Goal: Task Accomplishment & Management: Use online tool/utility

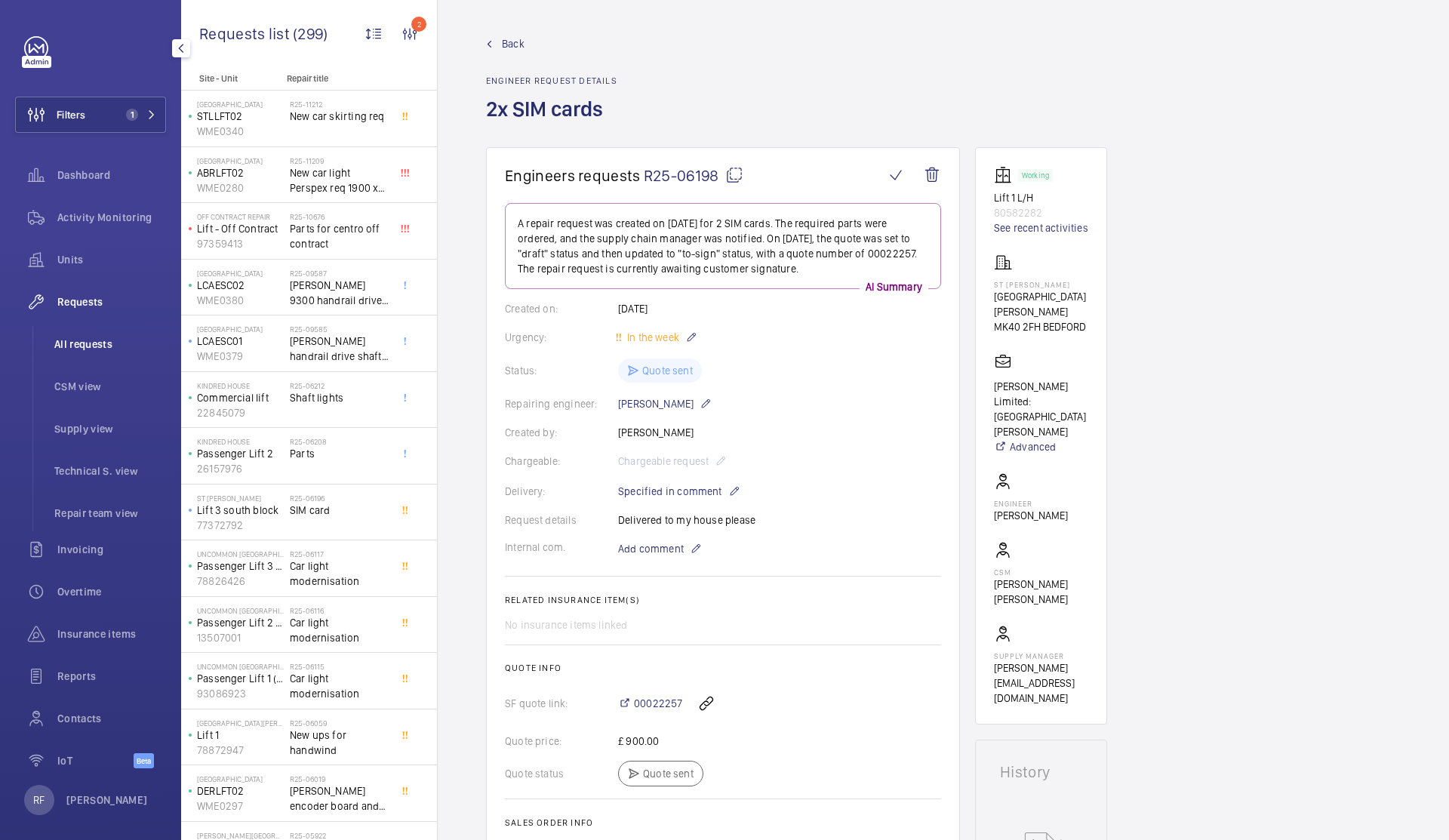
click at [82, 348] on span "All requests" at bounding box center [110, 343] width 112 height 15
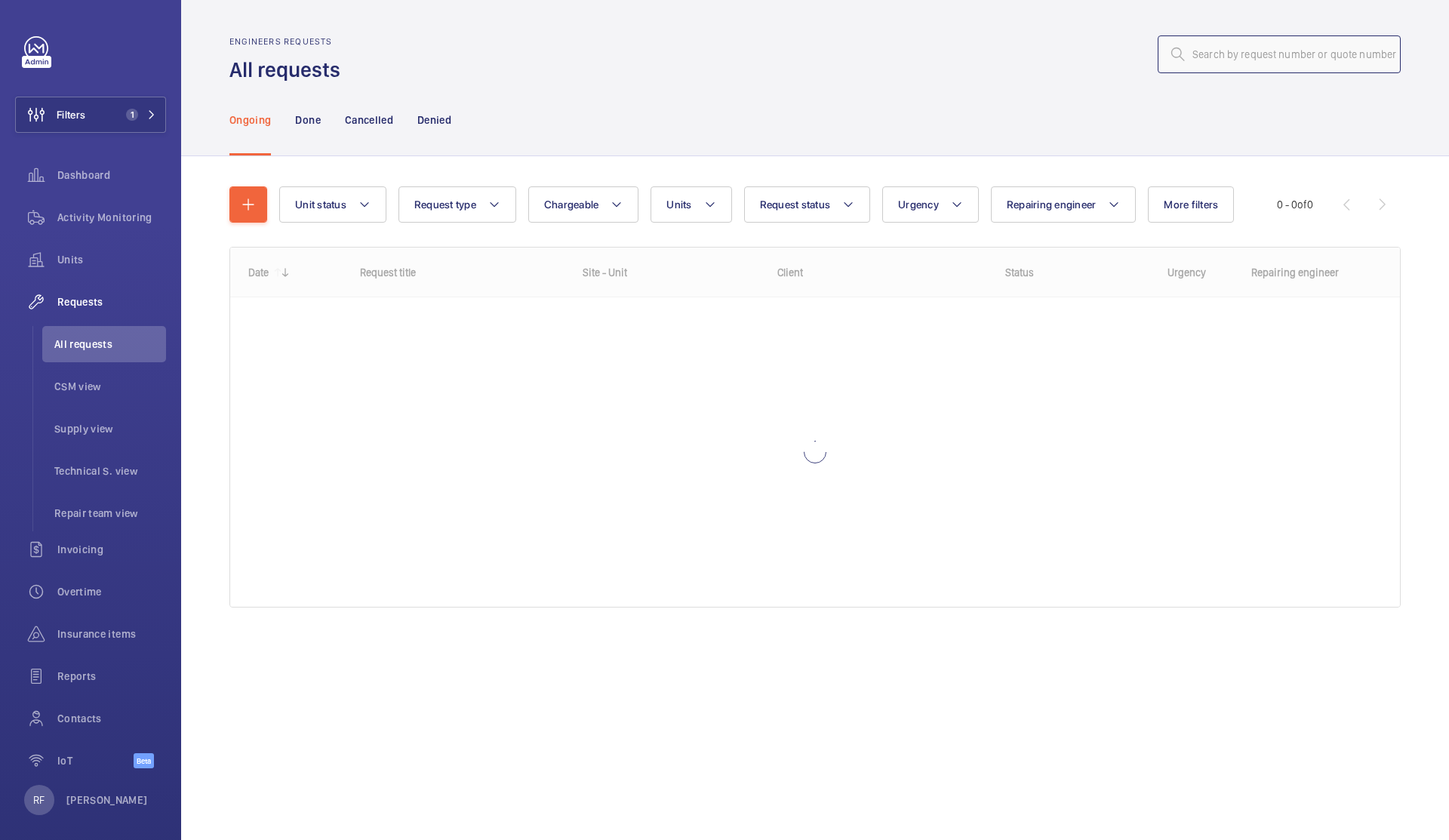
click at [1222, 64] on input "text" at bounding box center [1280, 54] width 243 height 38
paste input "R25-06757"
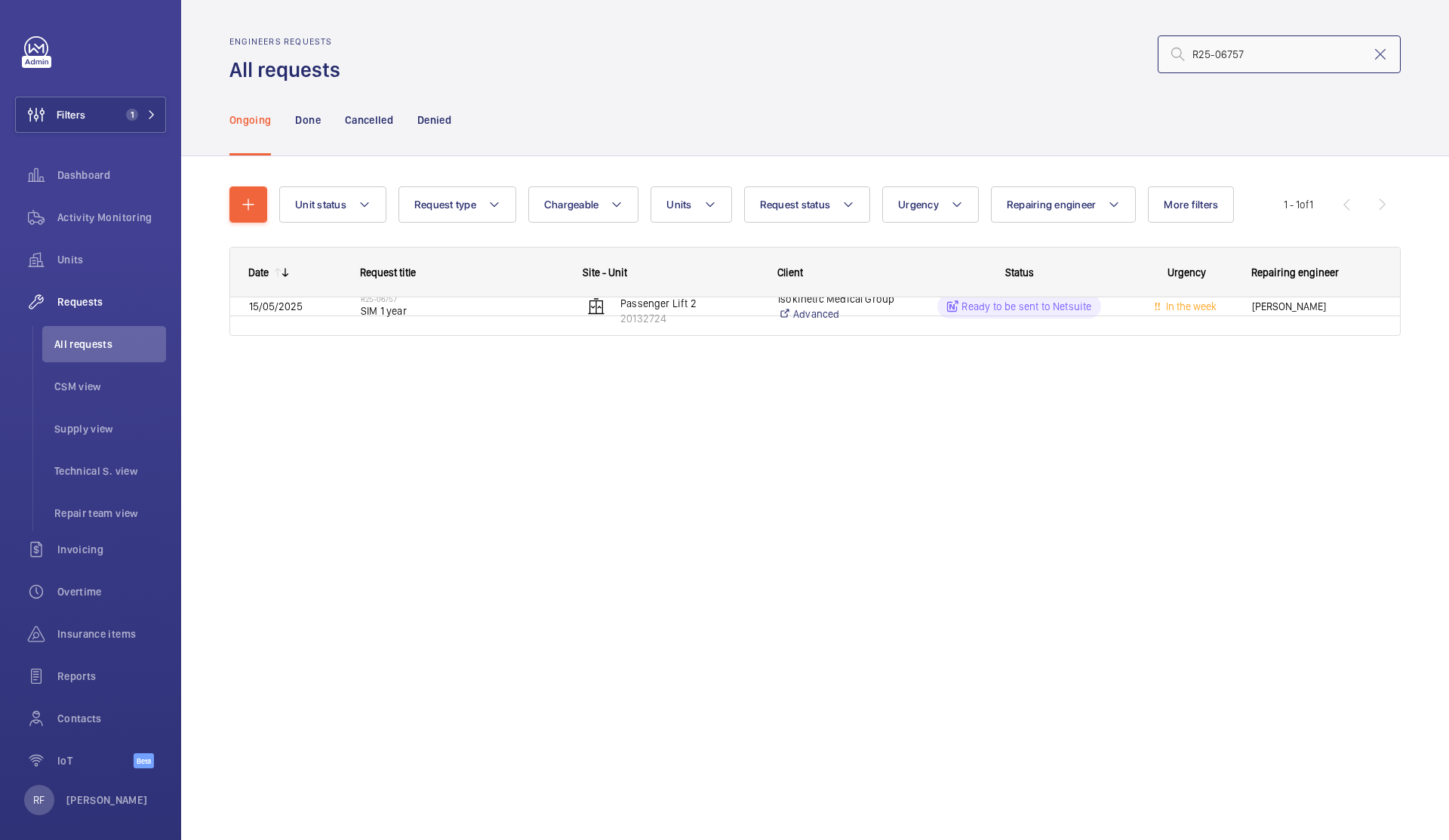
type input "R25-06757"
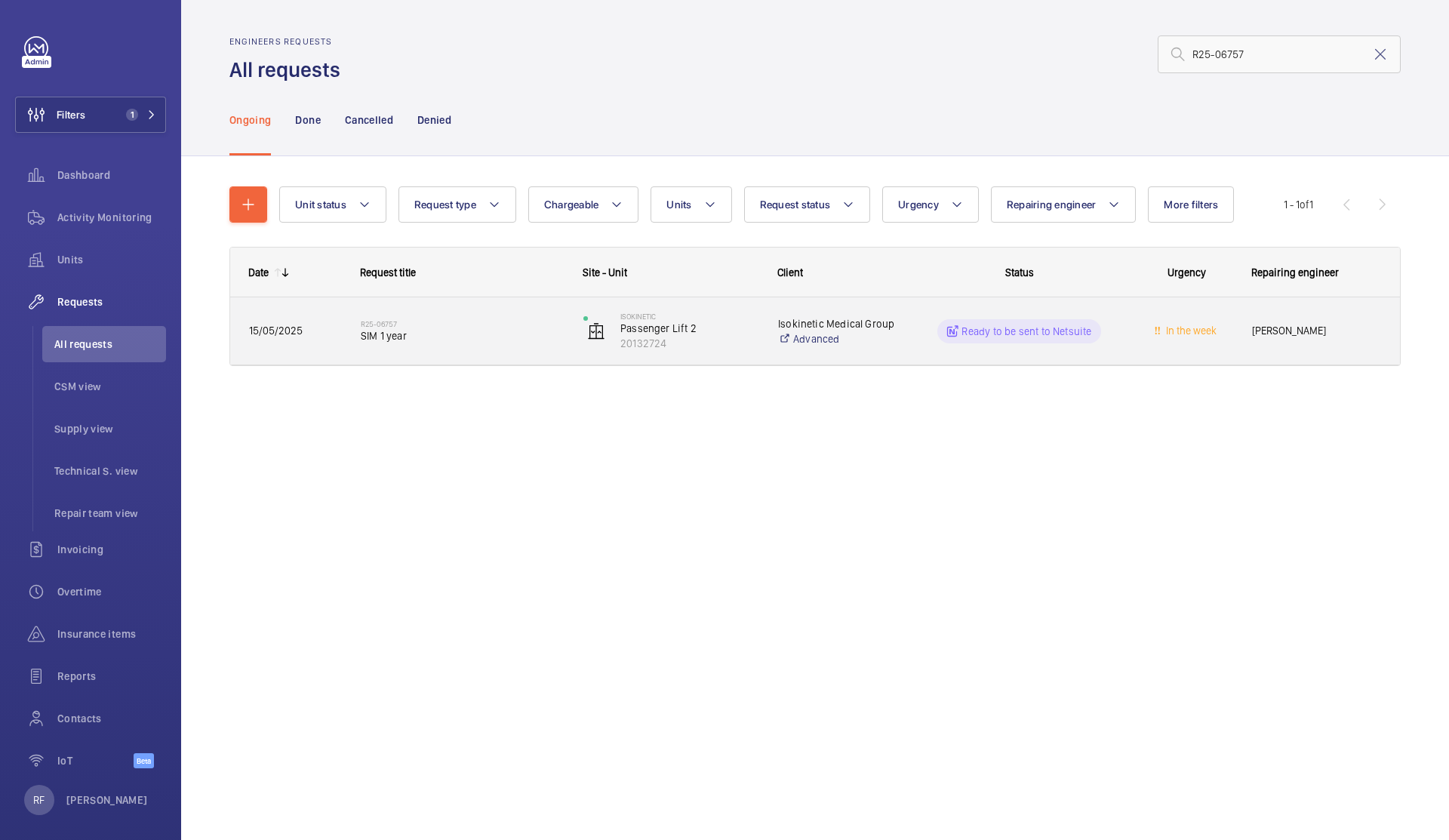
click at [1139, 358] on div "In the week" at bounding box center [1177, 331] width 112 height 67
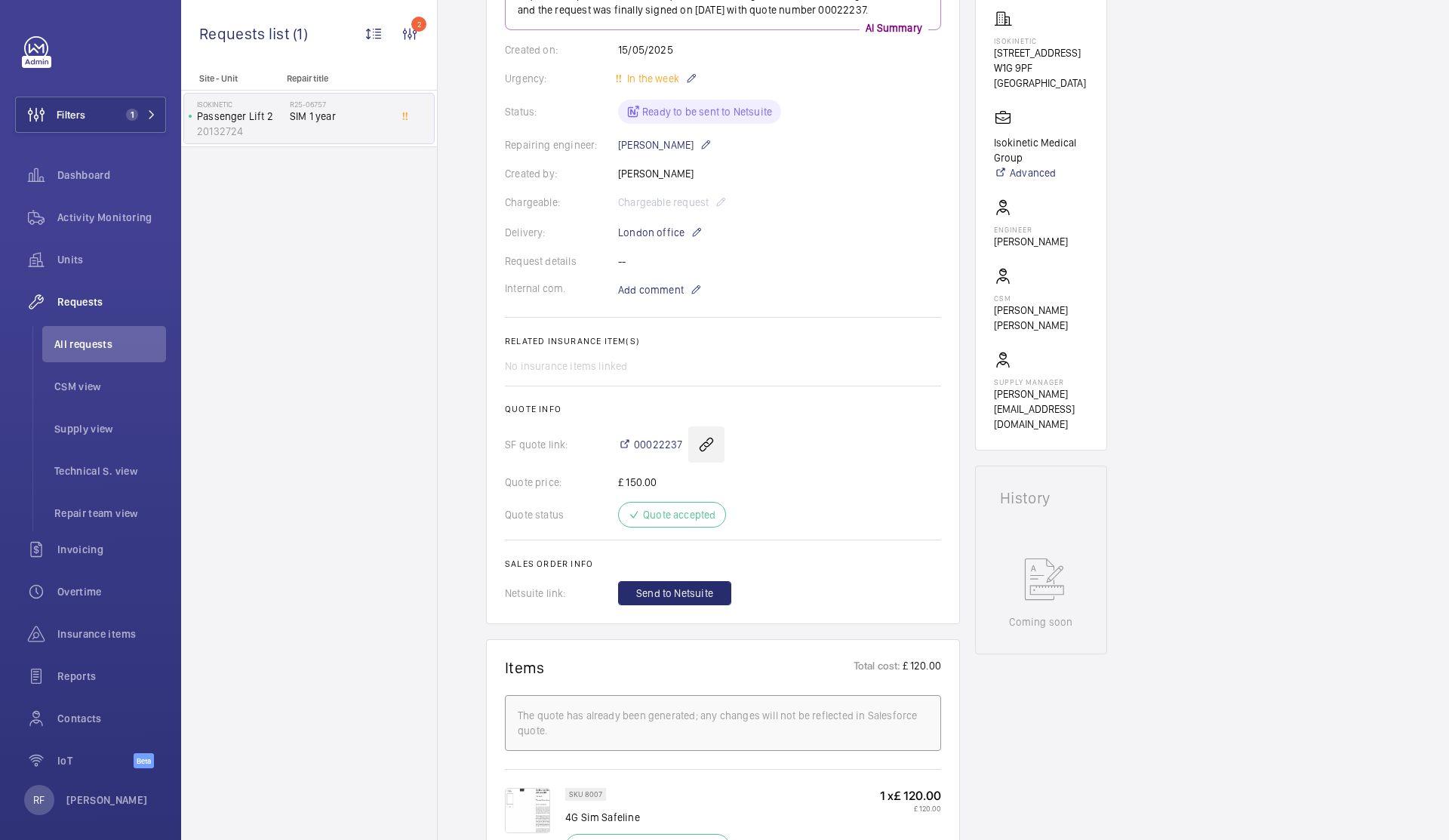
scroll to position [244, 0]
click at [667, 598] on span "Send to Netsuite" at bounding box center [675, 592] width 77 height 15
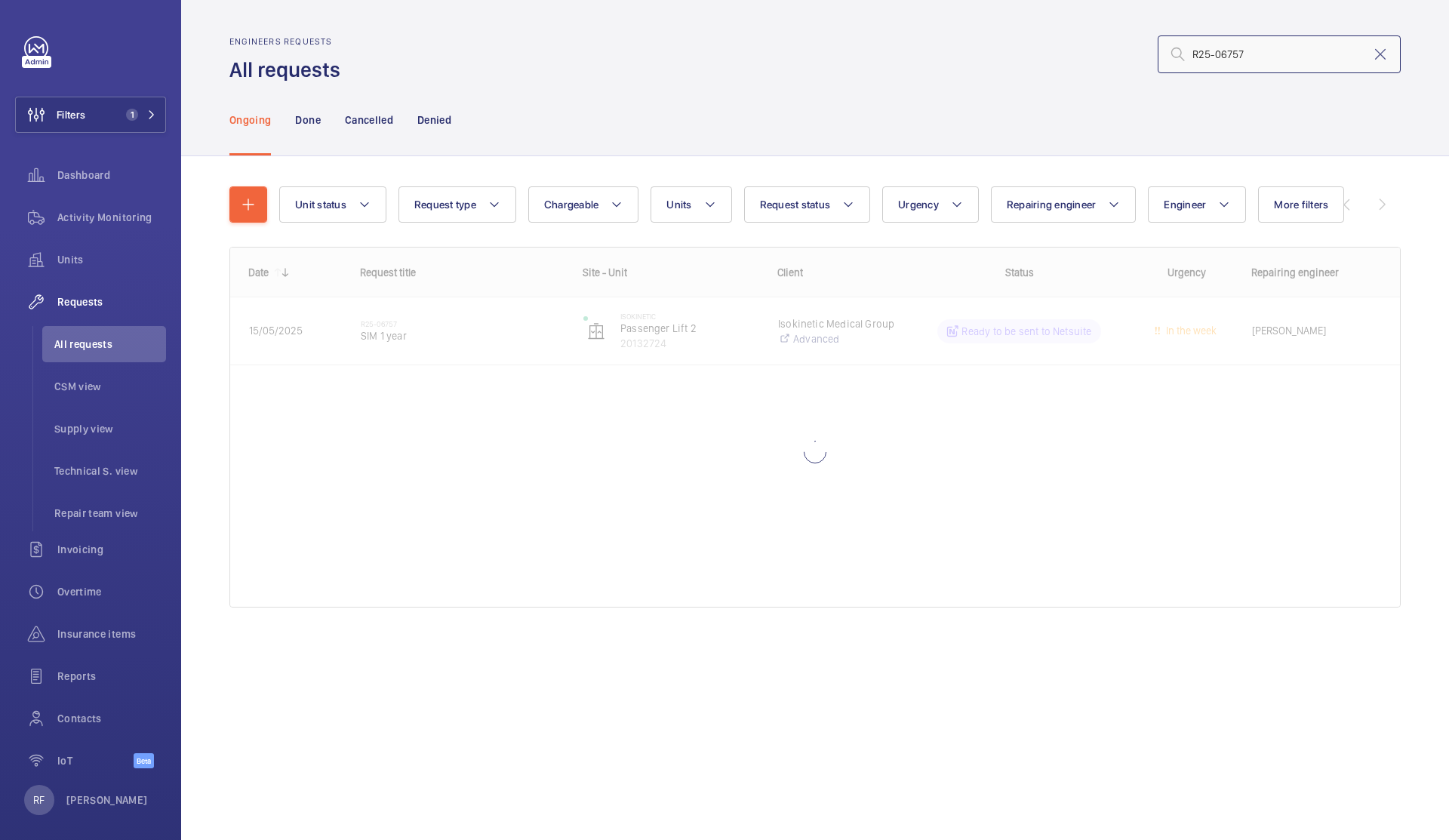
click at [1278, 62] on input "R25-06757" at bounding box center [1280, 54] width 243 height 38
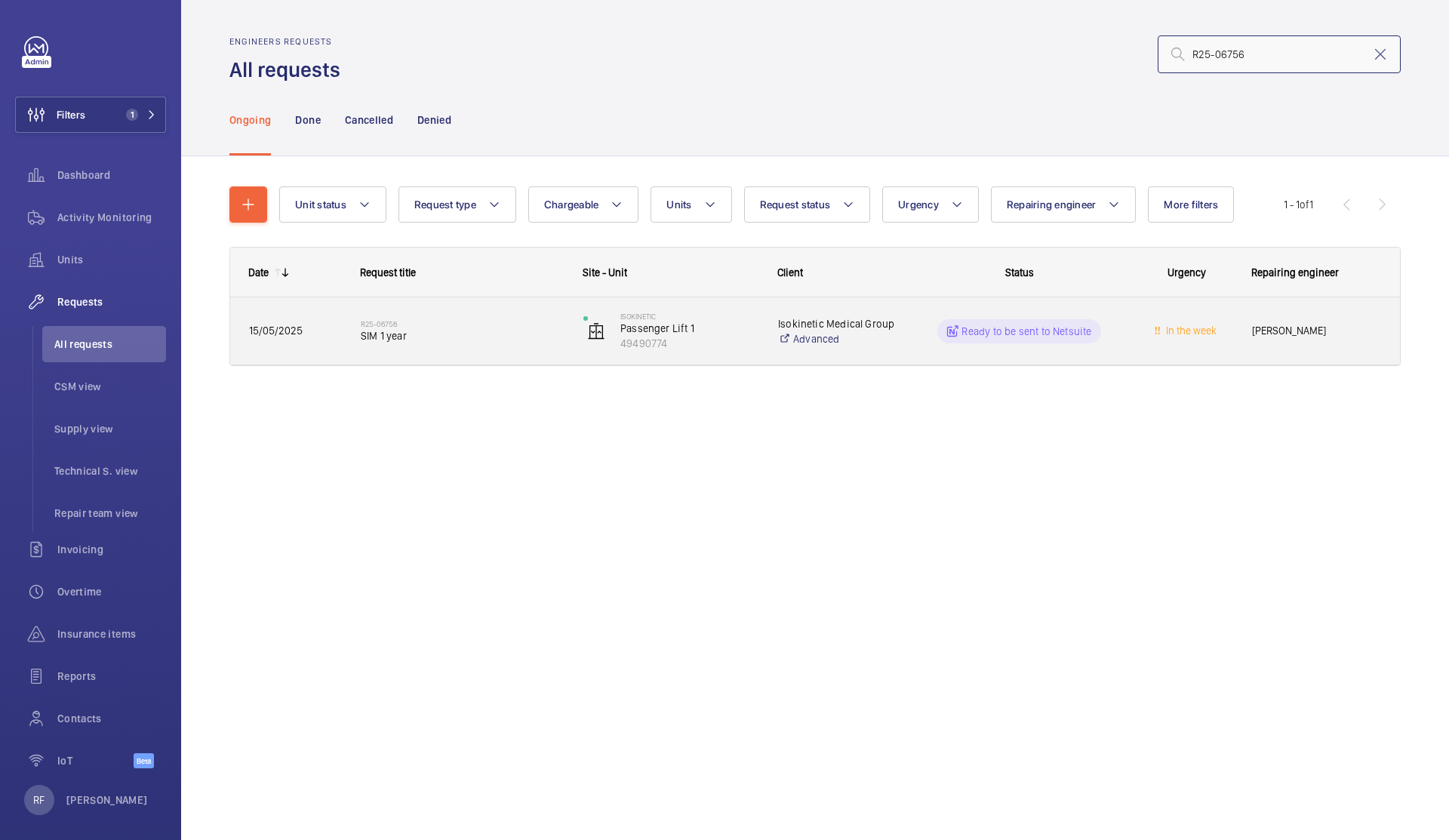
type input "R25-06756"
click at [919, 354] on div "Ready to be sent to Netsuite" at bounding box center [1010, 330] width 221 height 54
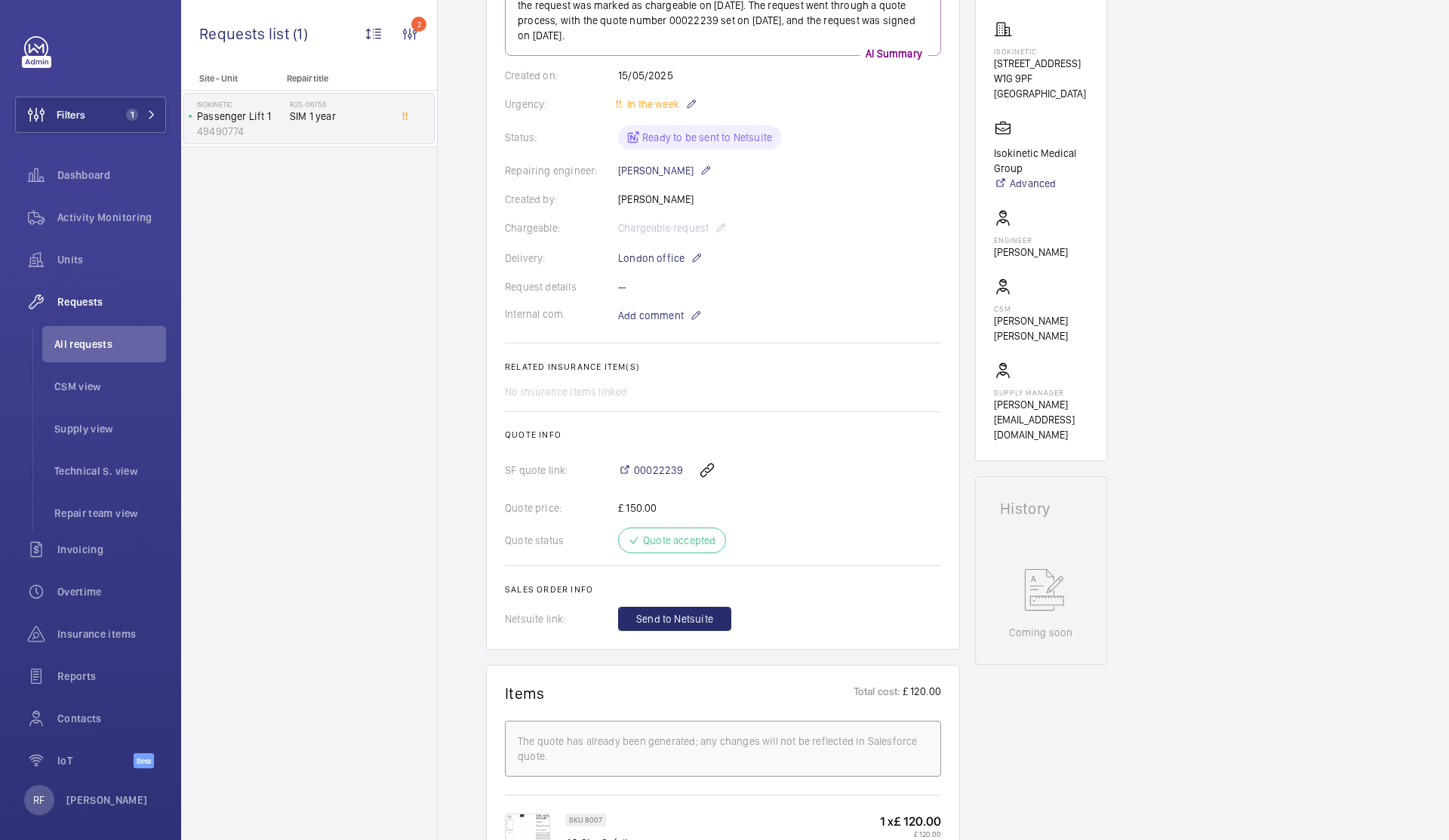
scroll to position [265, 0]
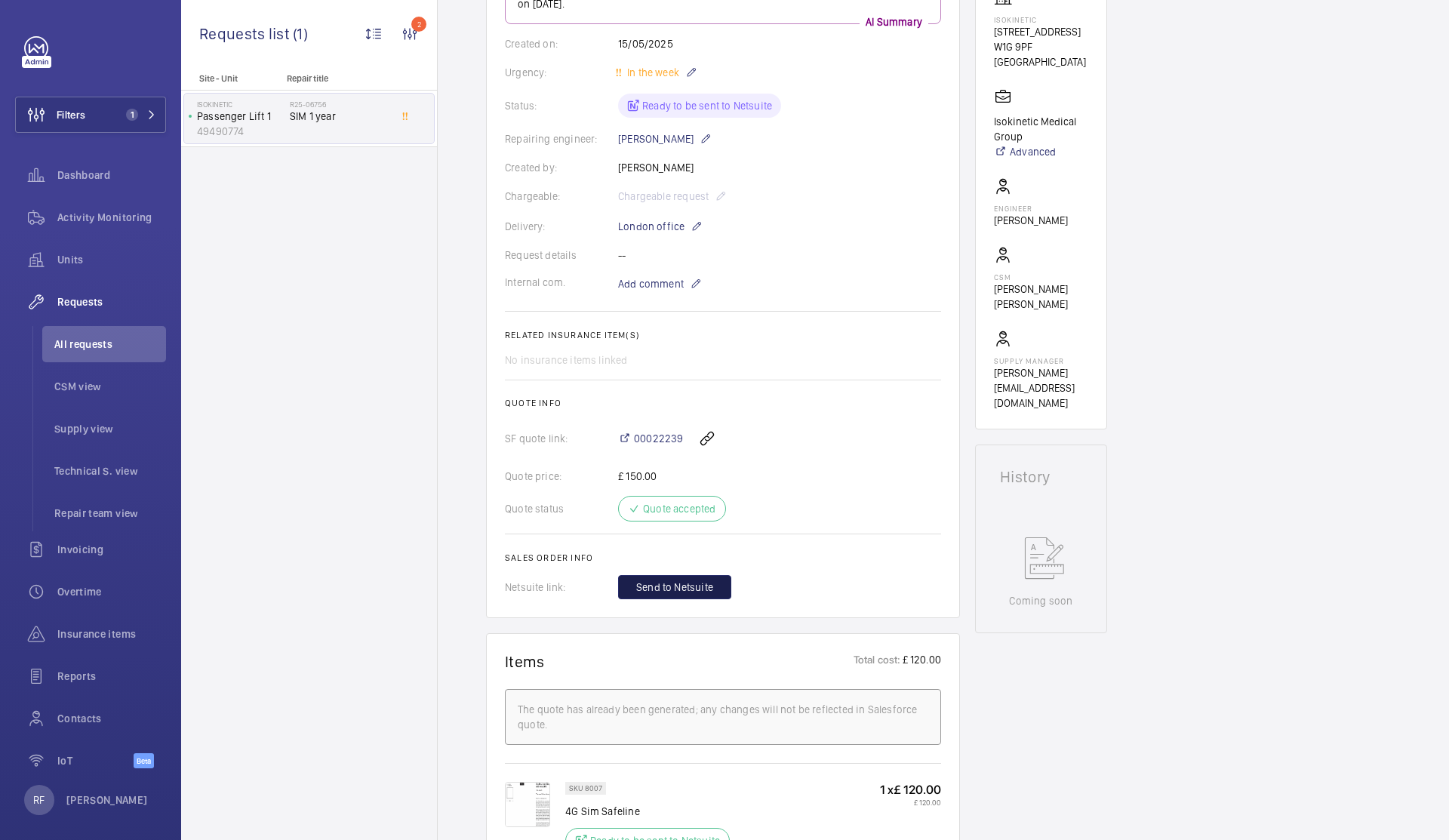
click at [682, 587] on span "Send to Netsuite" at bounding box center [675, 587] width 77 height 15
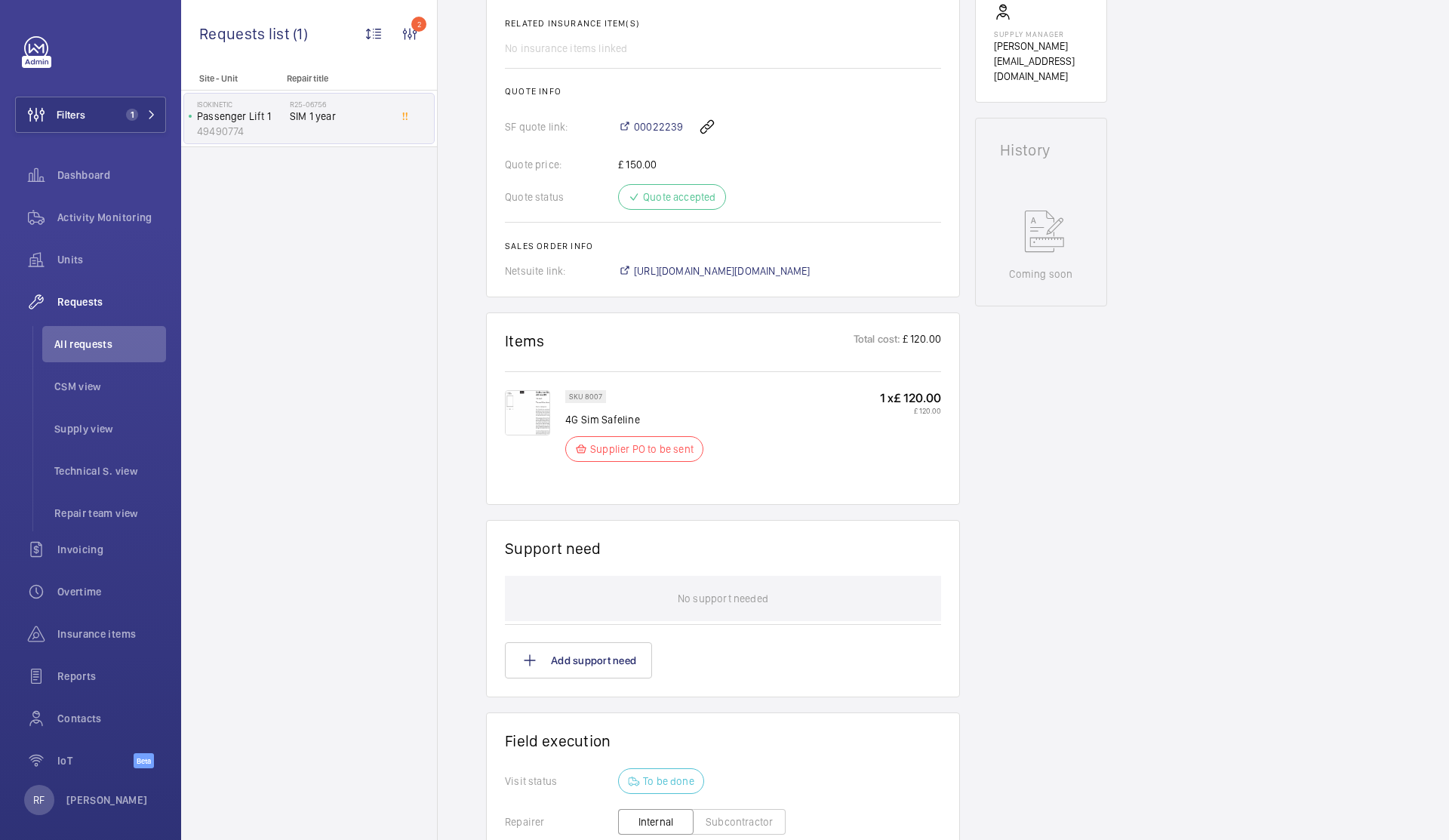
scroll to position [526, 0]
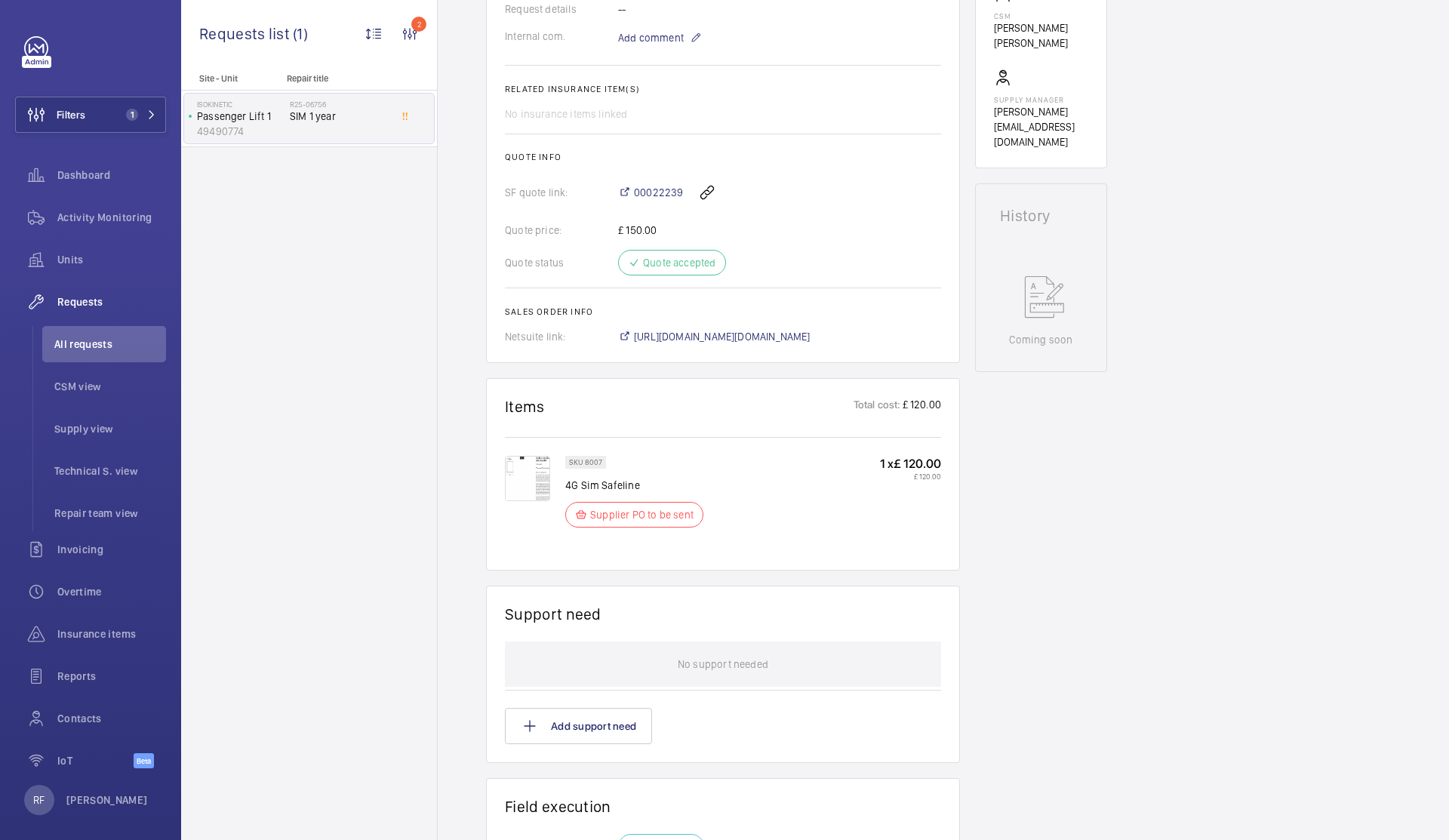
click at [528, 482] on img at bounding box center [528, 479] width 46 height 46
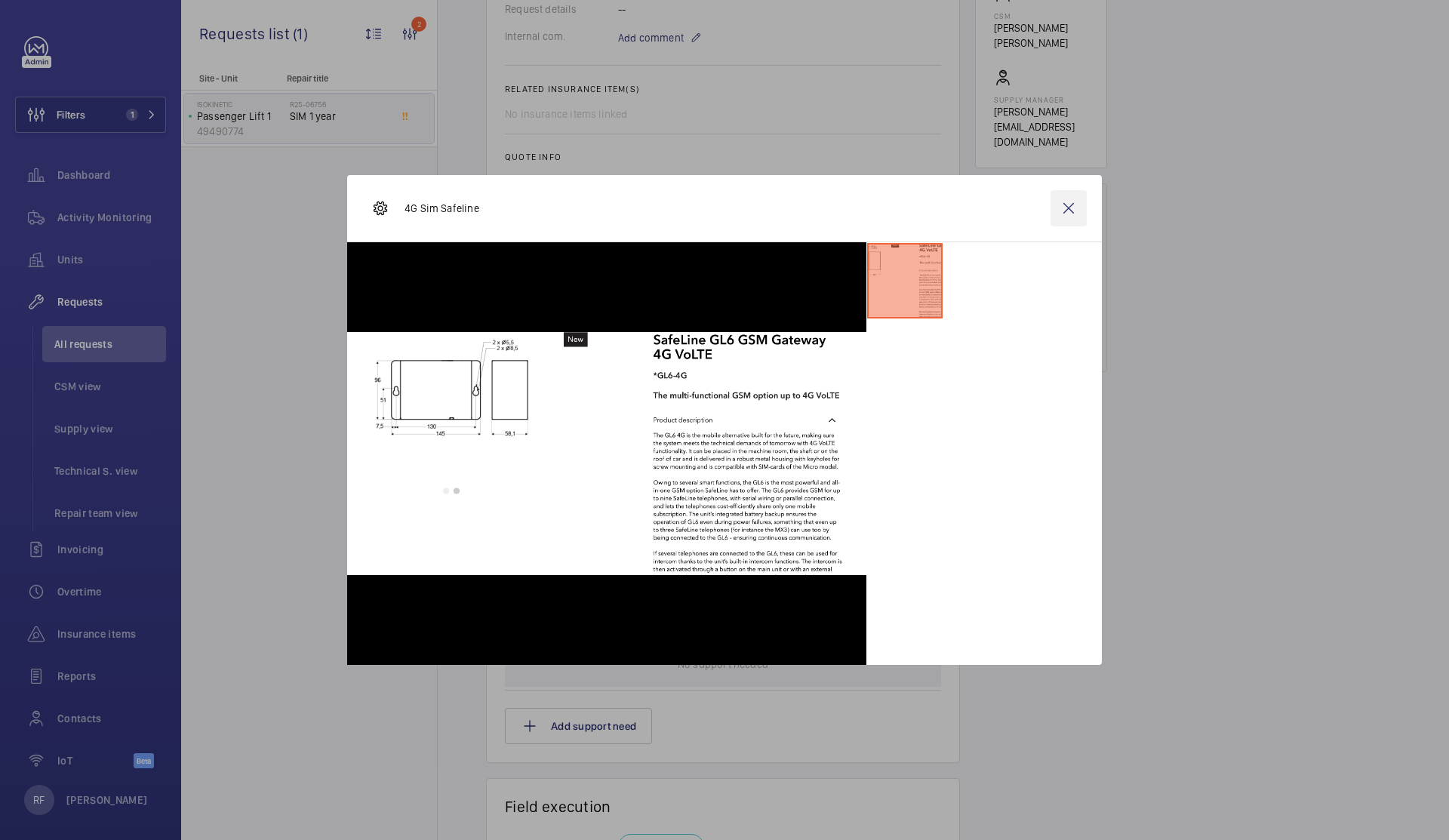
click at [1073, 203] on wm-front-icon-button at bounding box center [1069, 208] width 37 height 37
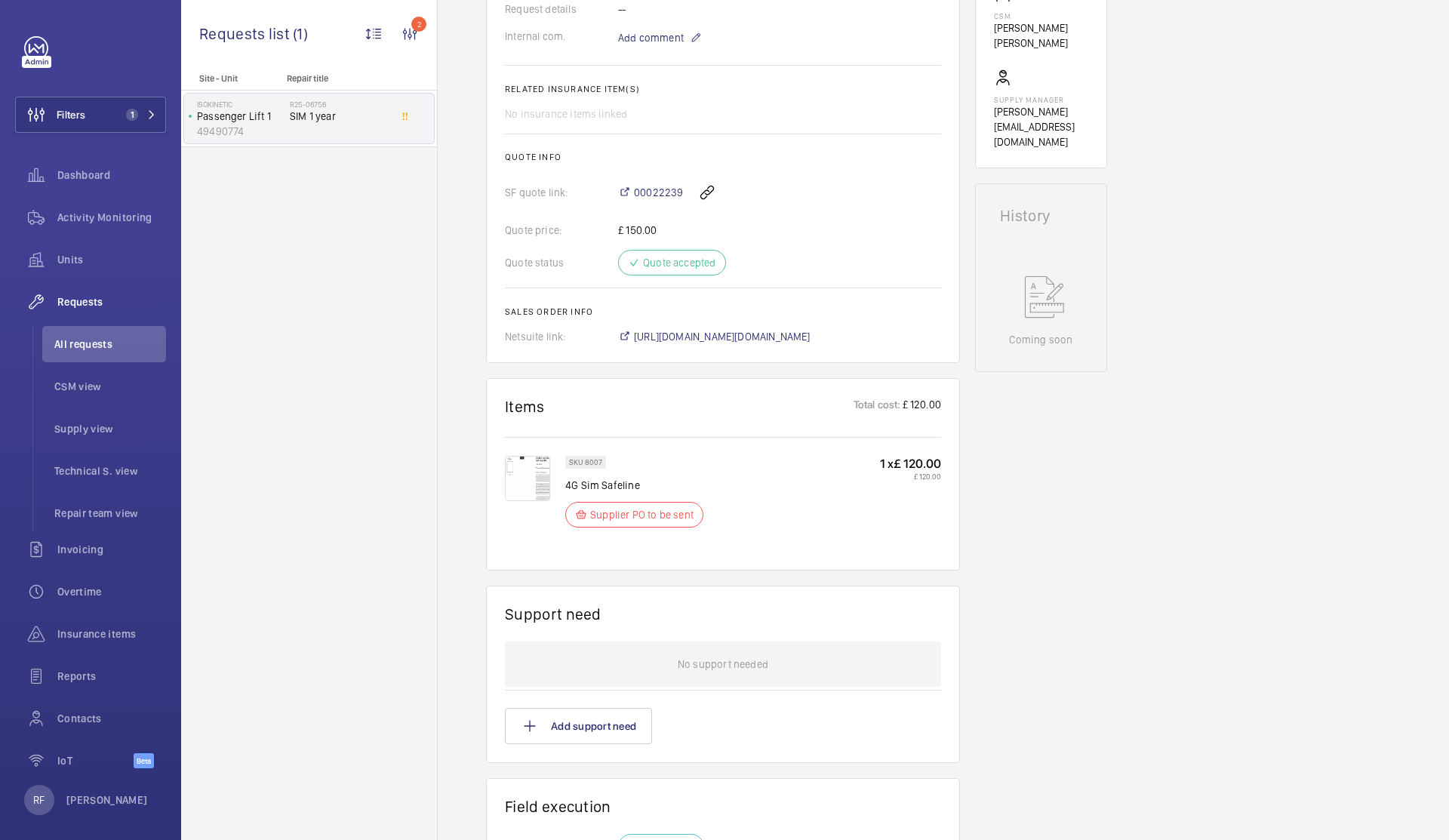
scroll to position [117, 0]
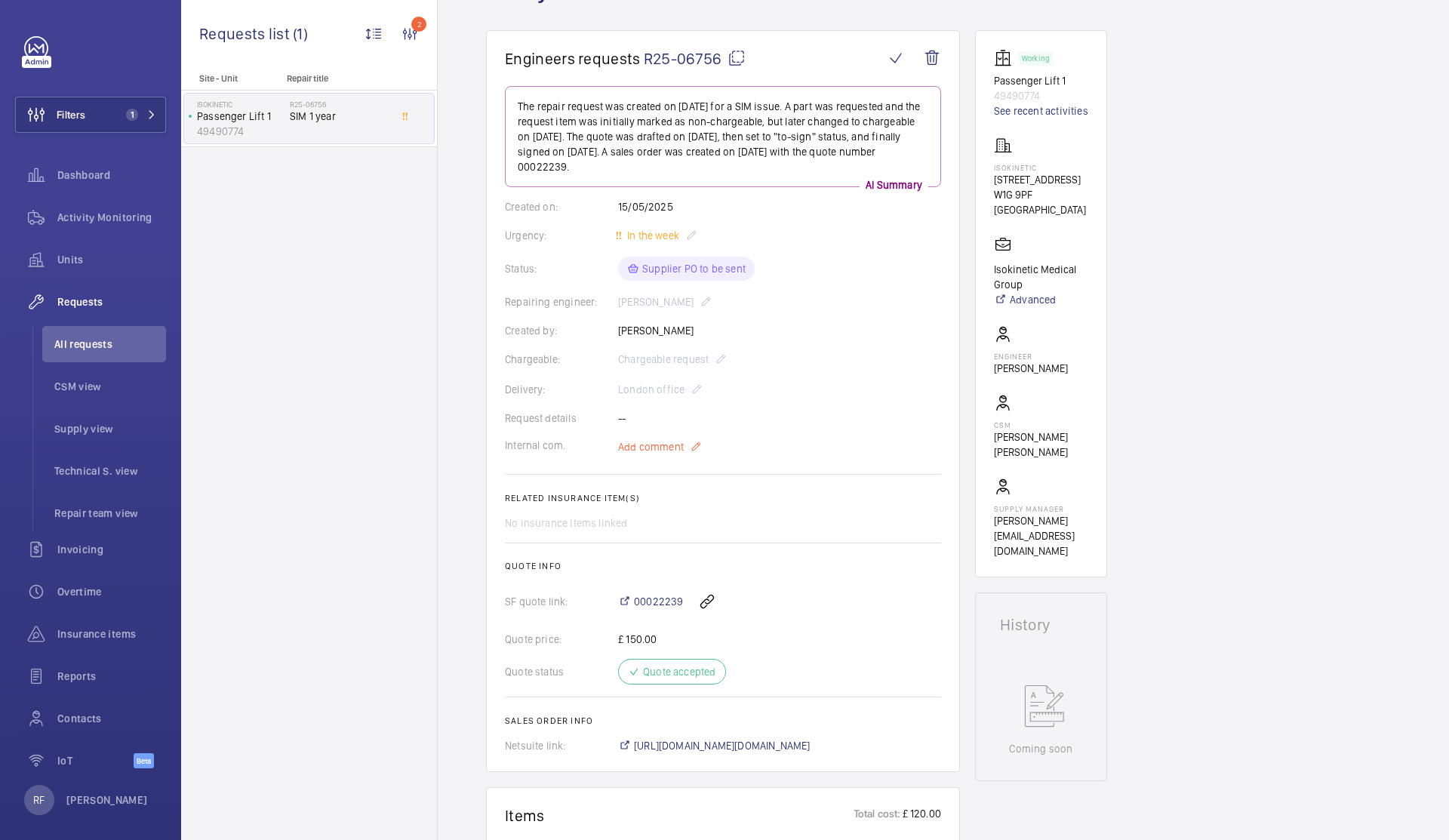
click at [702, 442] on p "Add comment" at bounding box center [675, 446] width 113 height 18
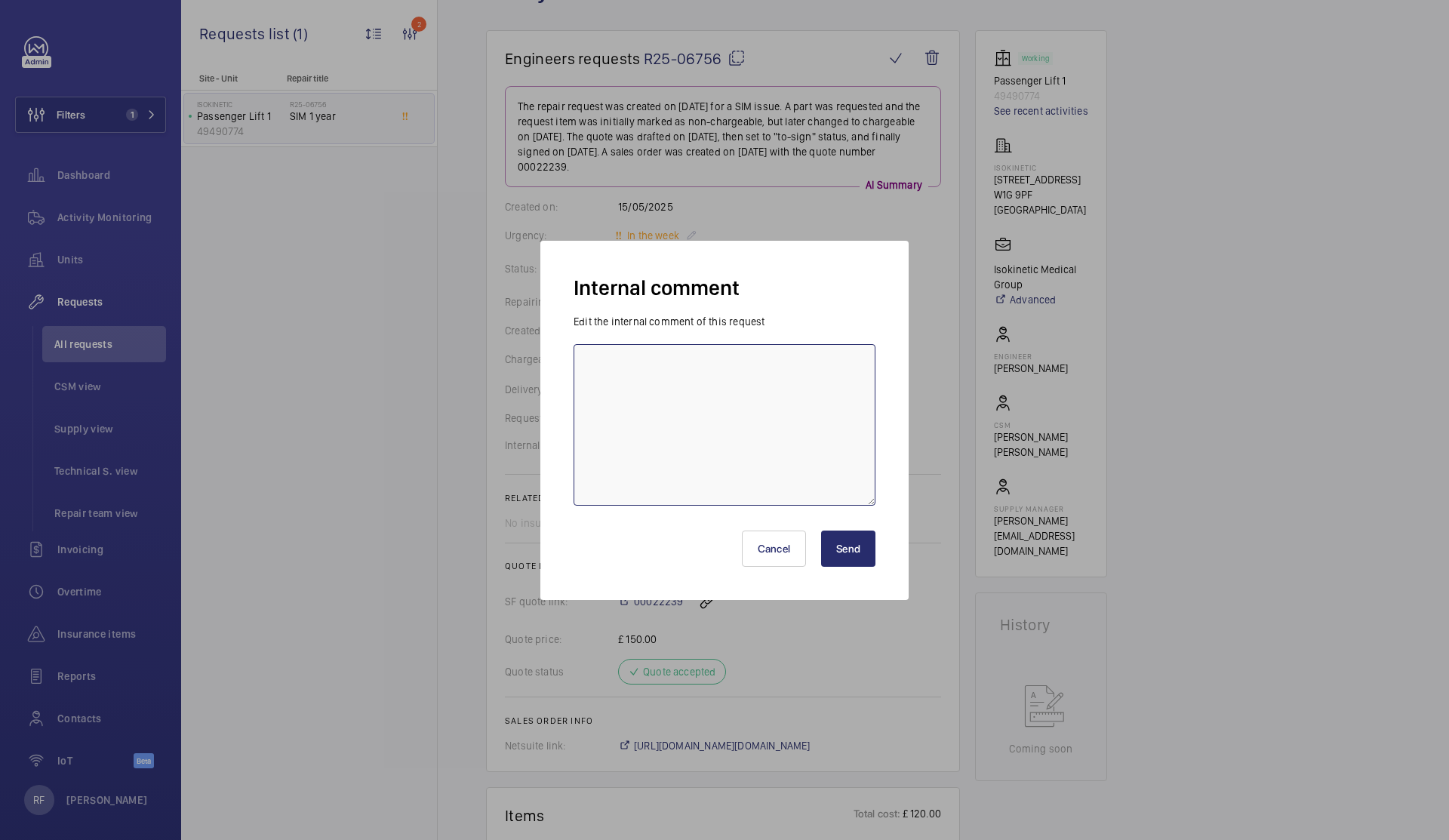
click at [700, 450] on textarea at bounding box center [724, 424] width 302 height 161
type textarea "sim card not SL6"
click at [847, 553] on button "Send" at bounding box center [848, 548] width 54 height 37
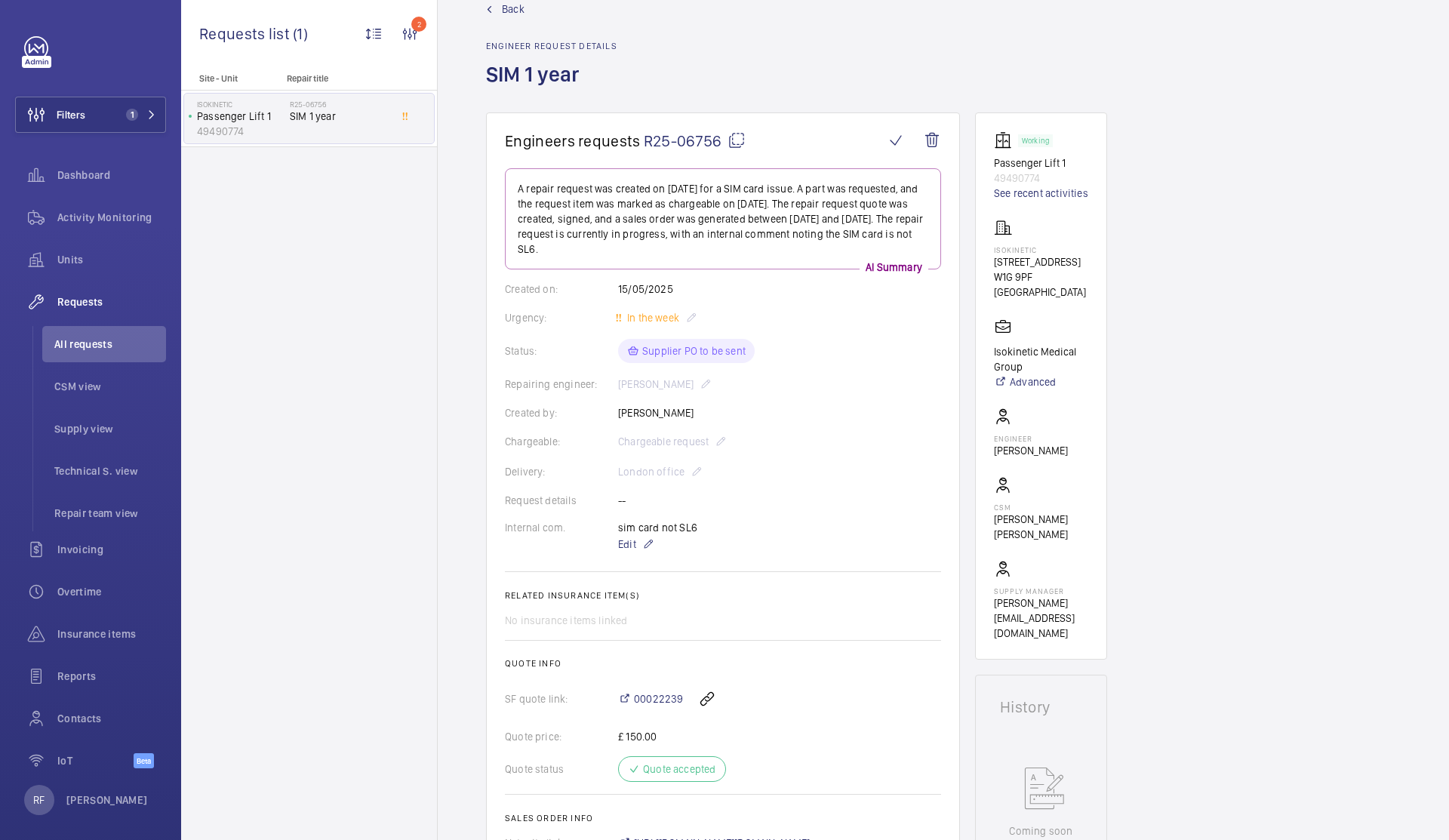
scroll to position [0, 0]
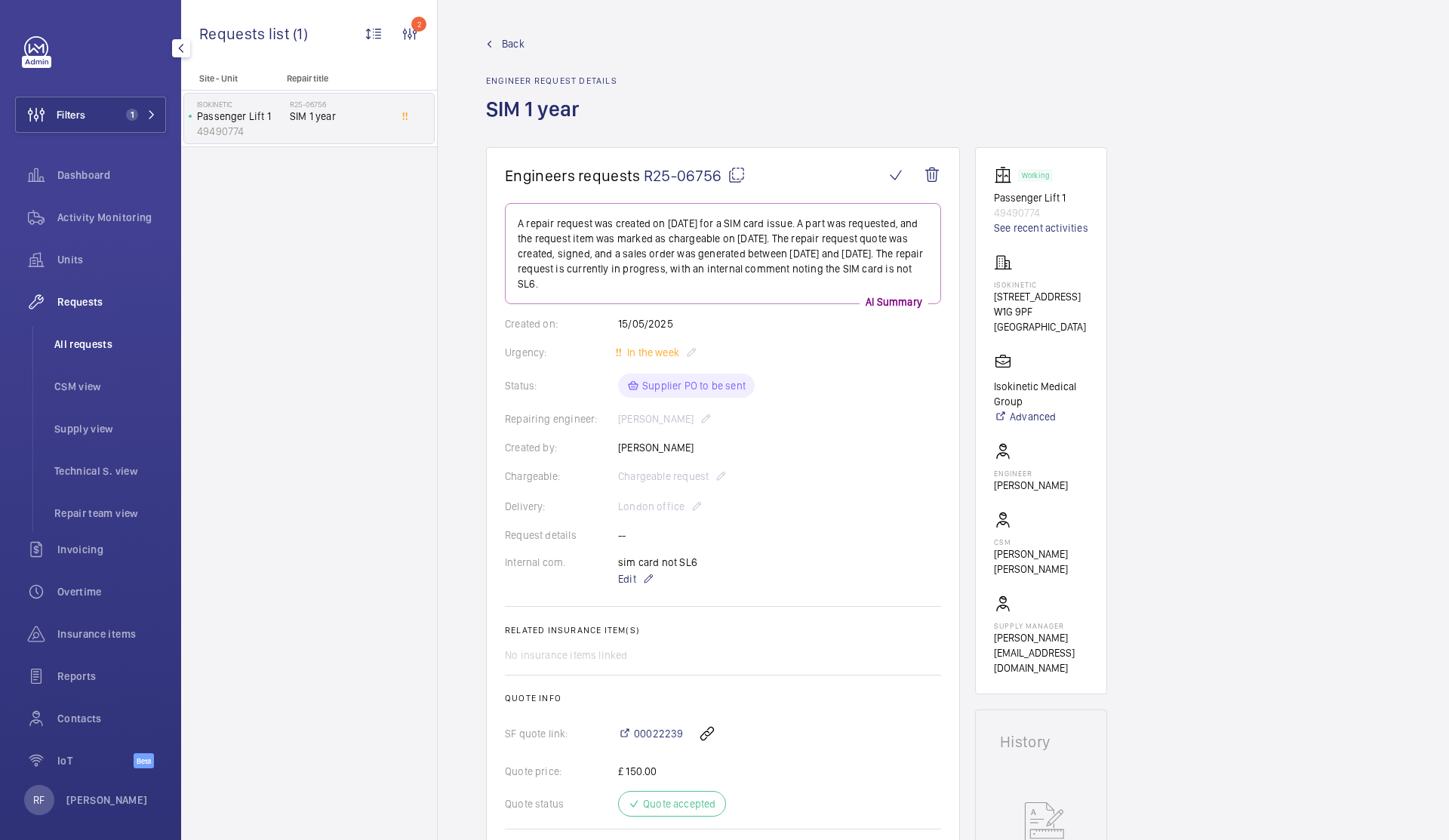
click at [63, 348] on span "All requests" at bounding box center [110, 343] width 112 height 15
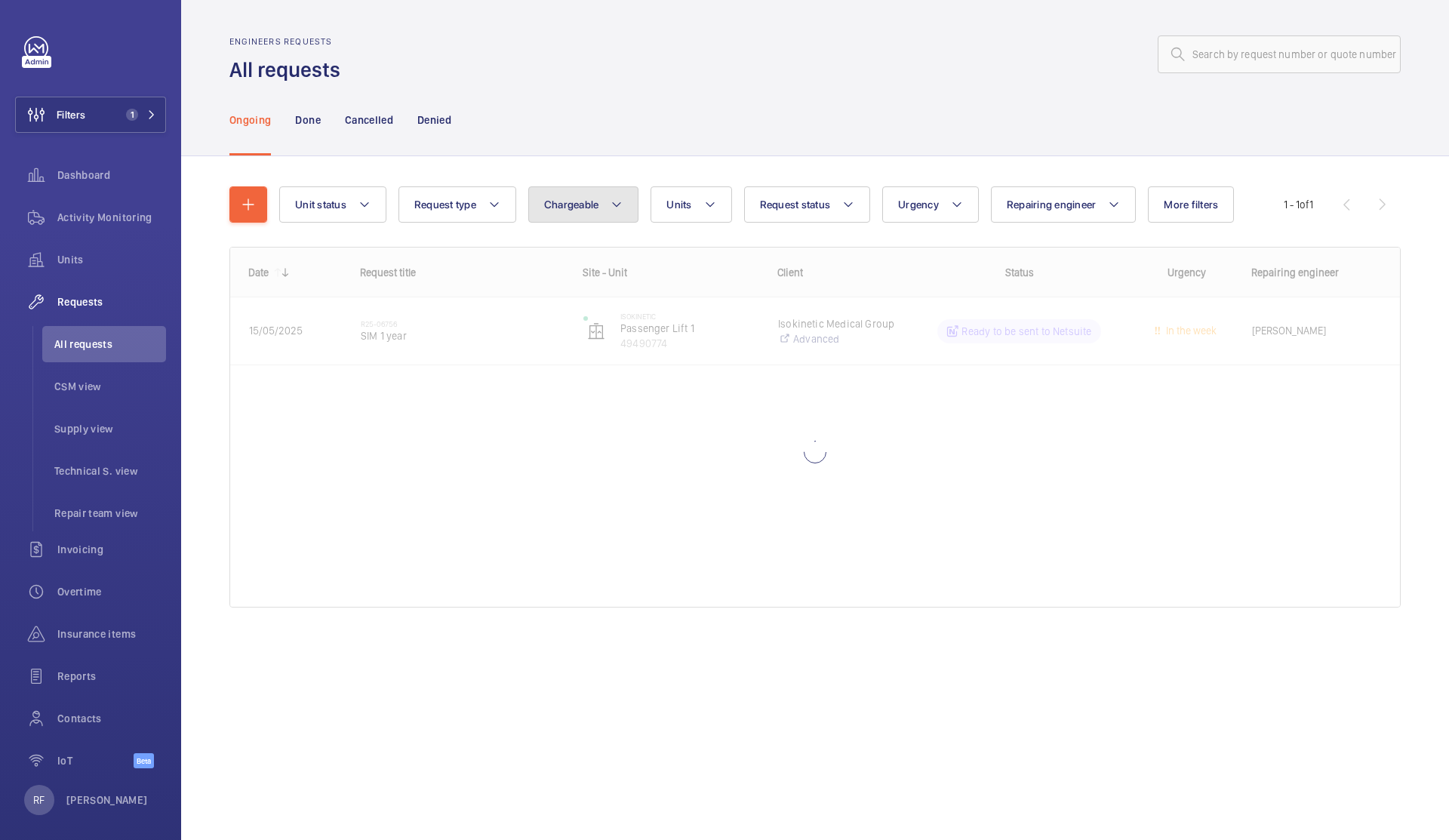
click at [560, 215] on button "Chargeable" at bounding box center [584, 204] width 111 height 37
click at [573, 233] on li "Chargeable" at bounding box center [672, 250] width 285 height 37
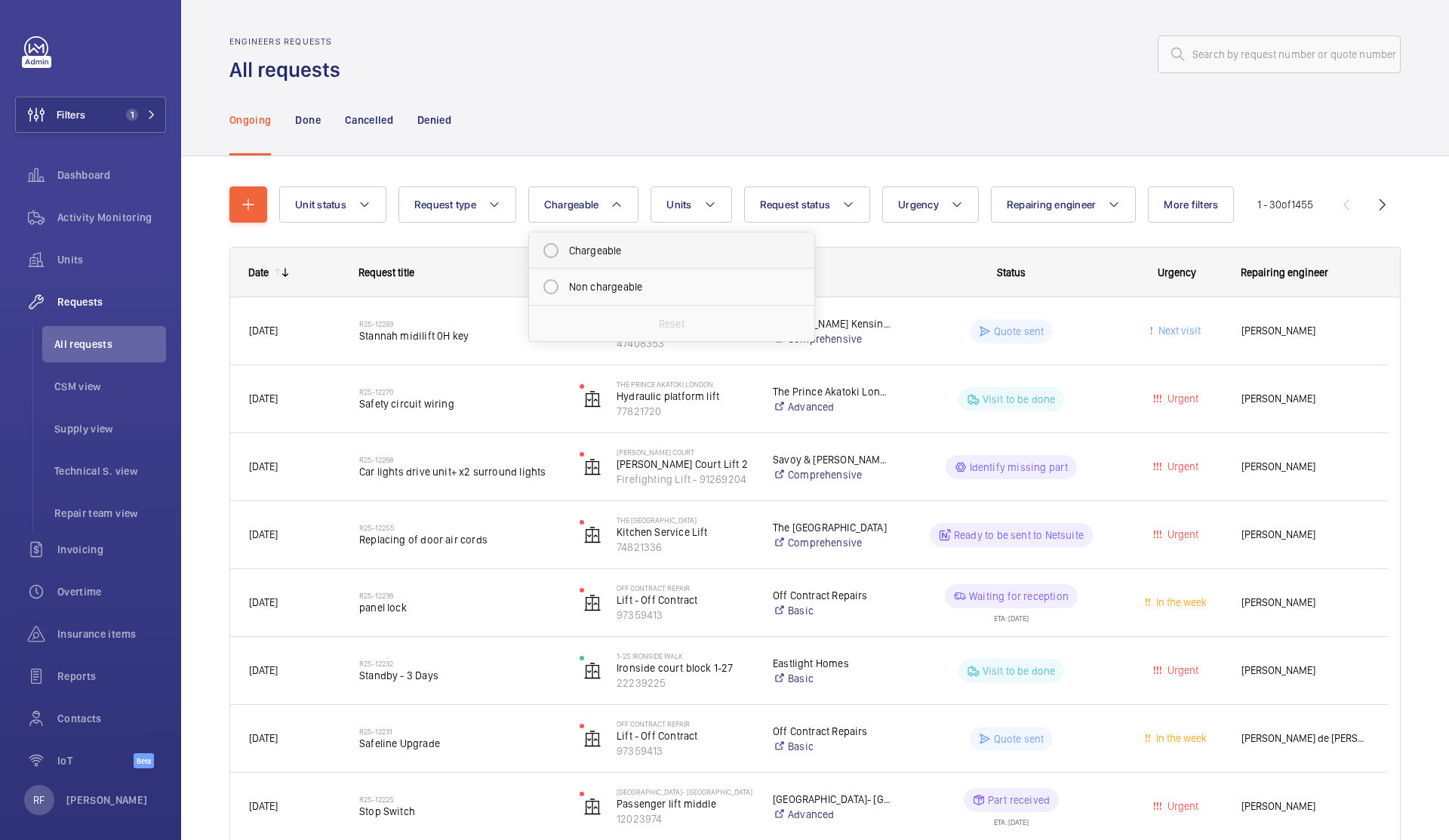
click at [587, 246] on mat-radio-button "Chargeable" at bounding box center [672, 250] width 272 height 31
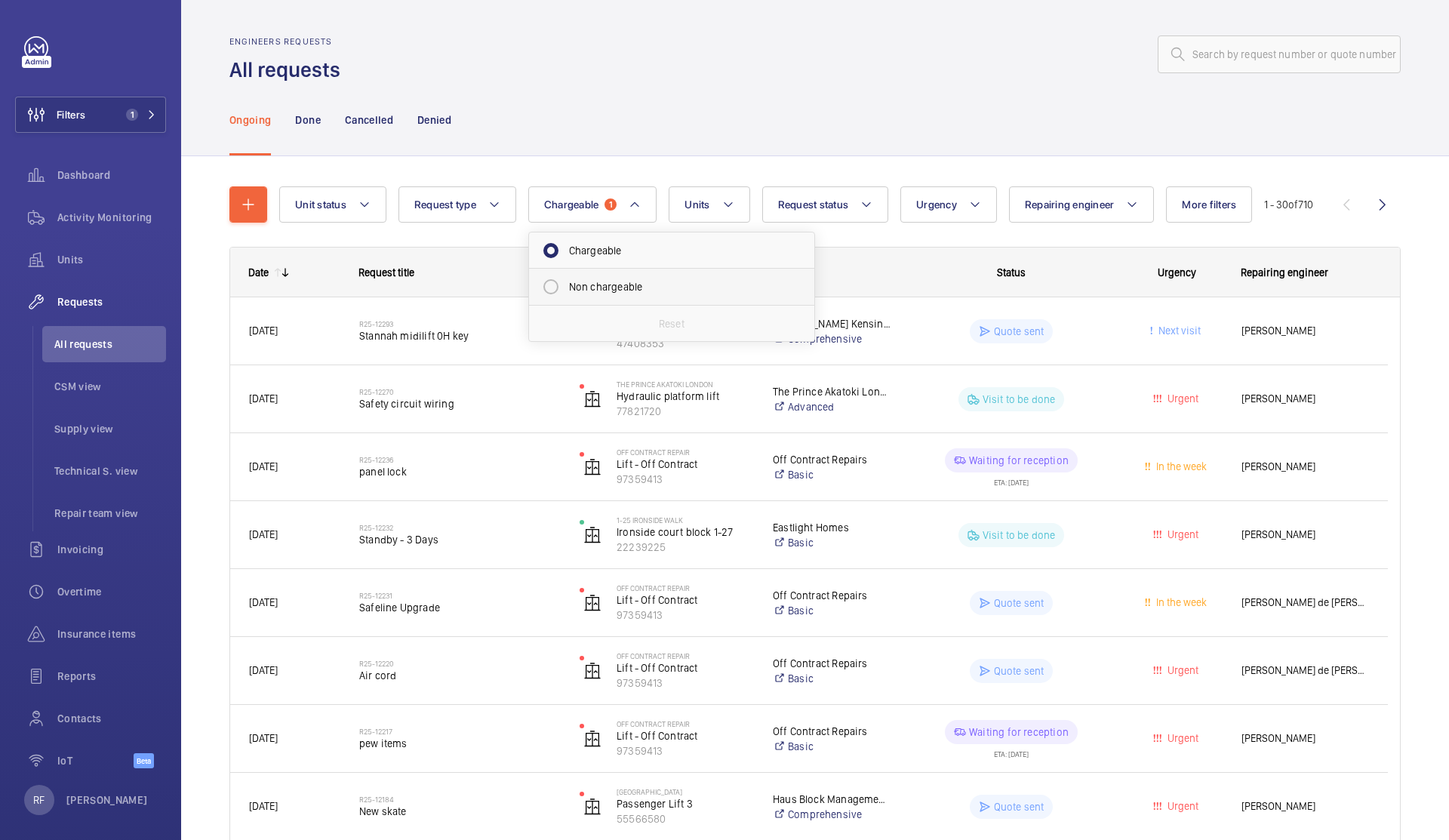
click at [553, 288] on mat-radio-button "Non chargeable" at bounding box center [672, 287] width 272 height 31
radio input "false"
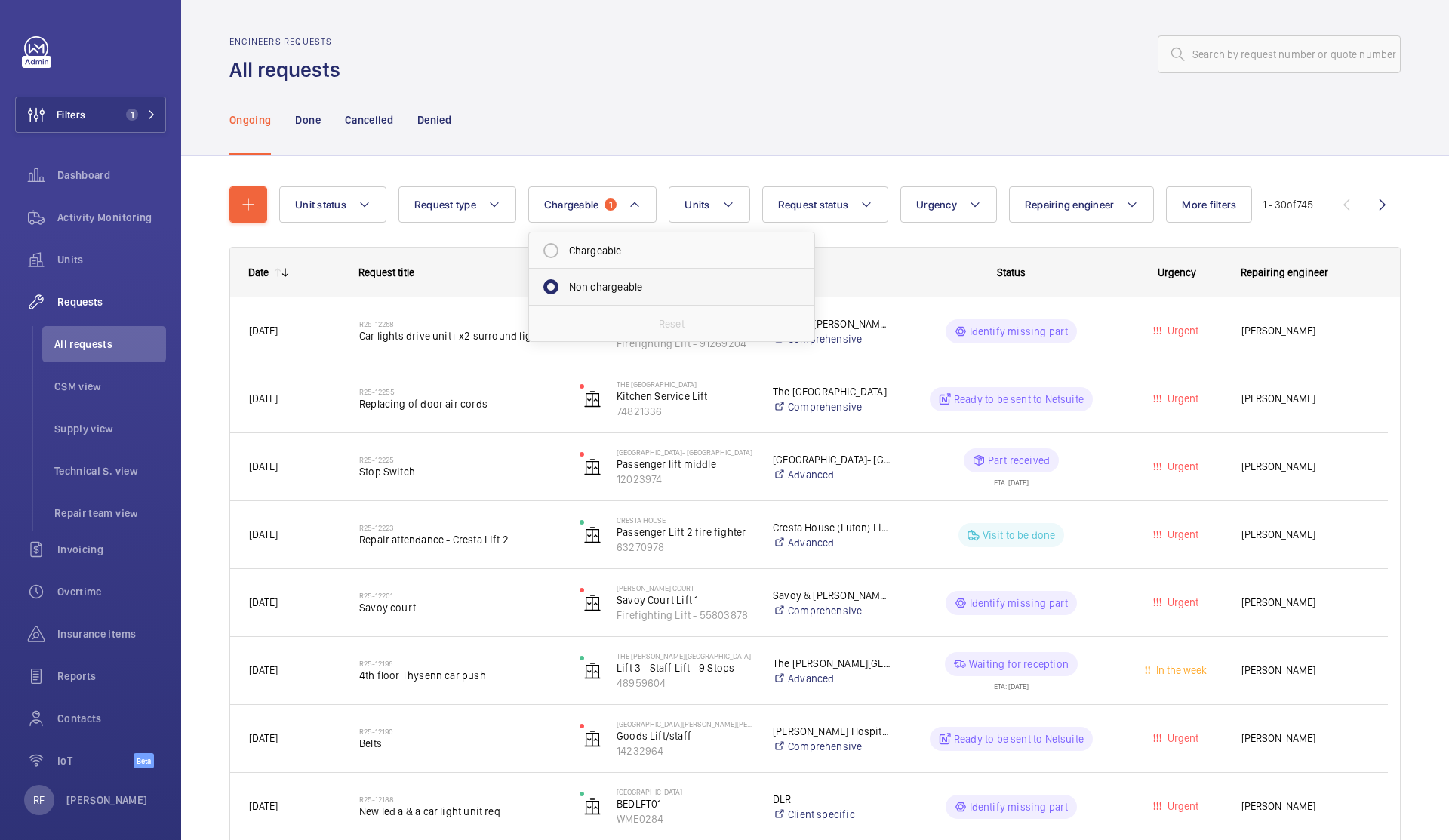
click at [548, 298] on mat-radio-button "Non chargeable" at bounding box center [672, 287] width 272 height 31
radio input "false"
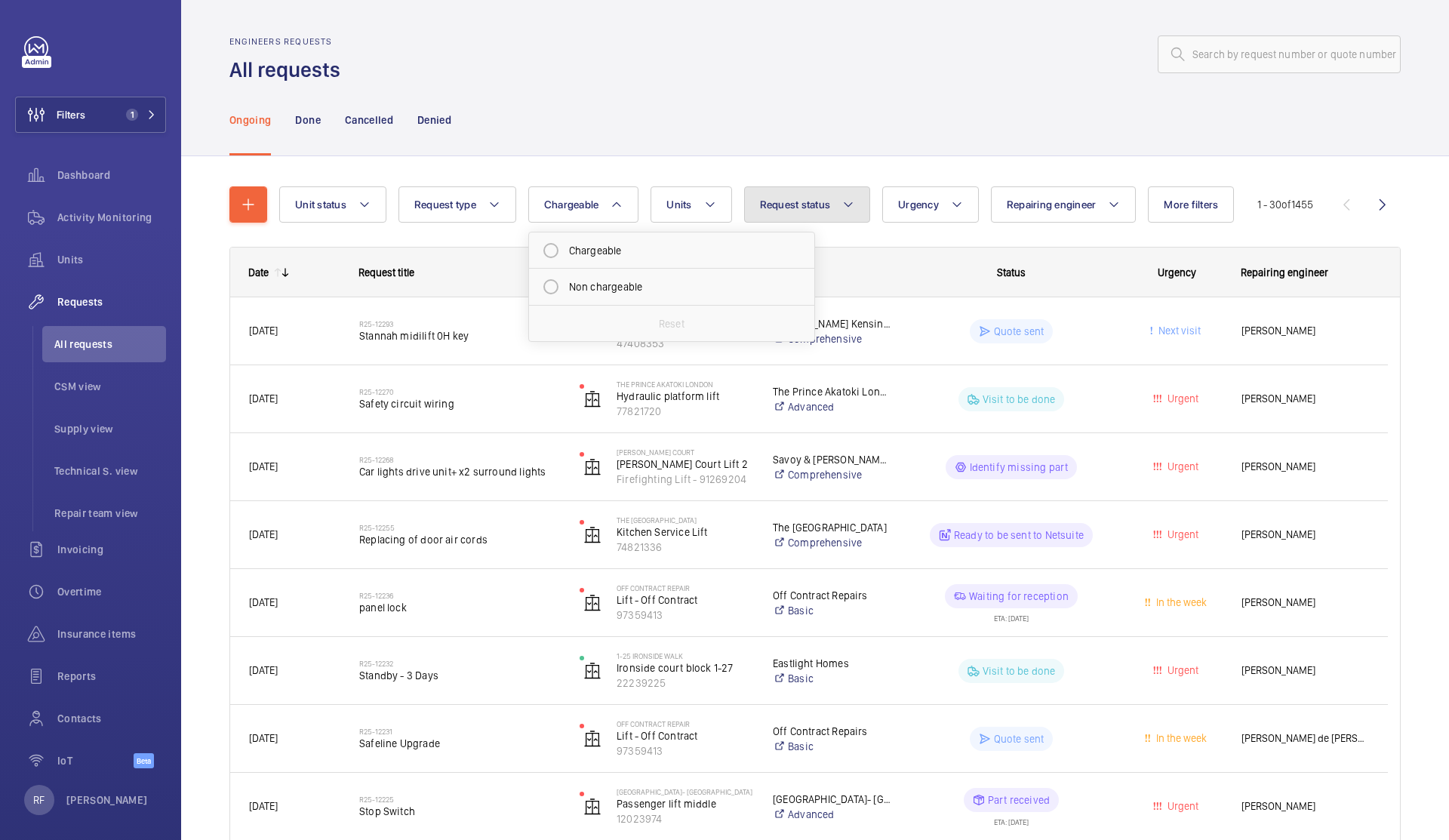
click at [827, 209] on span "Request status" at bounding box center [796, 205] width 71 height 12
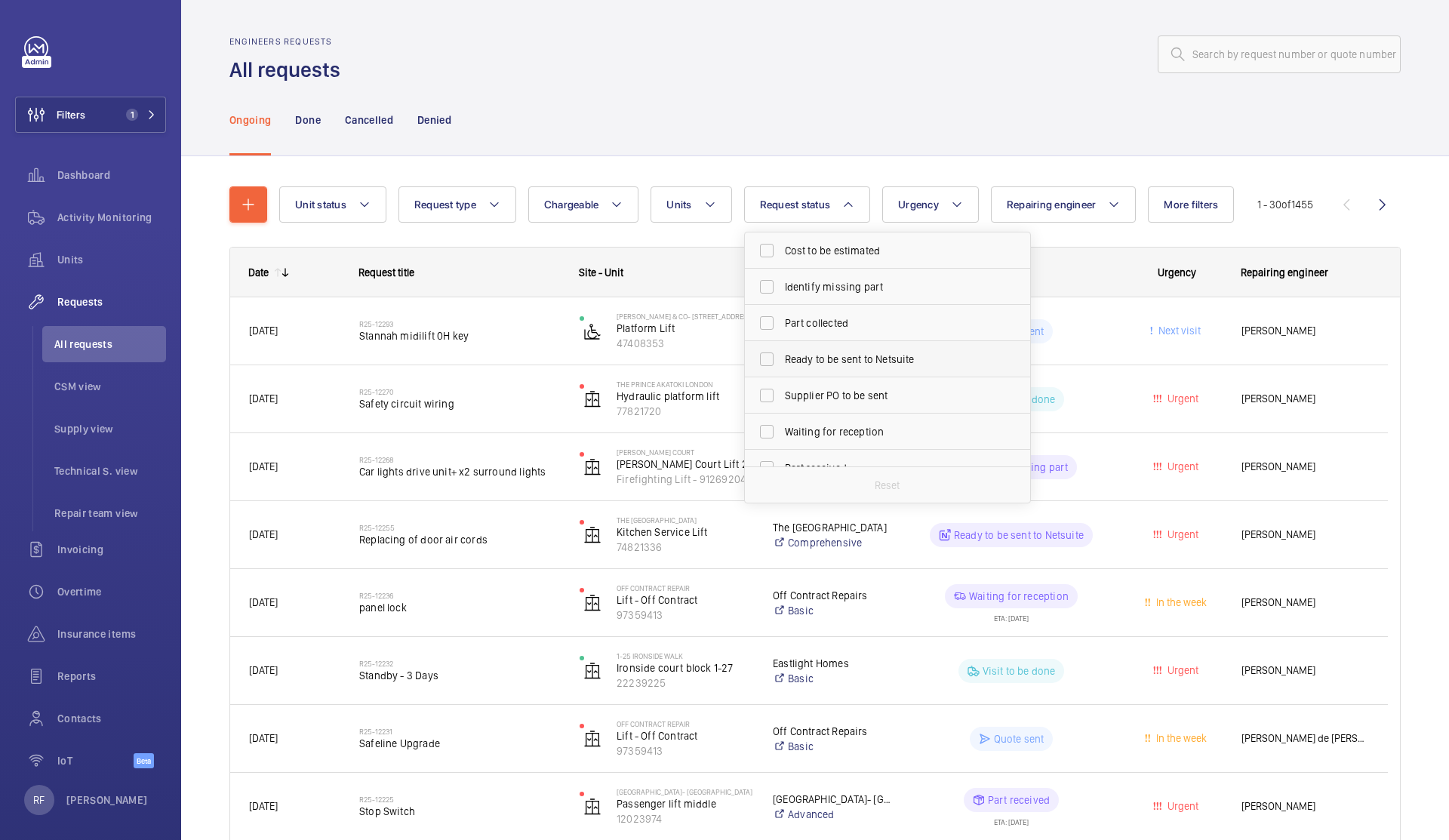
click at [852, 364] on span "Ready to be sent to Netsuite" at bounding box center [889, 358] width 208 height 15
click at [782, 364] on input "Ready to be sent to Netsuite" at bounding box center [767, 359] width 31 height 31
checkbox input "true"
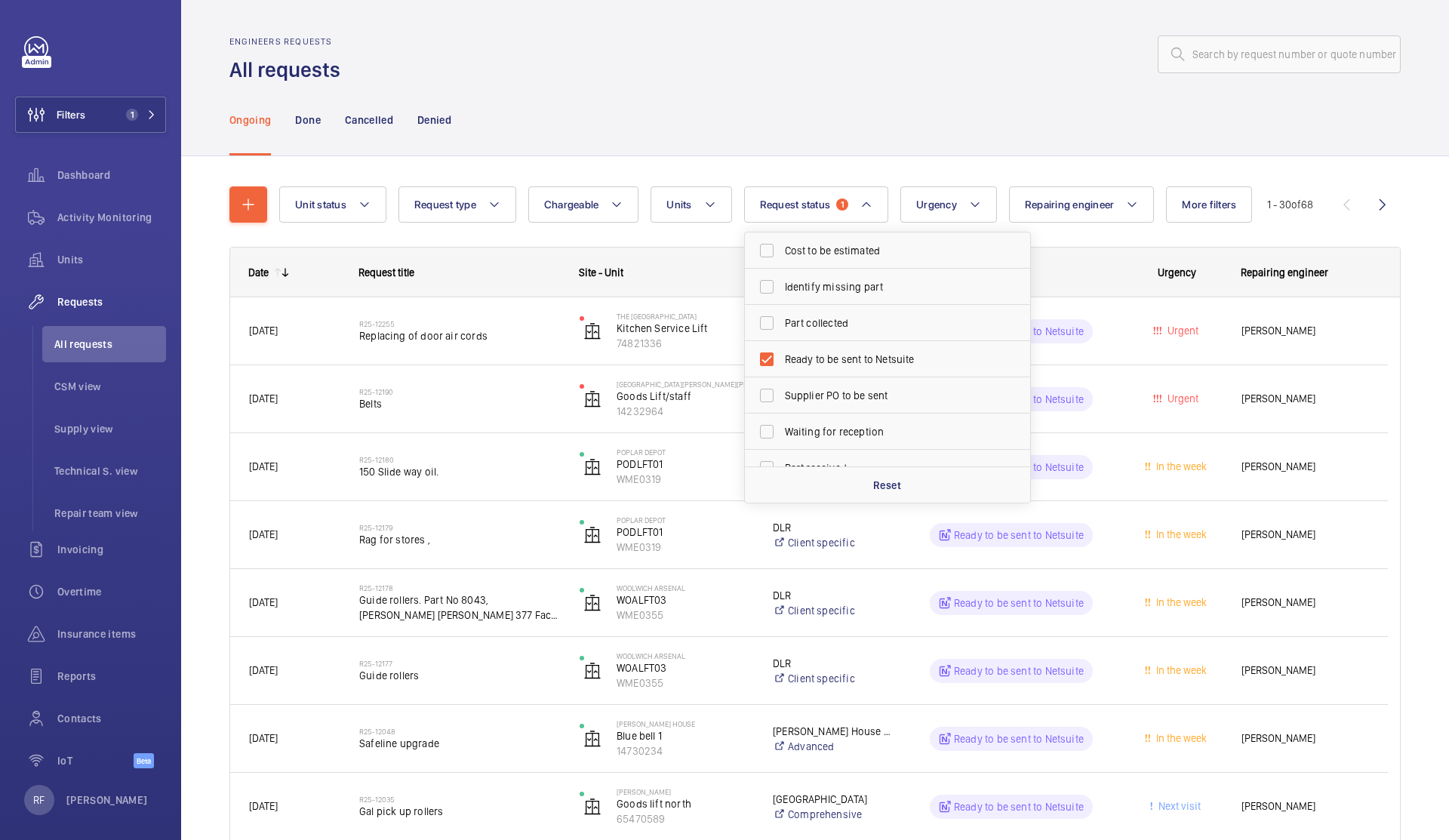
click at [832, 110] on div "Ongoing Done Cancelled Denied" at bounding box center [816, 120] width 1172 height 71
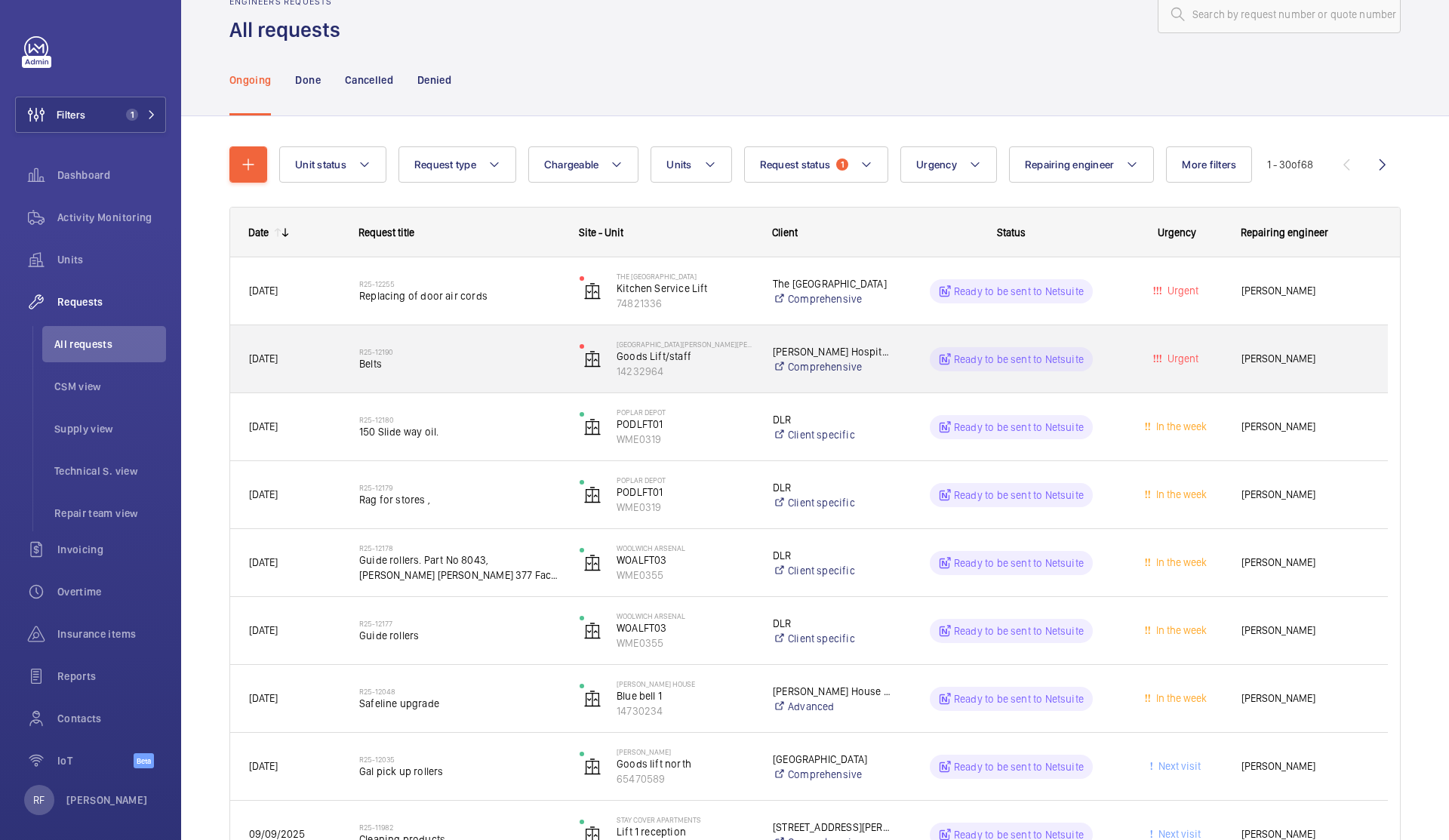
scroll to position [40, 0]
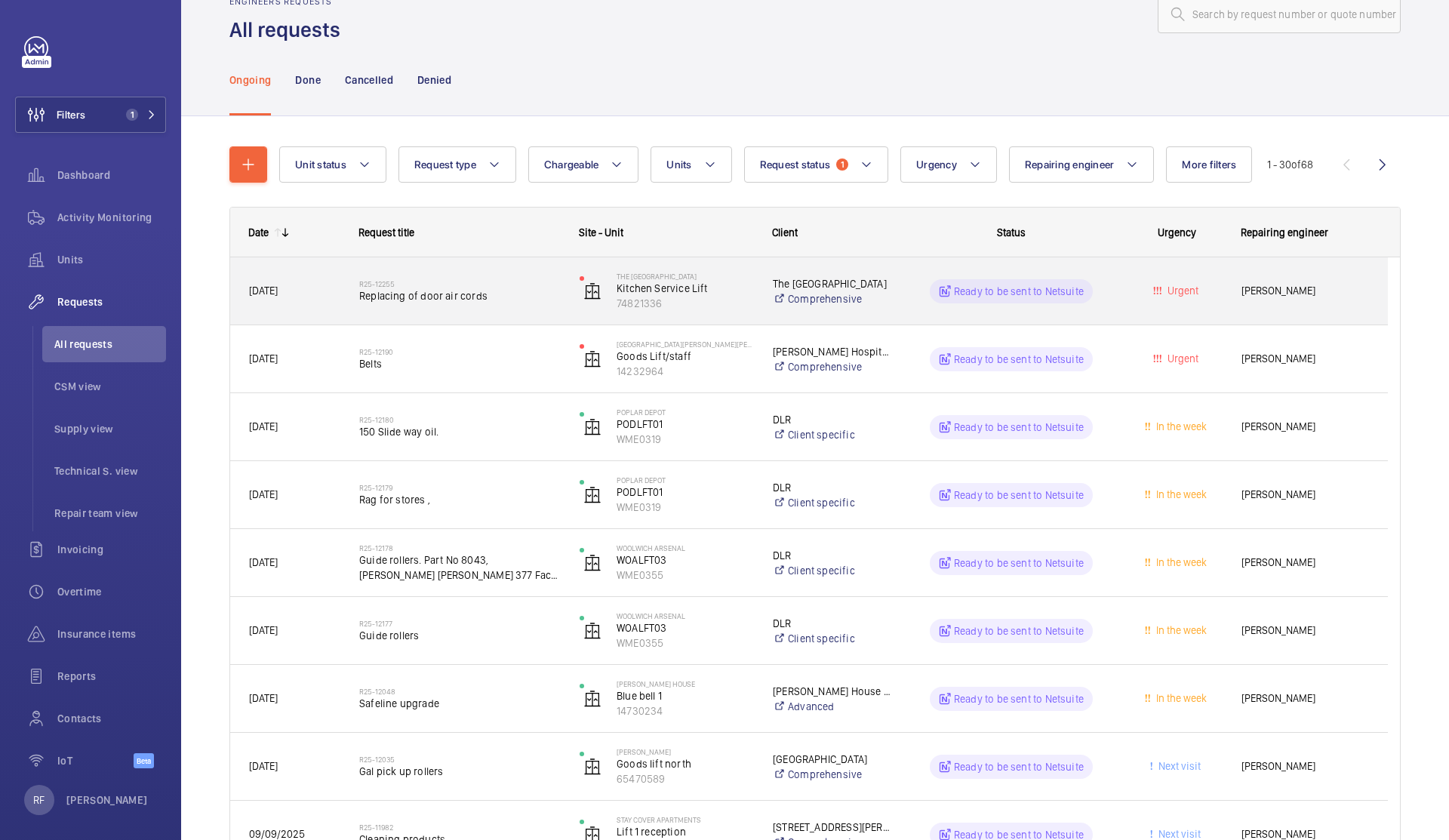
click at [521, 316] on div "R25-12255 Replacing of door air cords" at bounding box center [450, 291] width 219 height 68
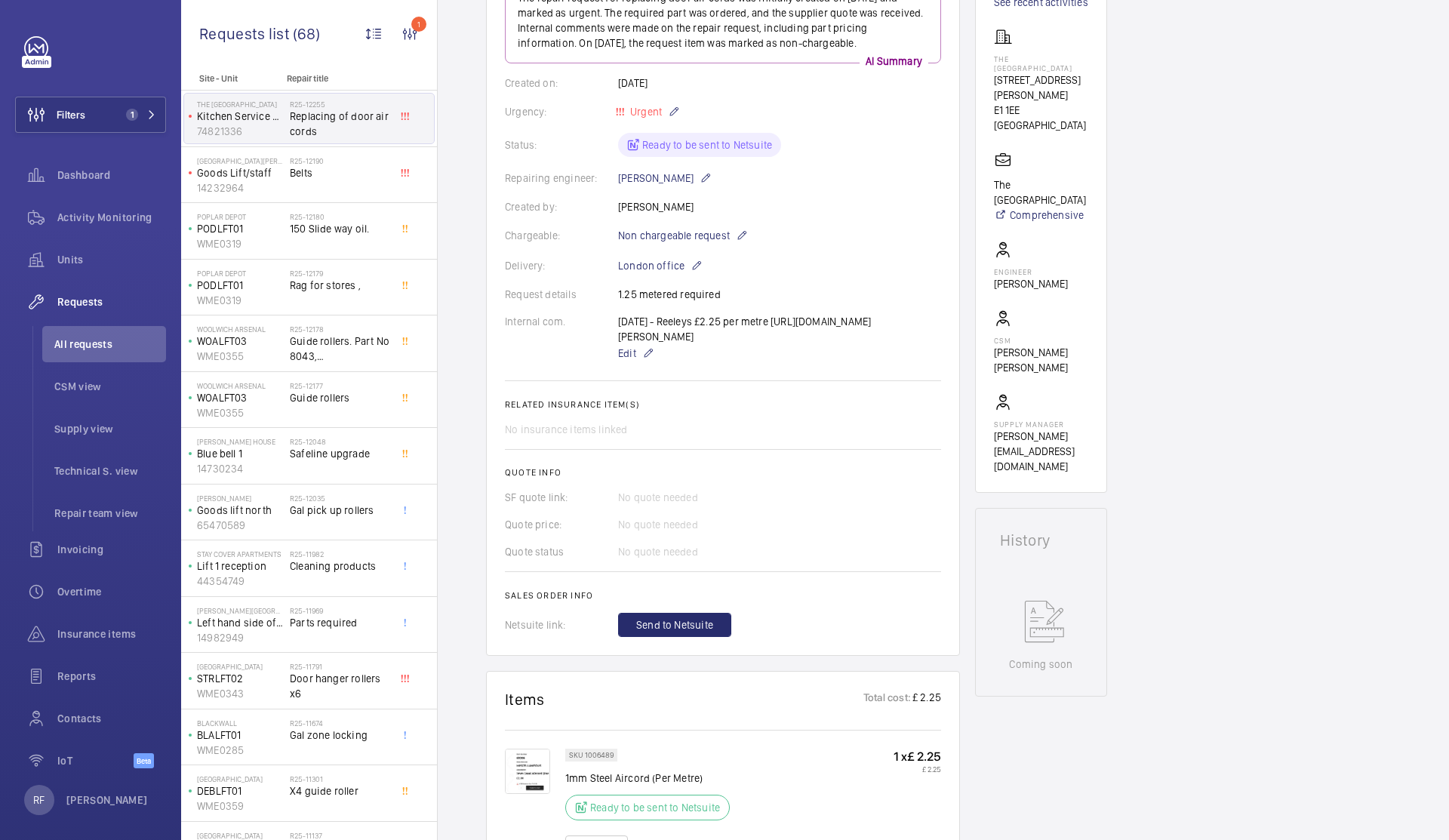
scroll to position [225, 0]
click at [199, 37] on span "Requests list" at bounding box center [245, 33] width 94 height 19
click at [74, 345] on span "All requests" at bounding box center [110, 343] width 112 height 15
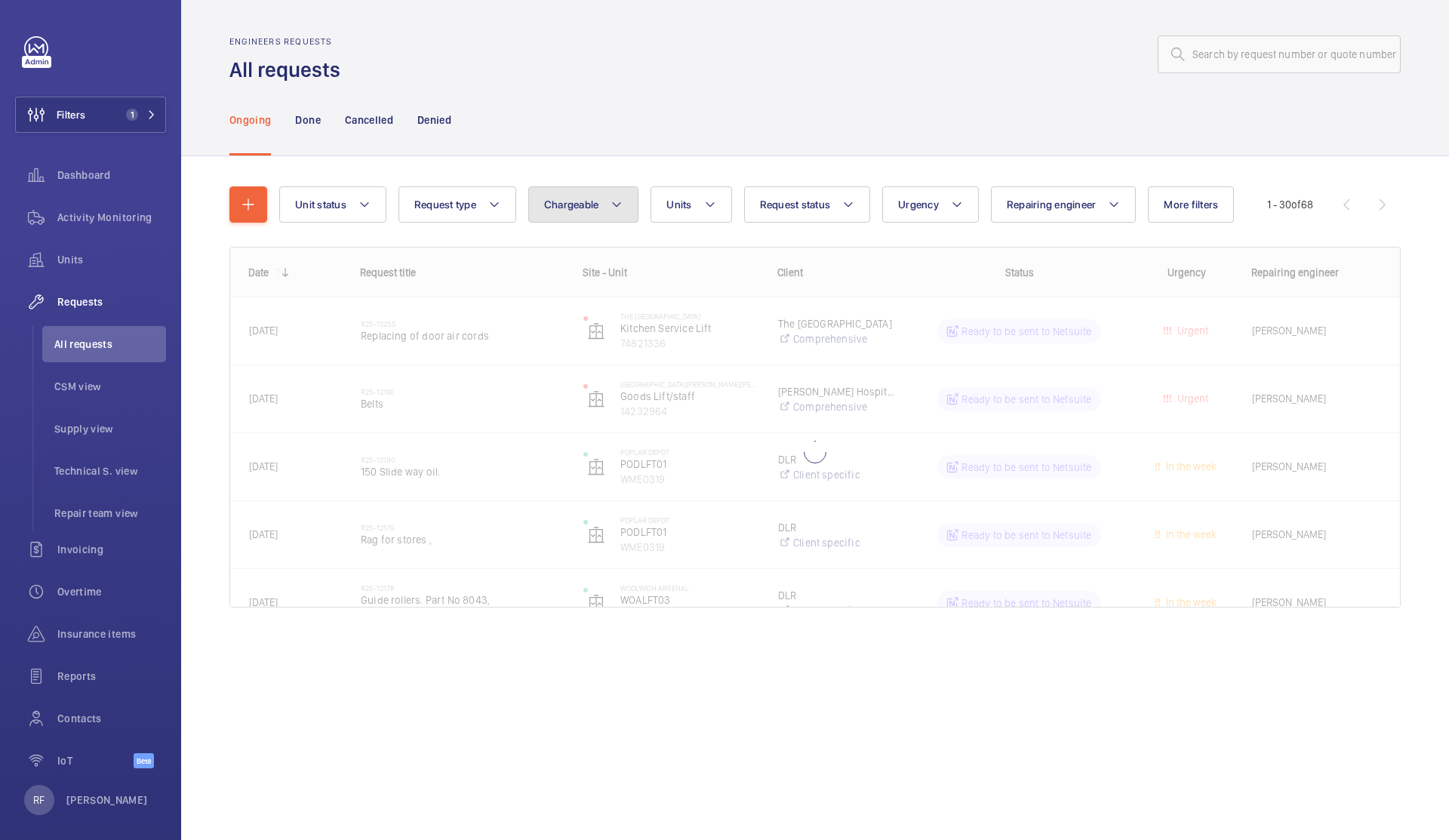
click at [584, 215] on button "Chargeable" at bounding box center [584, 204] width 111 height 37
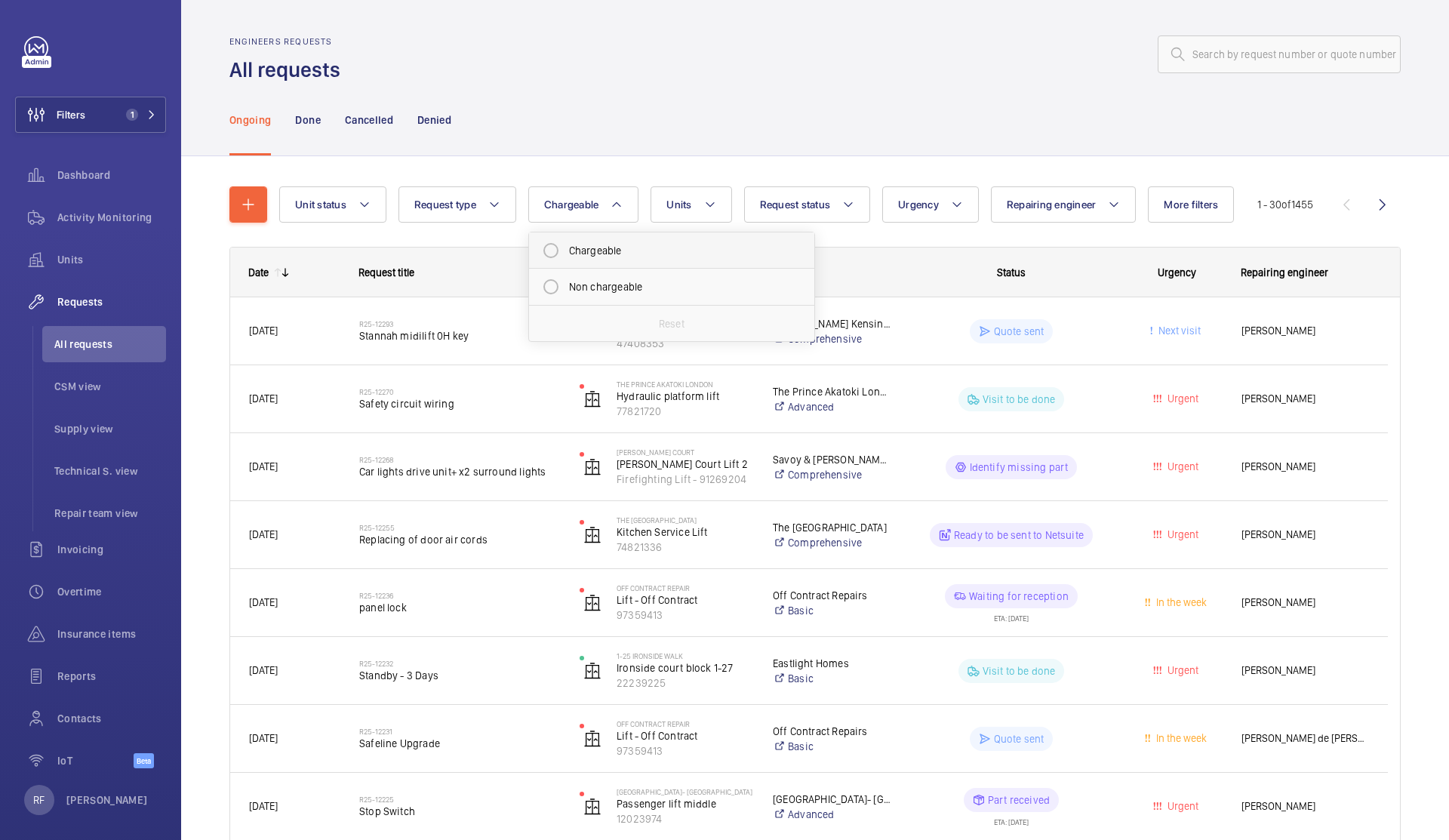
click at [581, 256] on mat-radio-button "Chargeable" at bounding box center [672, 250] width 272 height 31
radio input "true"
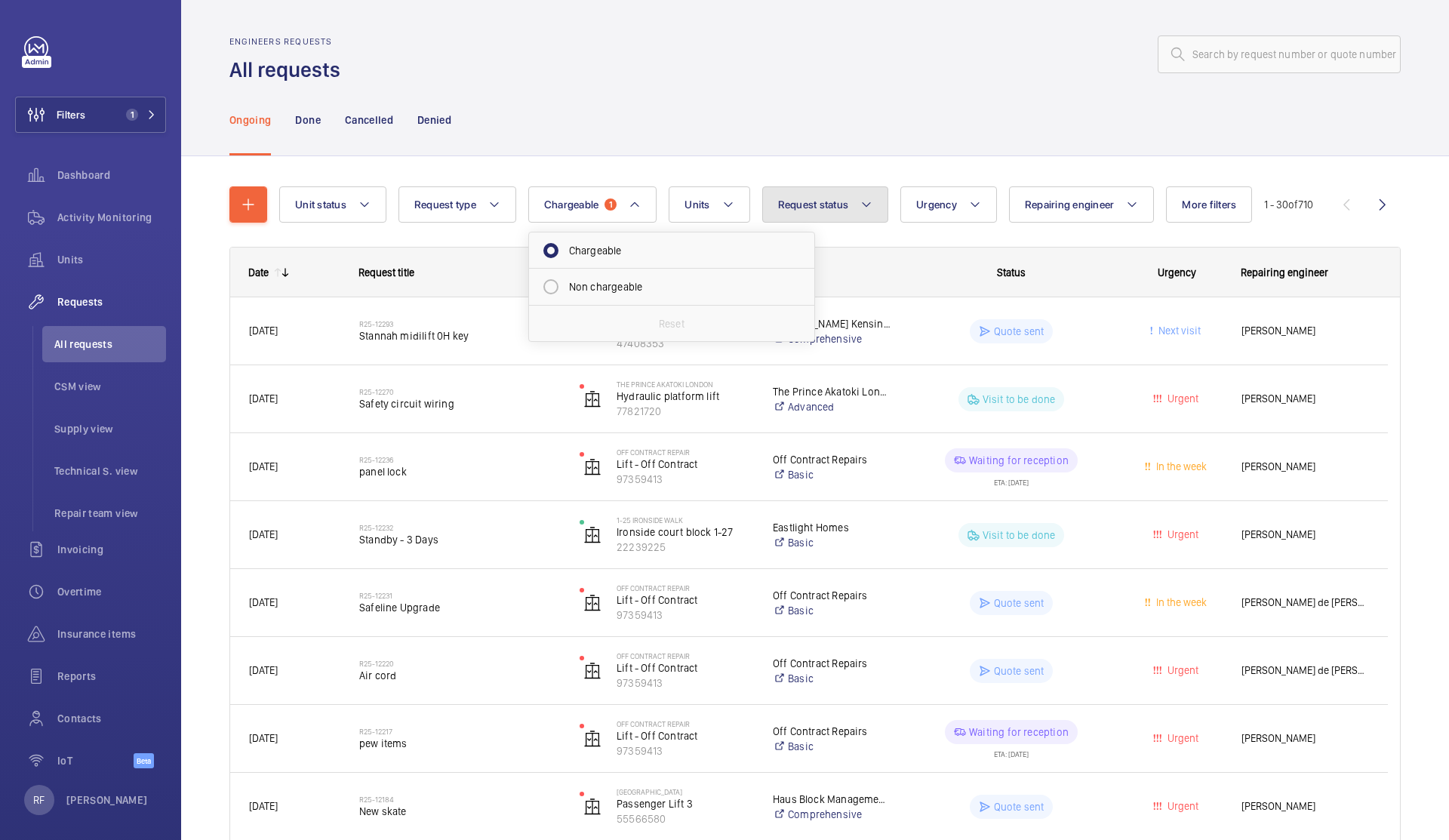
click at [837, 219] on button "Request status" at bounding box center [825, 204] width 127 height 37
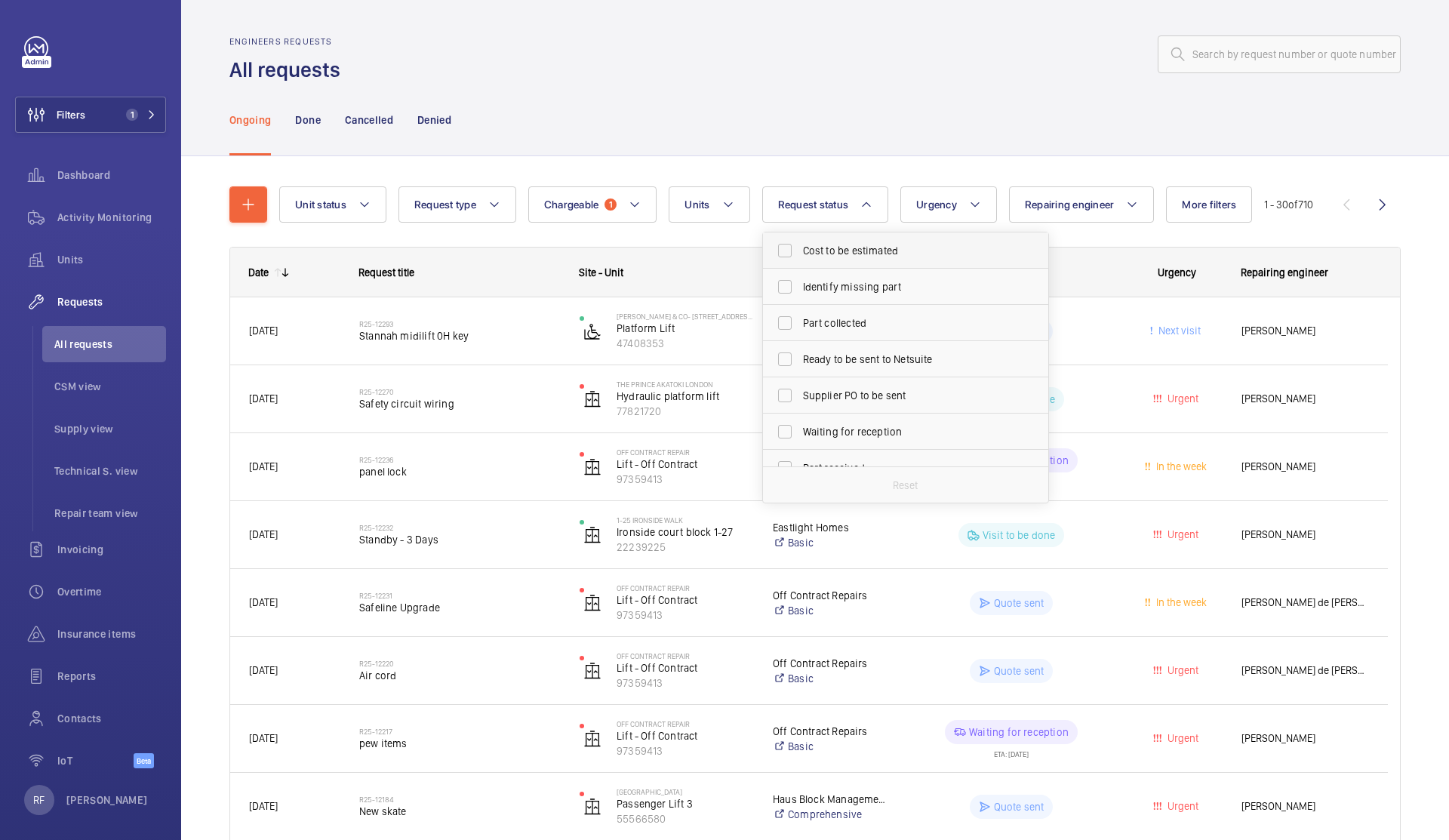
click at [824, 246] on span "Cost to be estimated" at bounding box center [908, 250] width 208 height 15
click at [800, 246] on input "Cost to be estimated" at bounding box center [785, 250] width 31 height 31
checkbox input "true"
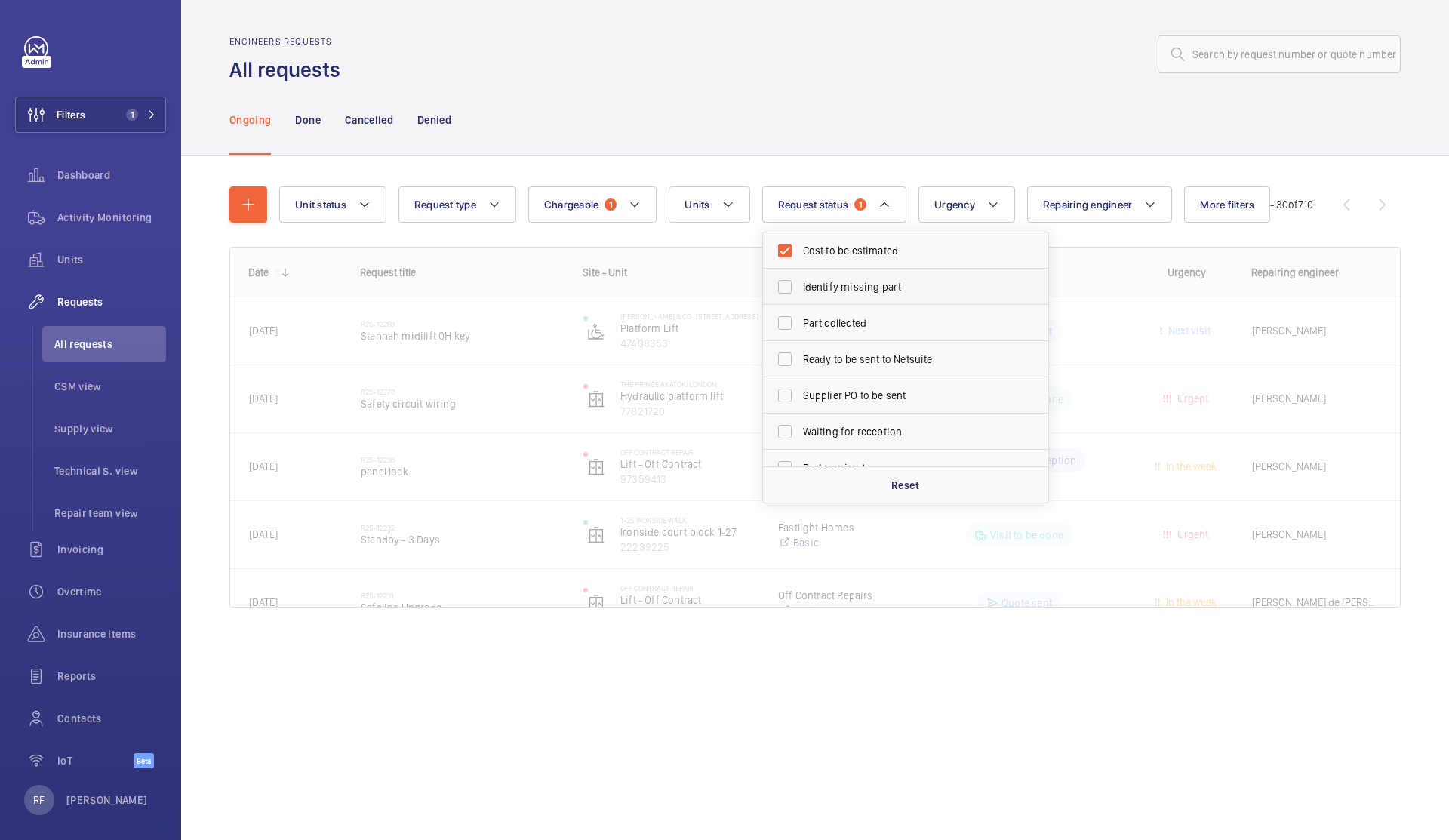
click at [831, 276] on label "Identify missing part" at bounding box center [894, 287] width 262 height 37
click at [800, 276] on input "Identify missing part" at bounding box center [785, 287] width 31 height 31
checkbox input "true"
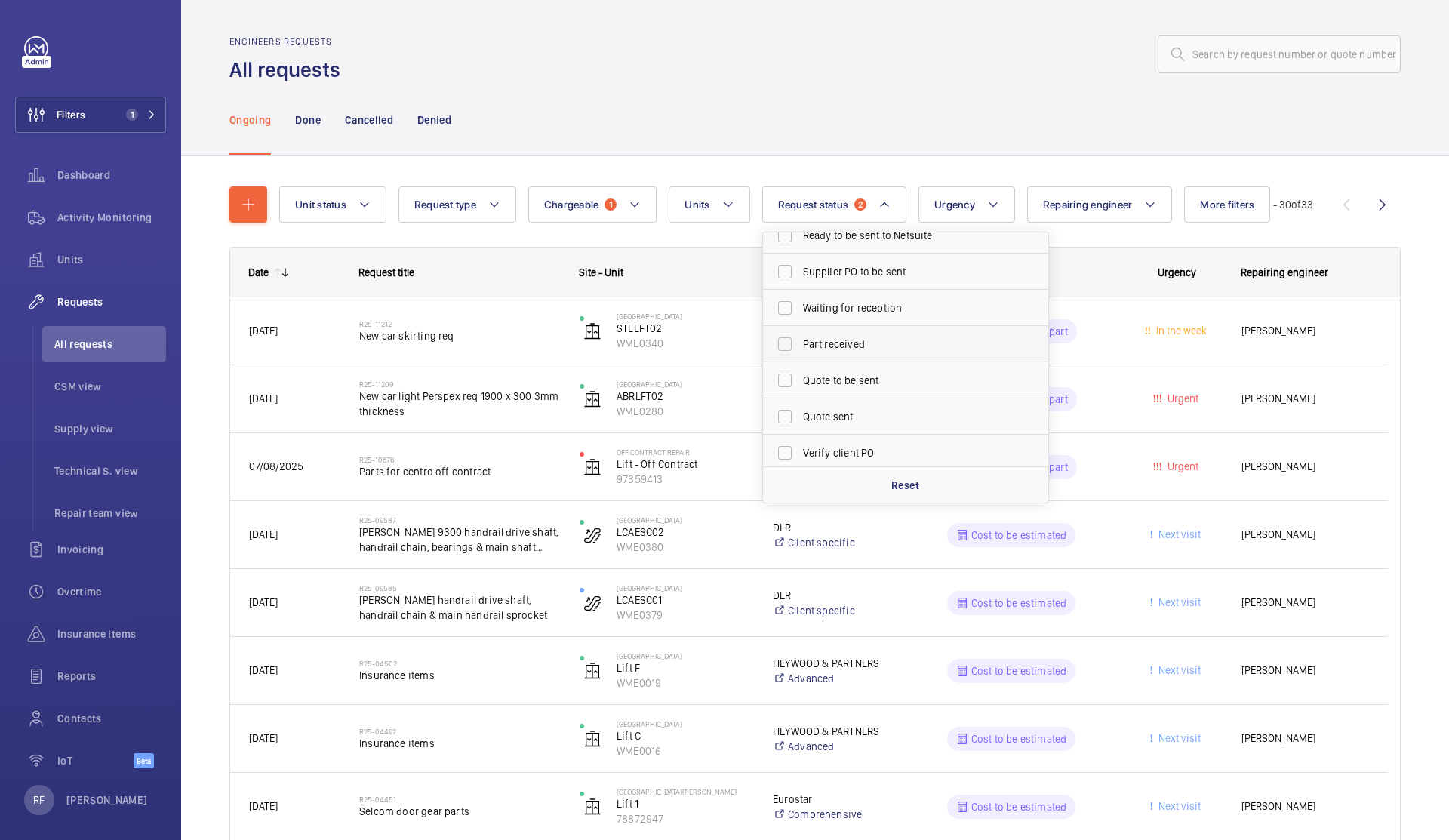
scroll to position [142, 0]
click at [862, 364] on span "Quote to be sent" at bounding box center [908, 361] width 208 height 15
click at [800, 364] on input "Quote to be sent" at bounding box center [785, 361] width 31 height 31
checkbox input "true"
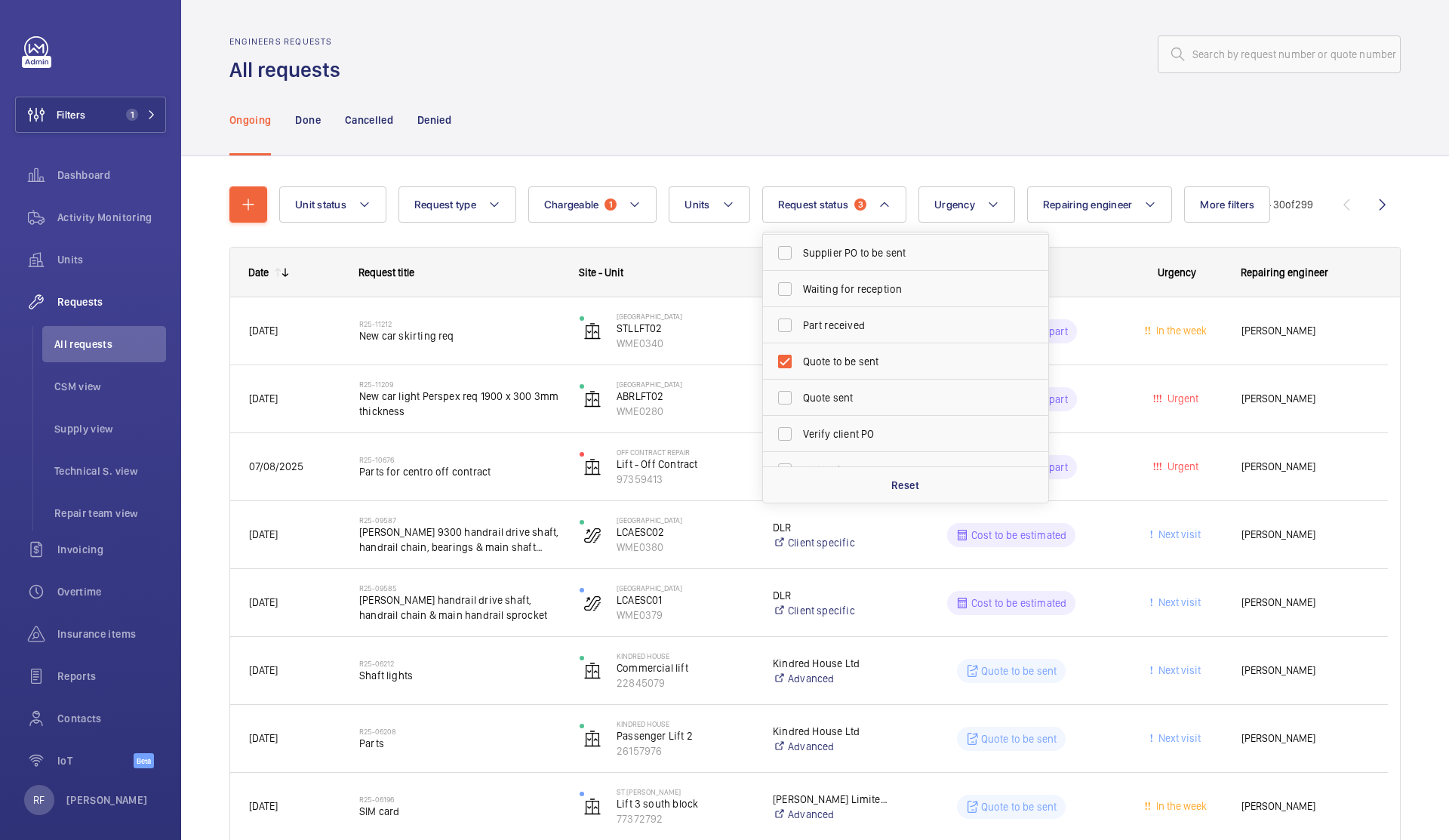
click at [816, 110] on div "Ongoing Done Cancelled Denied" at bounding box center [816, 120] width 1172 height 71
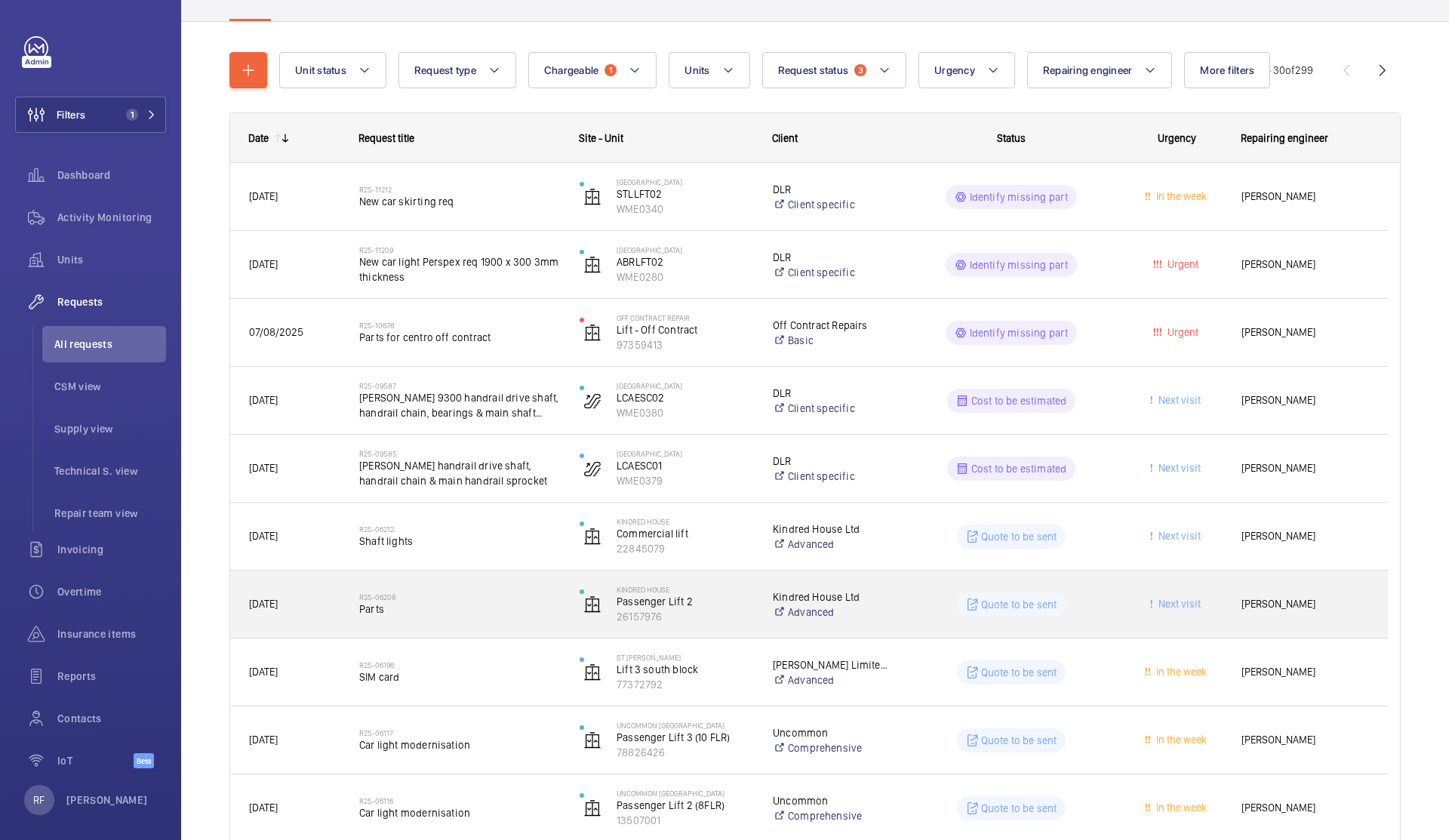
scroll to position [186, 0]
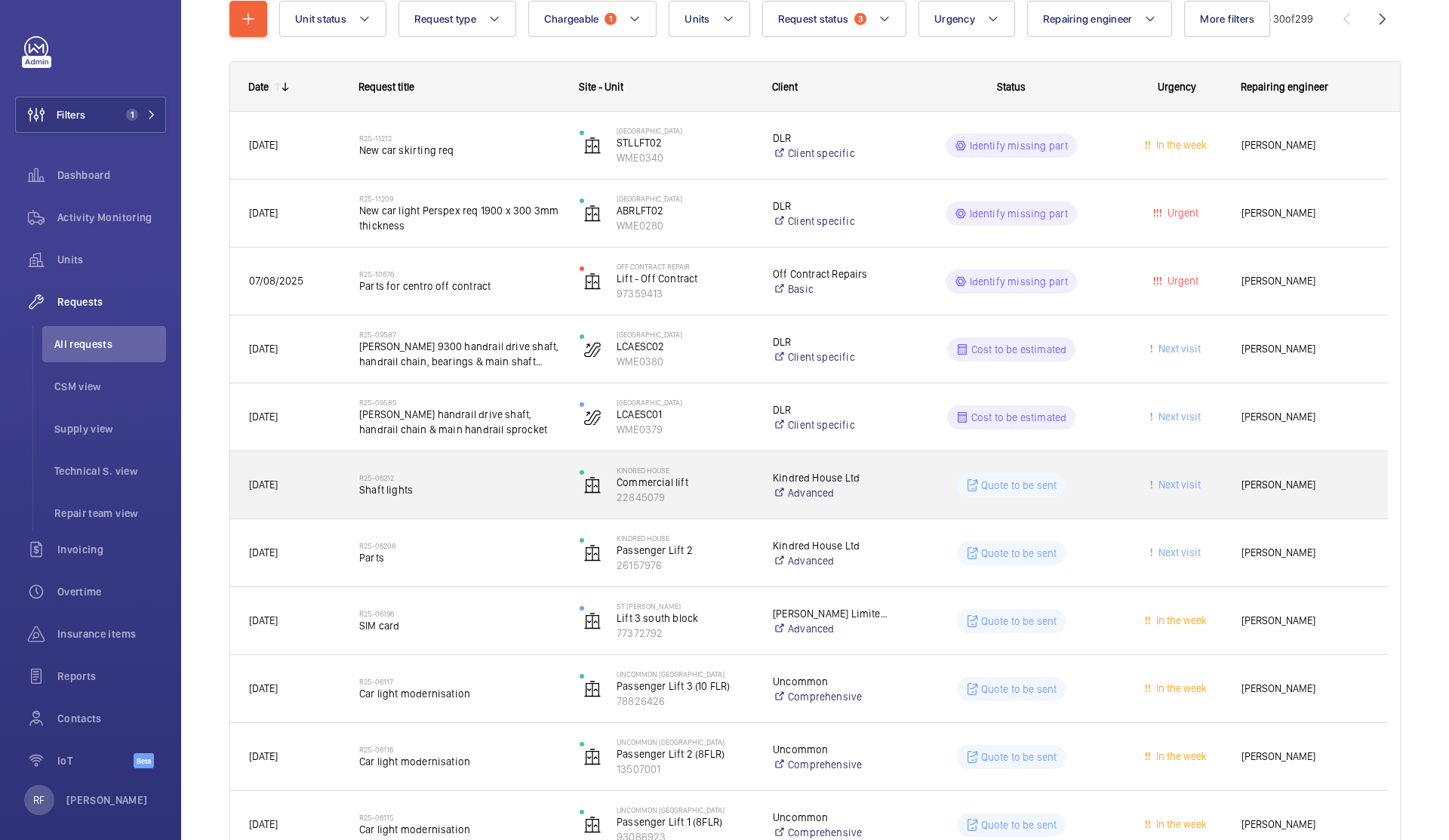
click at [494, 499] on div "R25-06212 Shaft lights" at bounding box center [459, 485] width 201 height 44
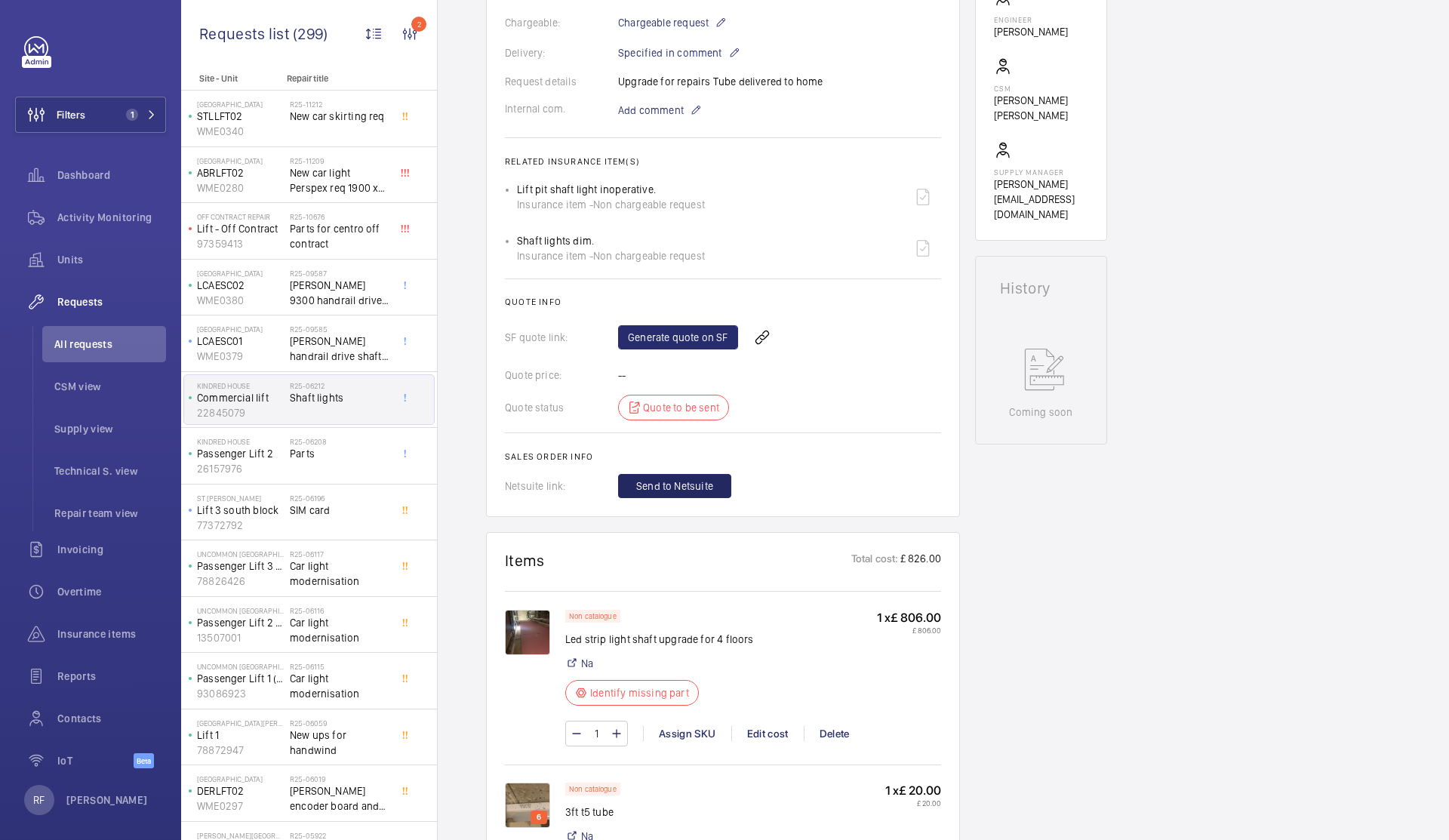
scroll to position [584, 0]
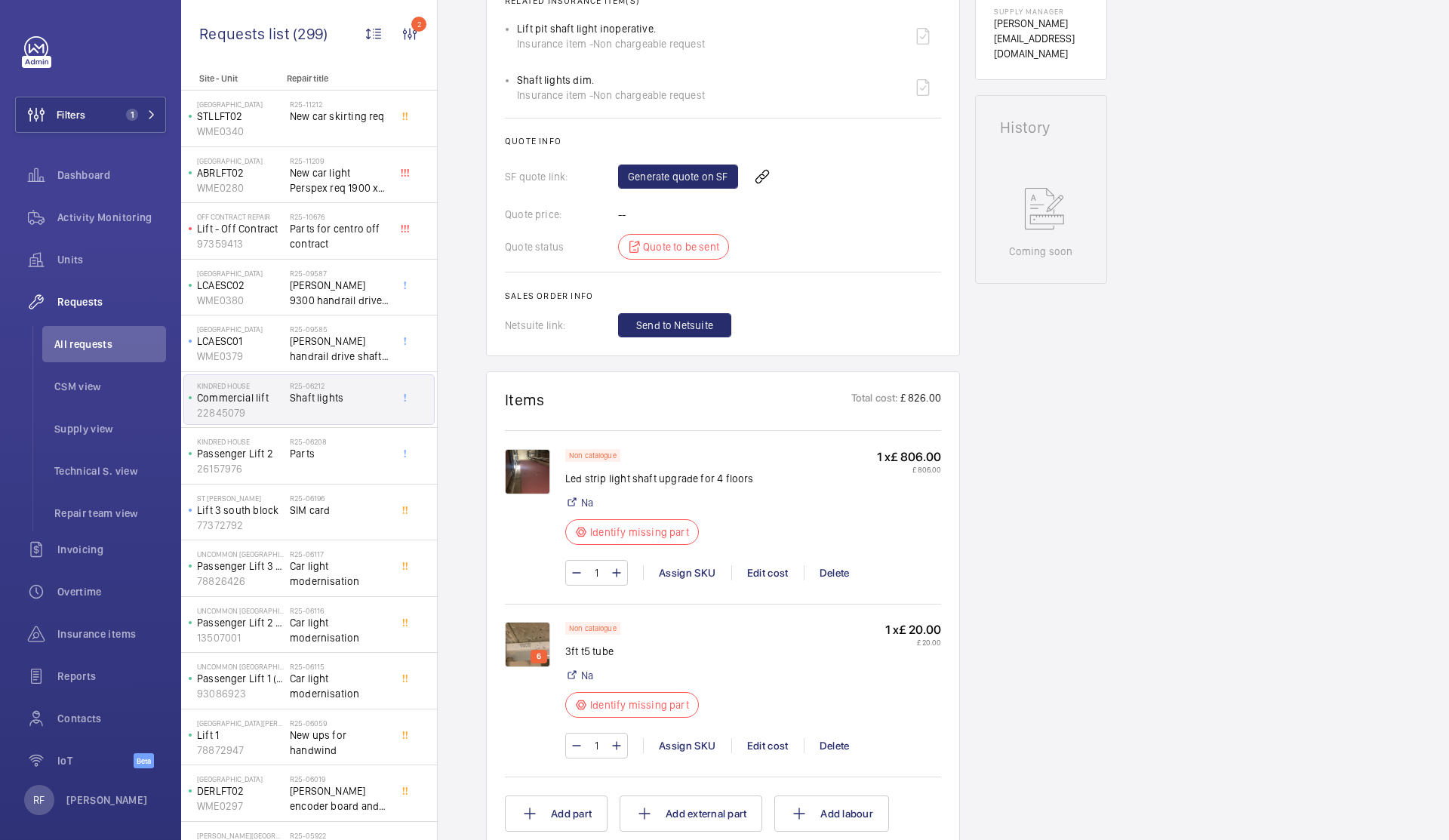
click at [546, 495] on img at bounding box center [528, 472] width 46 height 46
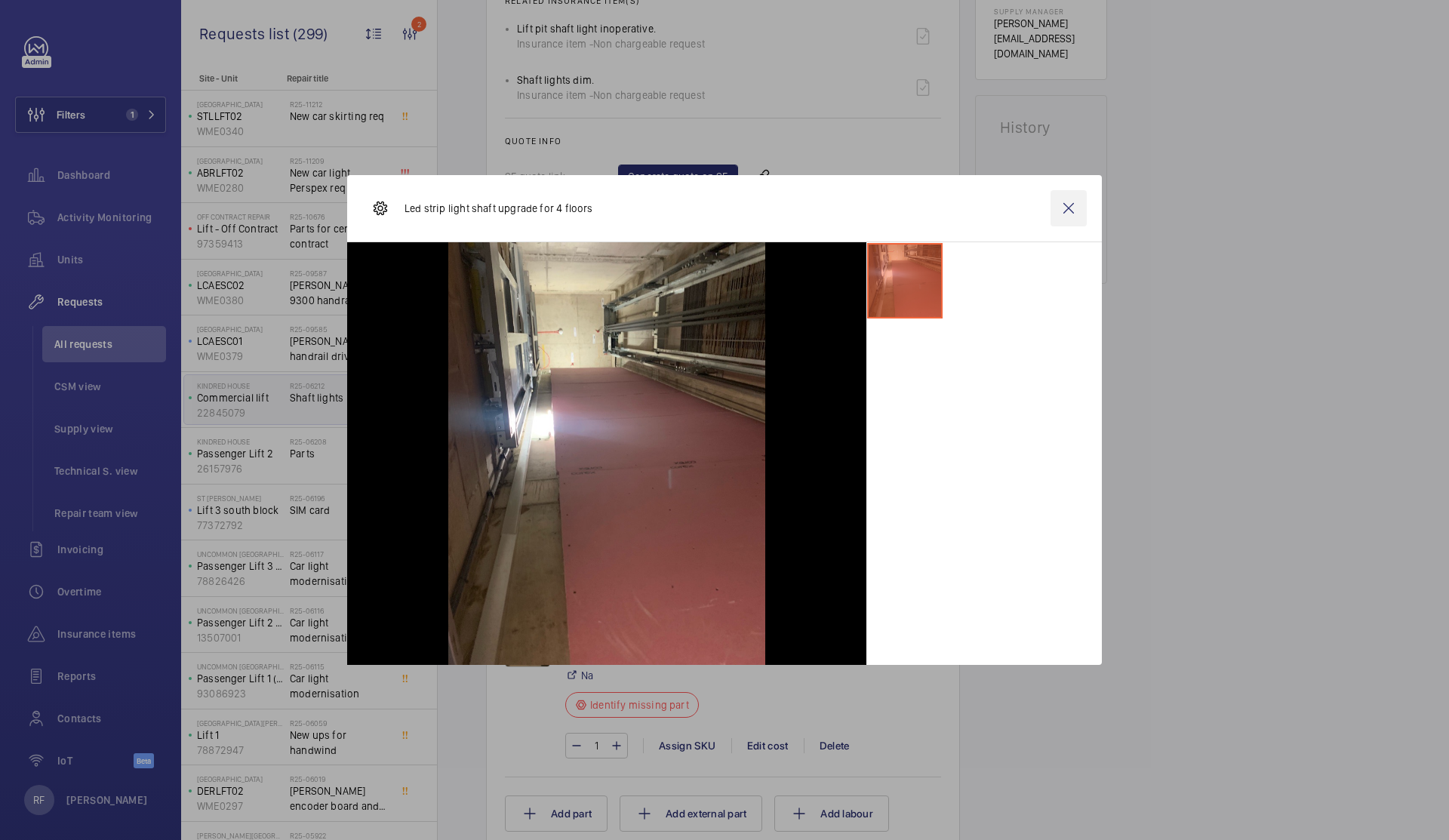
click at [1075, 210] on wm-front-icon-button at bounding box center [1069, 208] width 37 height 37
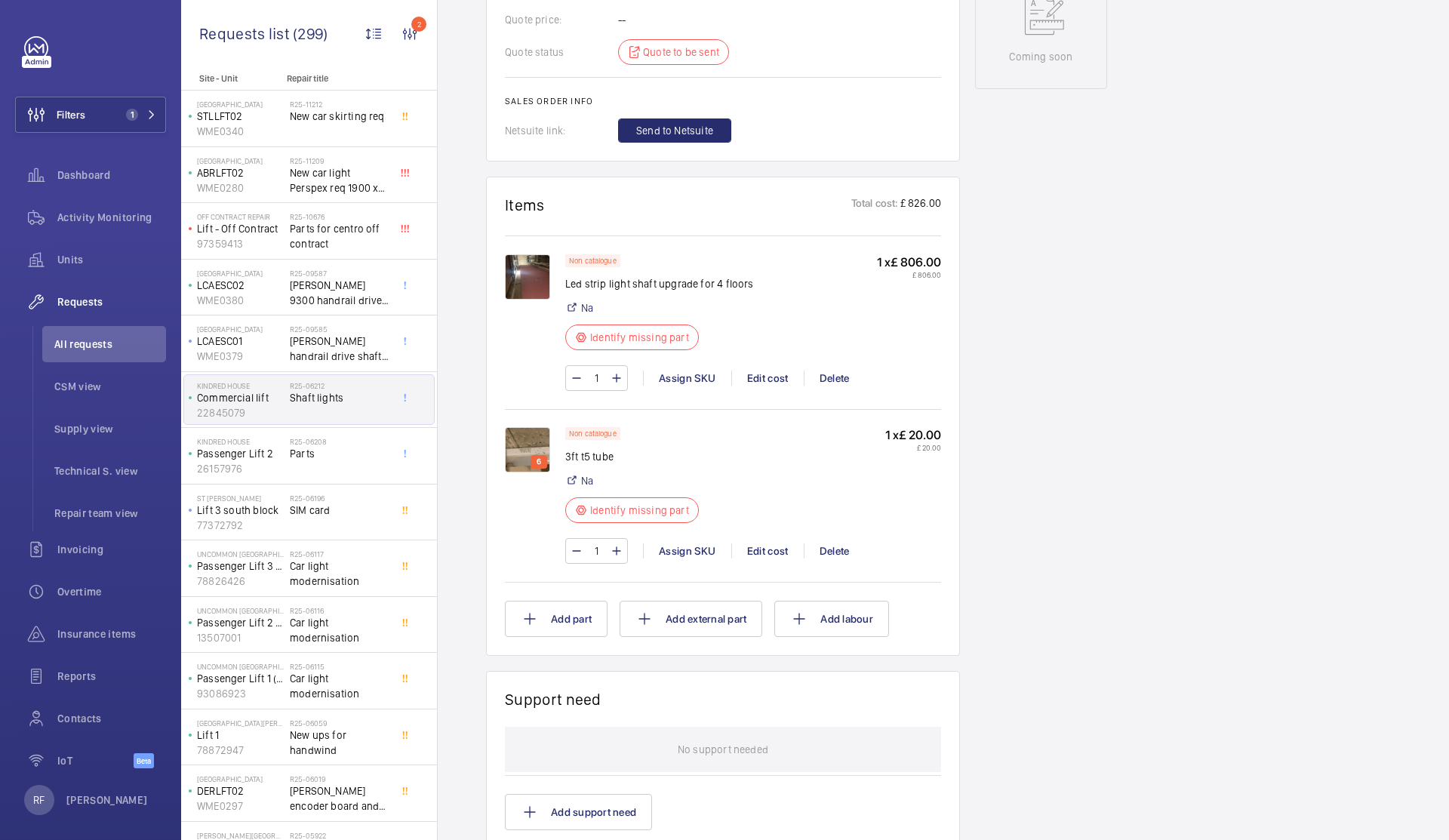
scroll to position [815, 0]
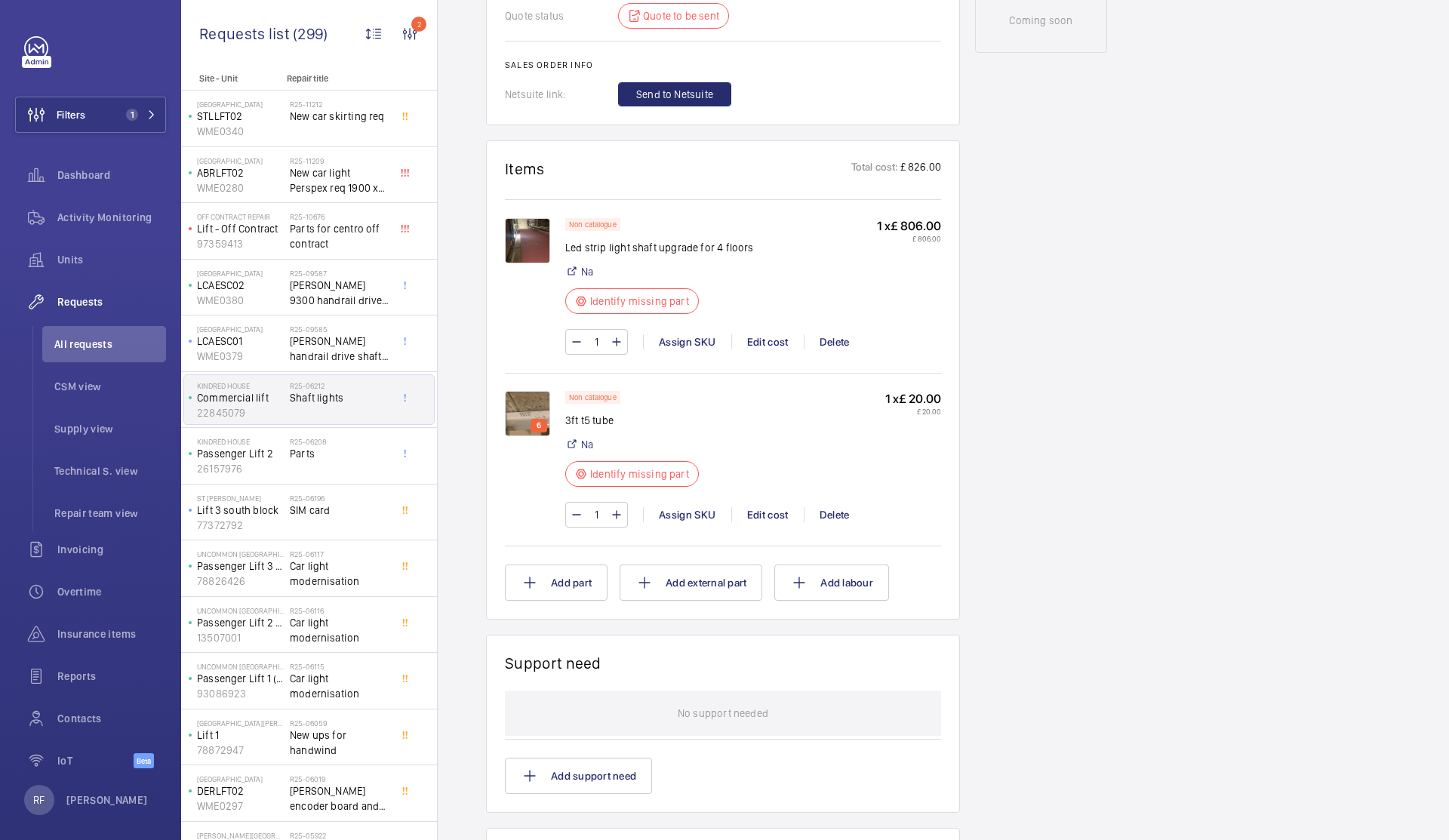
click at [526, 434] on img at bounding box center [528, 414] width 46 height 46
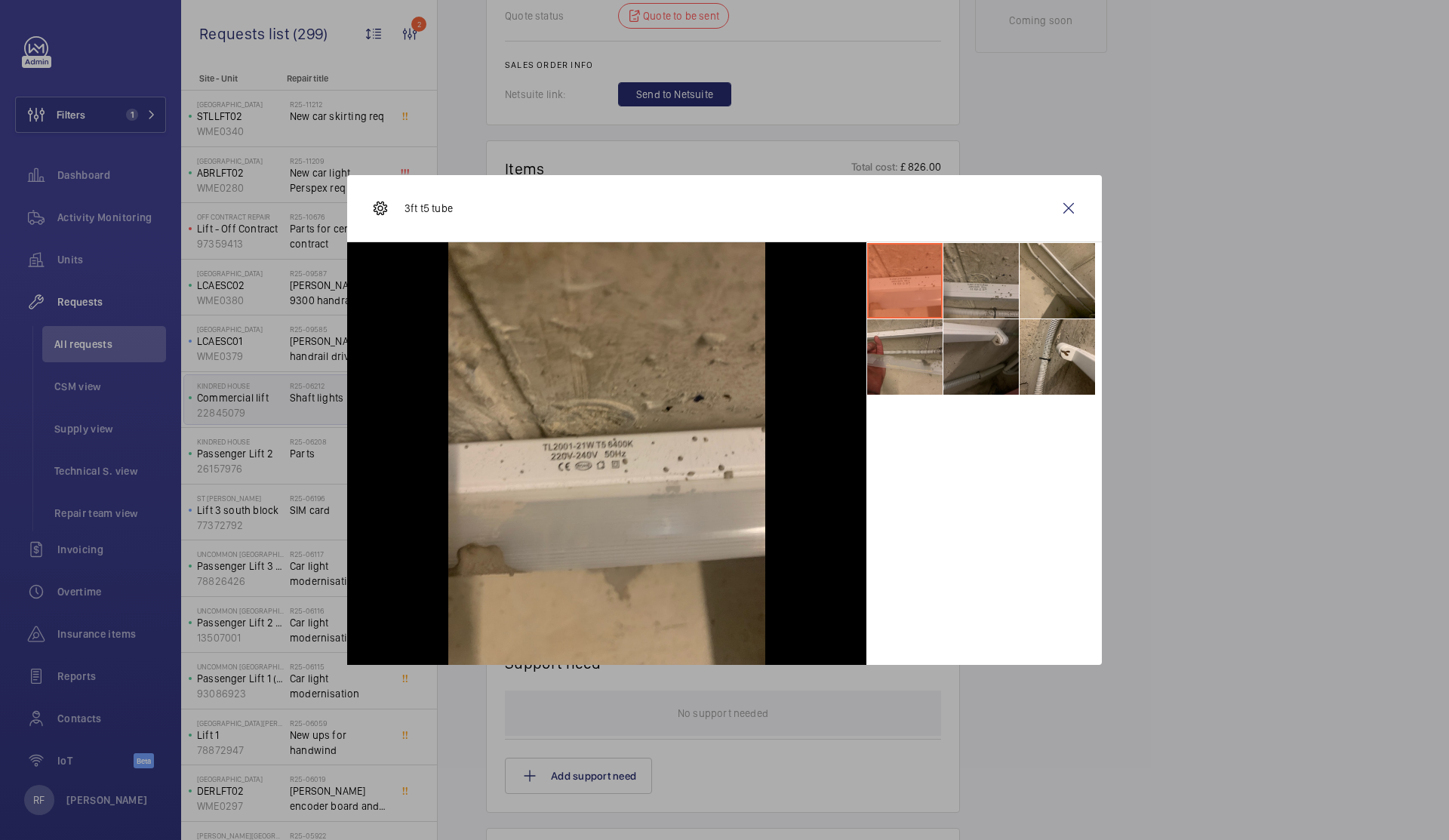
click at [969, 298] on li at bounding box center [981, 281] width 75 height 75
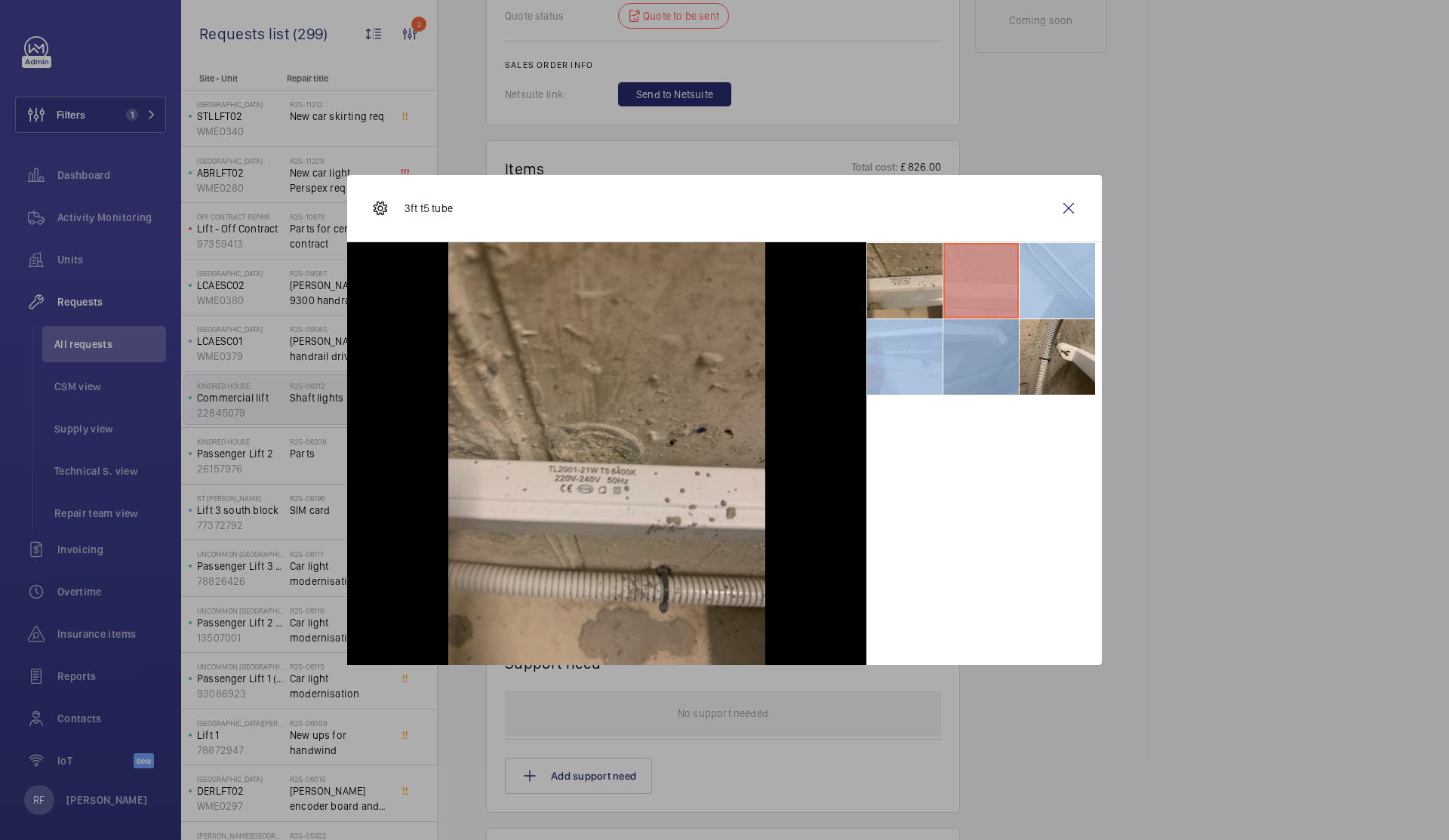
click at [973, 320] on ul at bounding box center [985, 319] width 236 height 153
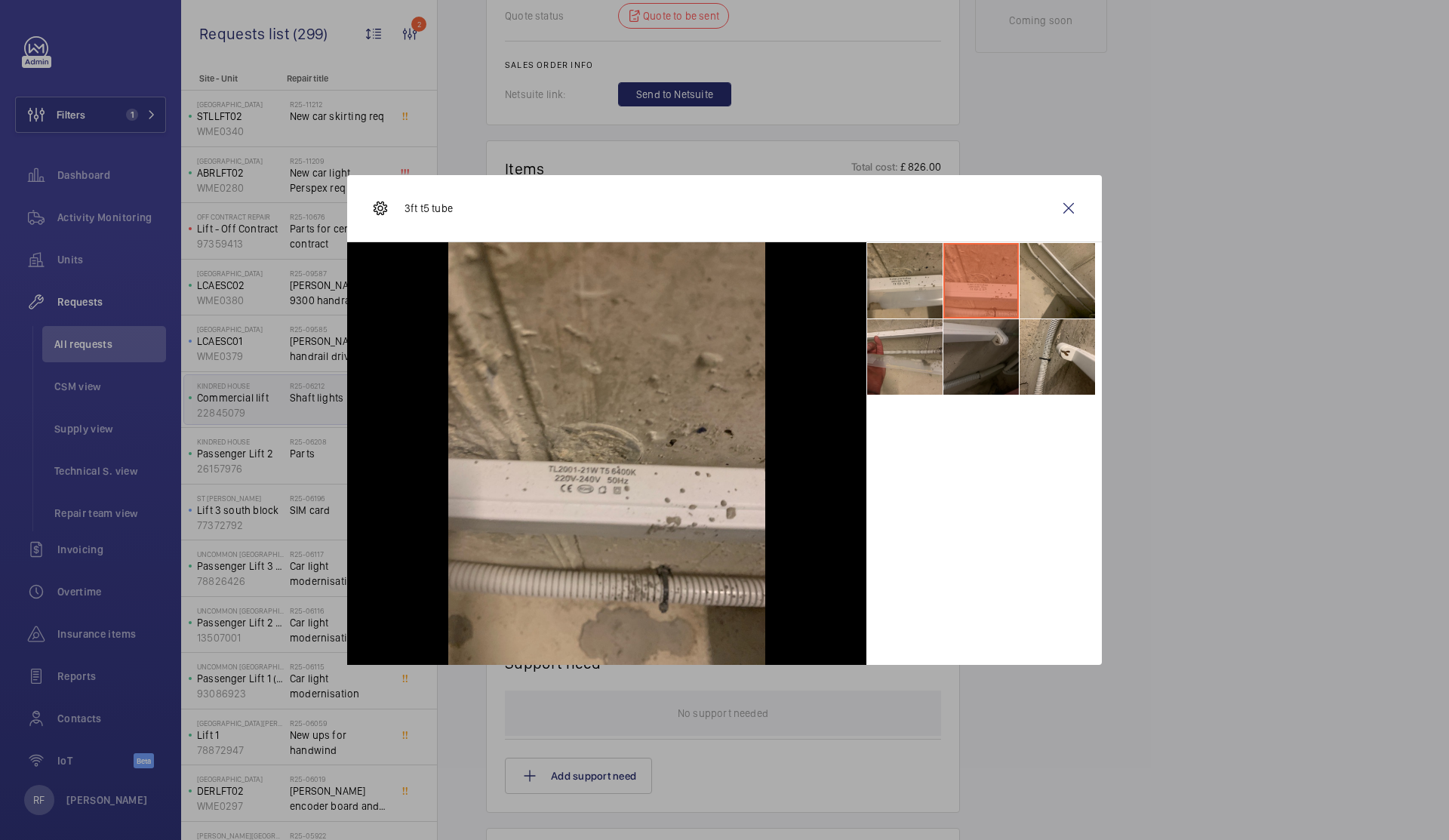
click at [978, 359] on li at bounding box center [981, 357] width 75 height 75
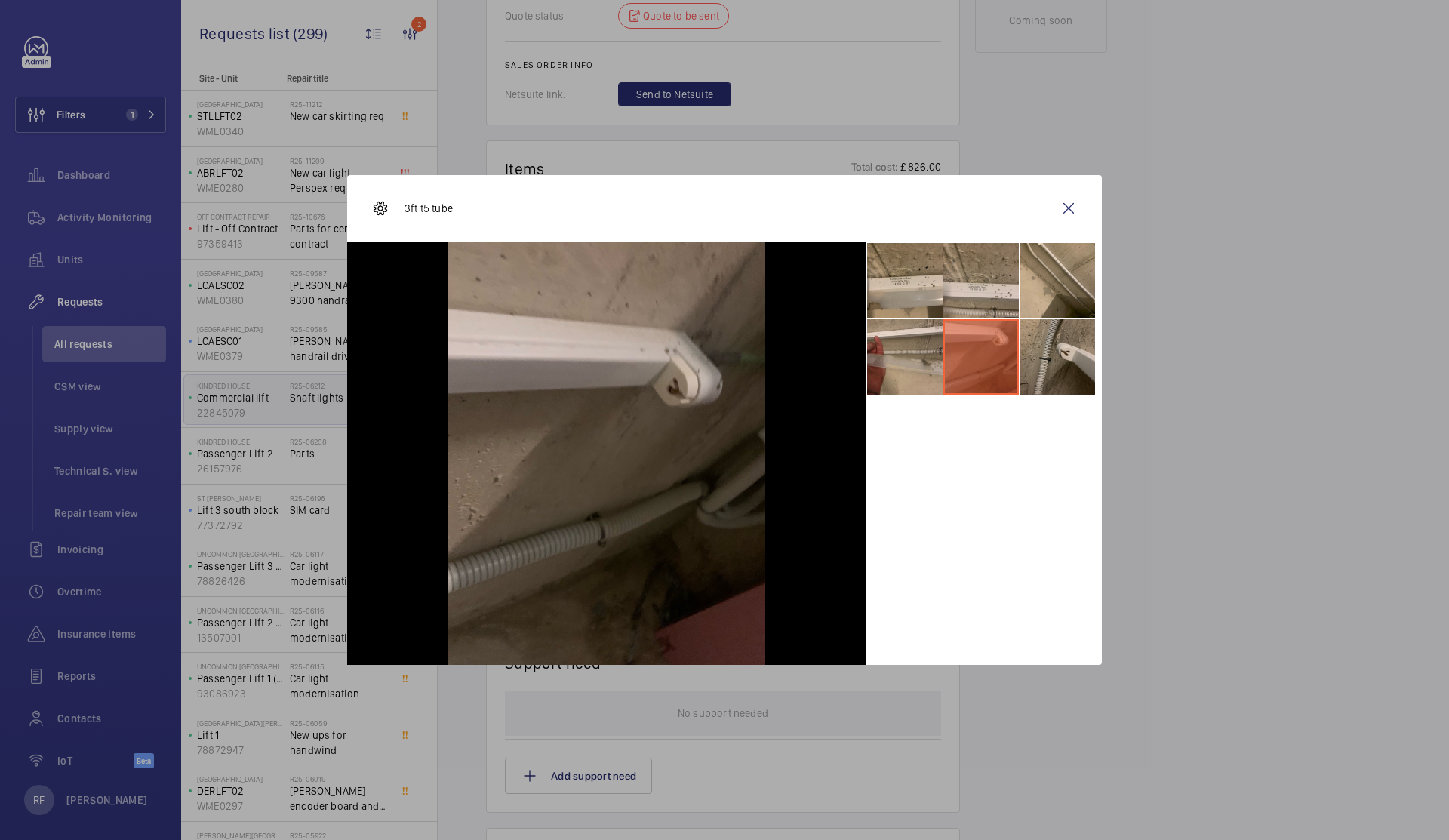
click at [1058, 358] on li at bounding box center [1057, 357] width 75 height 75
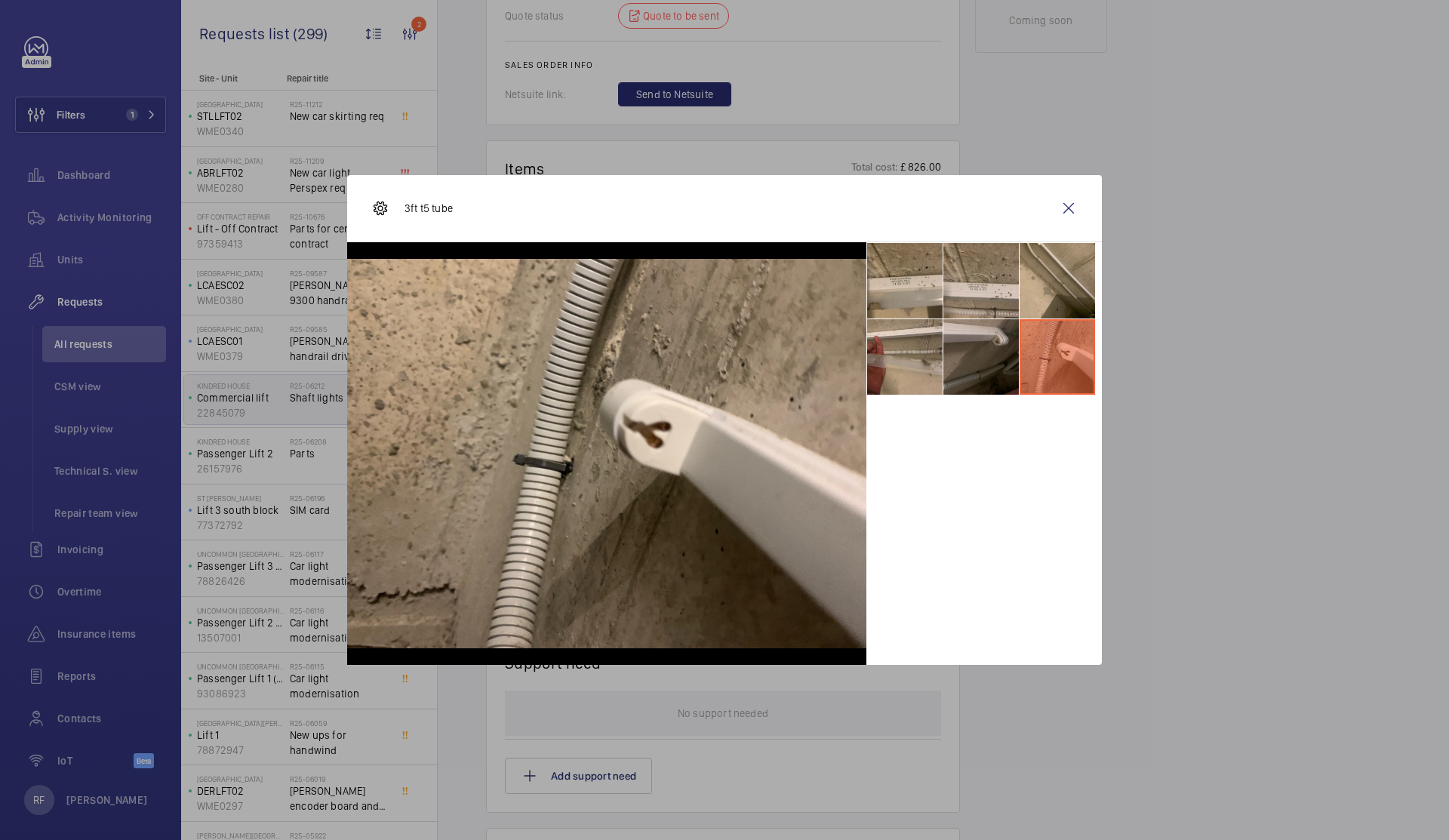
click at [1051, 320] on li at bounding box center [1057, 357] width 75 height 75
click at [943, 362] on ul at bounding box center [985, 319] width 236 height 153
click at [899, 367] on li at bounding box center [905, 357] width 75 height 75
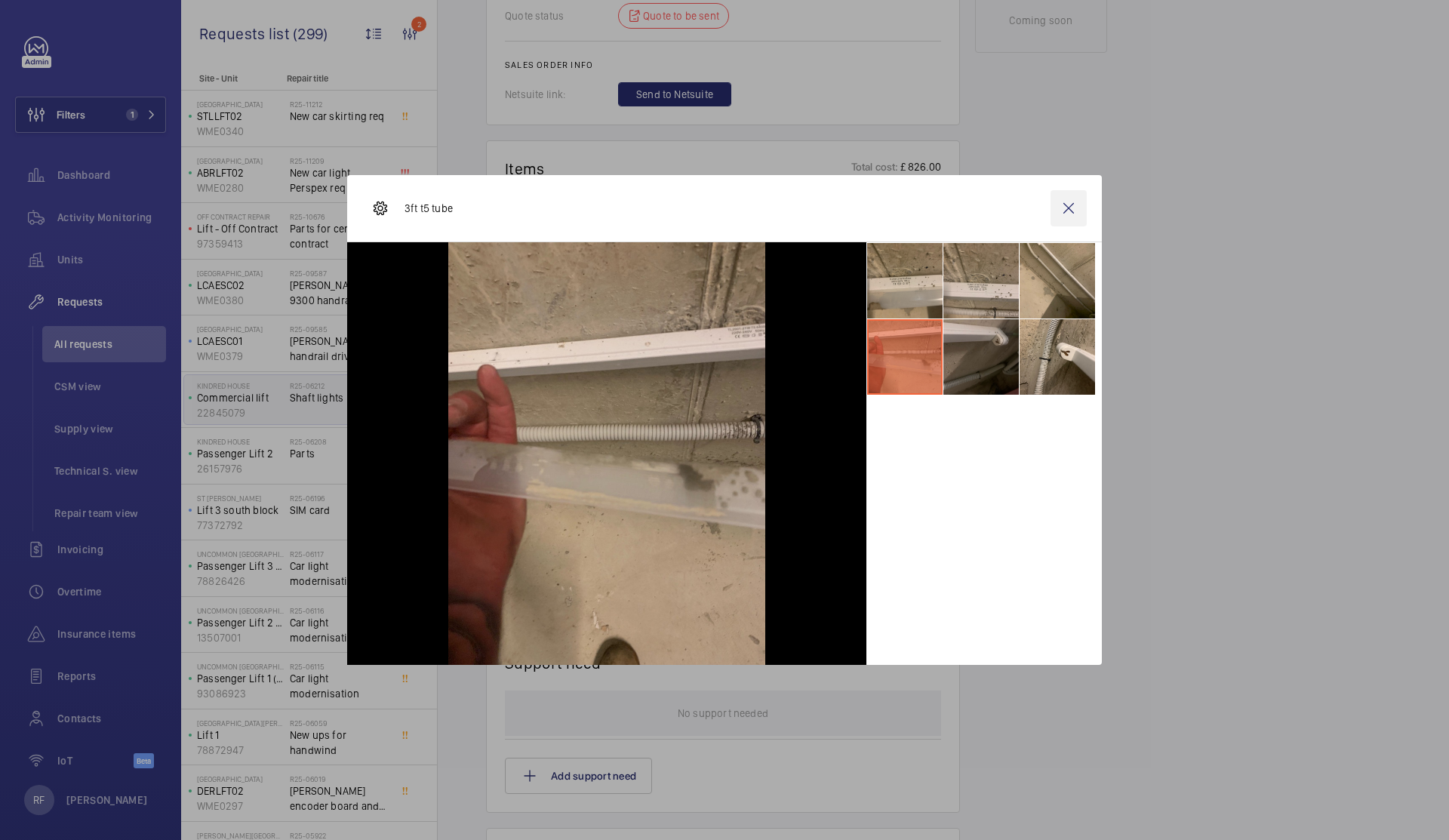
click at [1052, 224] on wm-front-icon-button at bounding box center [1069, 208] width 37 height 37
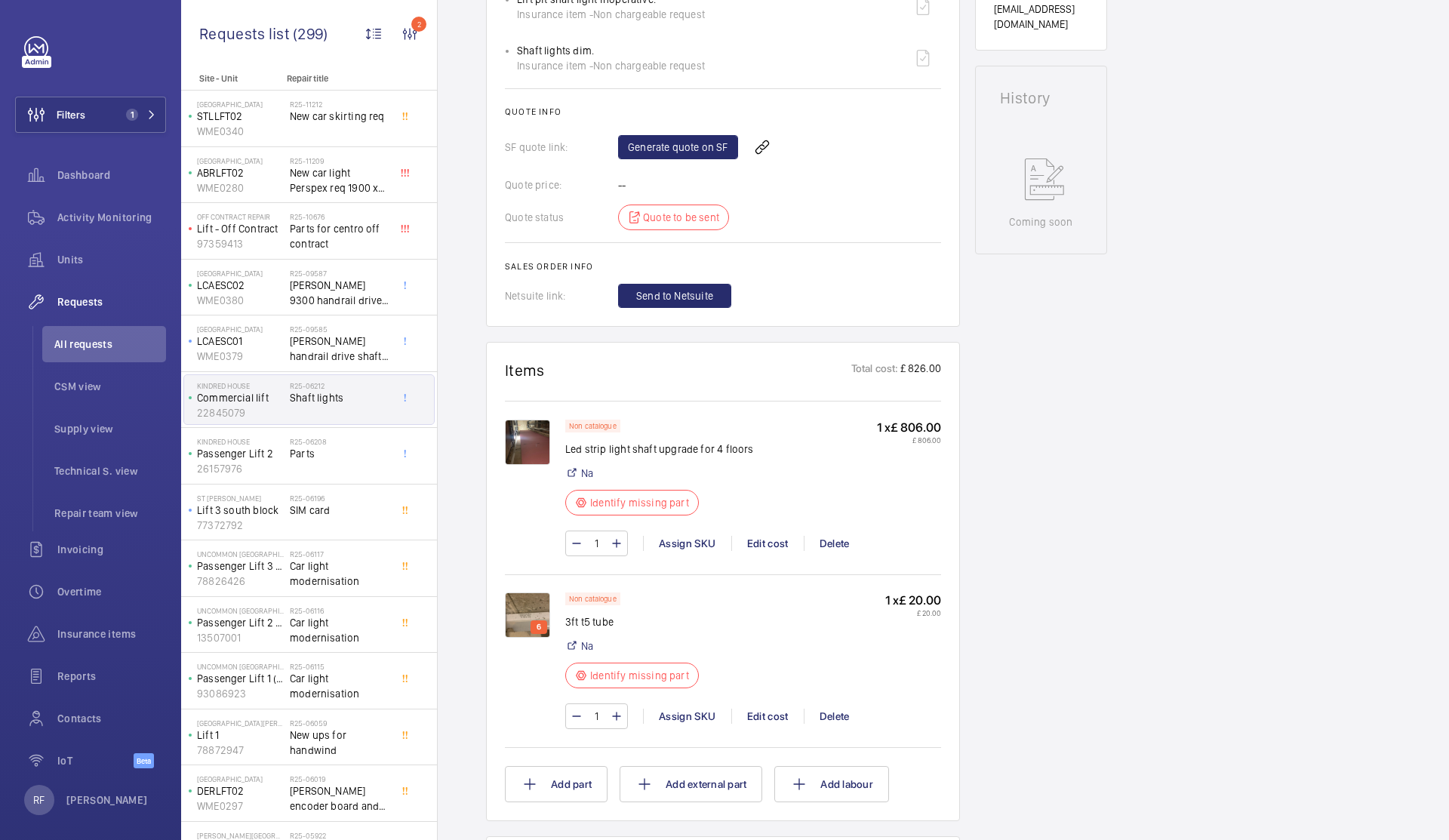
scroll to position [401, 0]
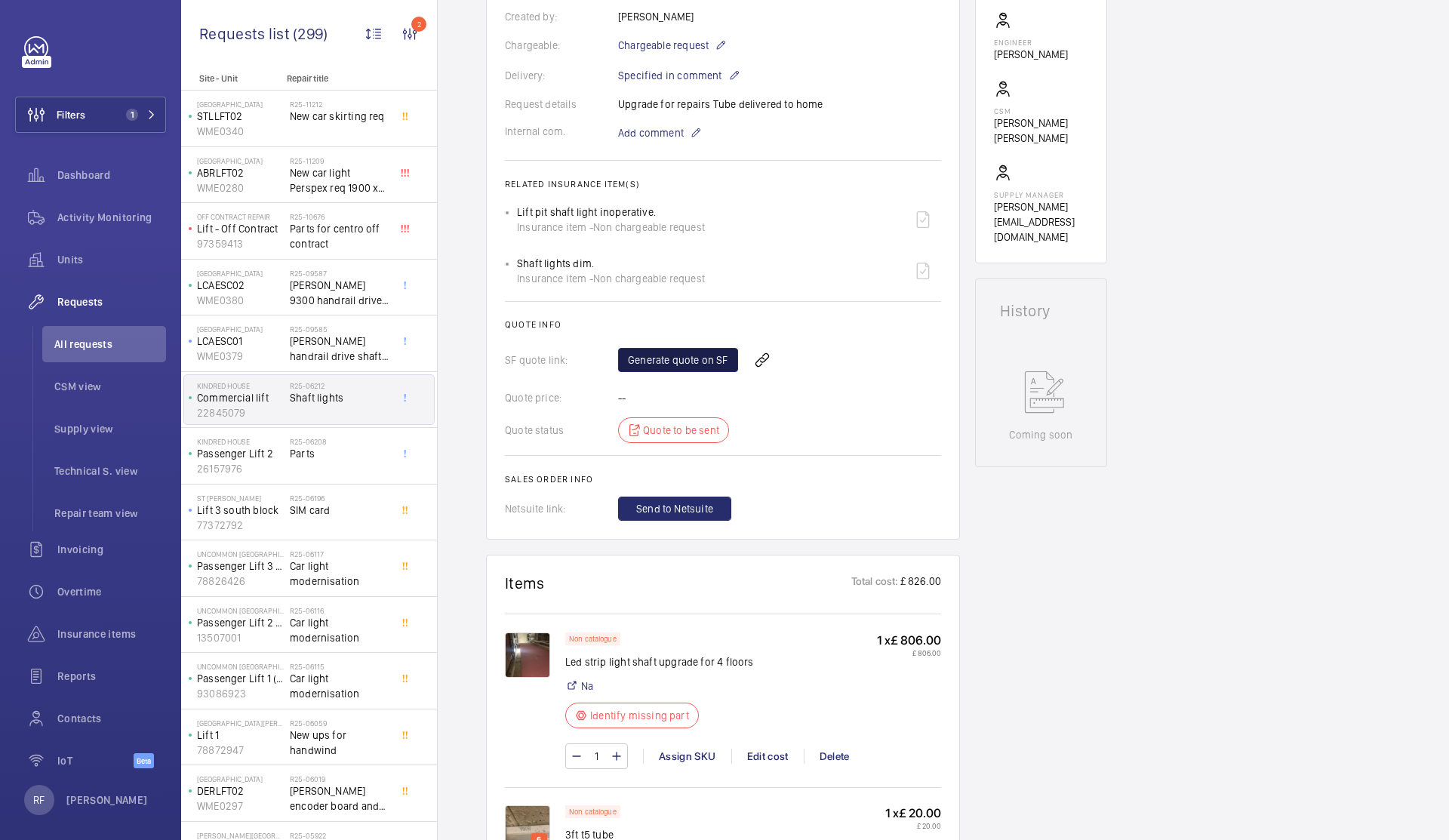
click at [667, 372] on link "Generate quote on SF" at bounding box center [678, 360] width 120 height 24
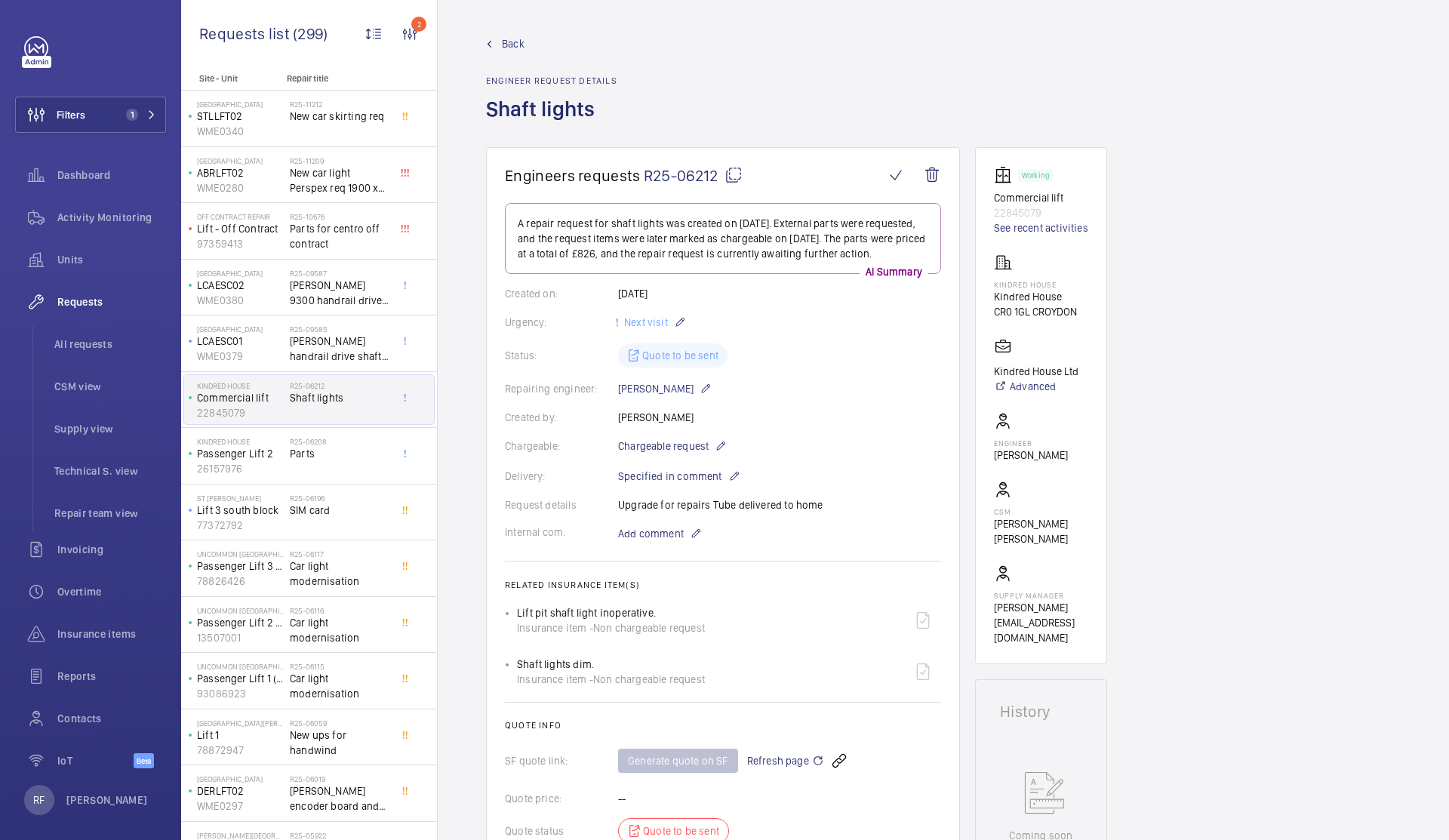
click at [733, 175] on mat-icon at bounding box center [733, 175] width 18 height 18
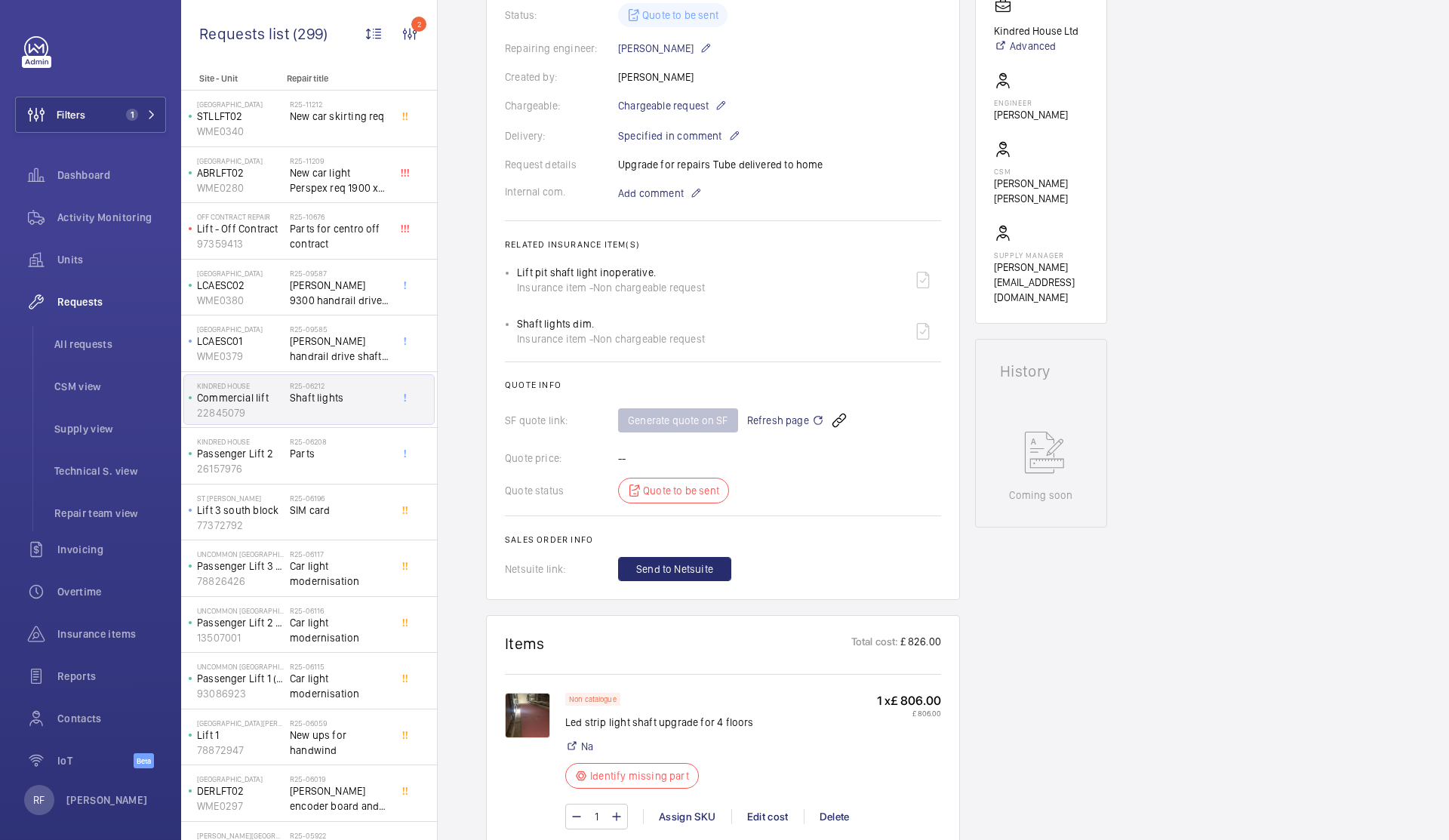
scroll to position [192, 0]
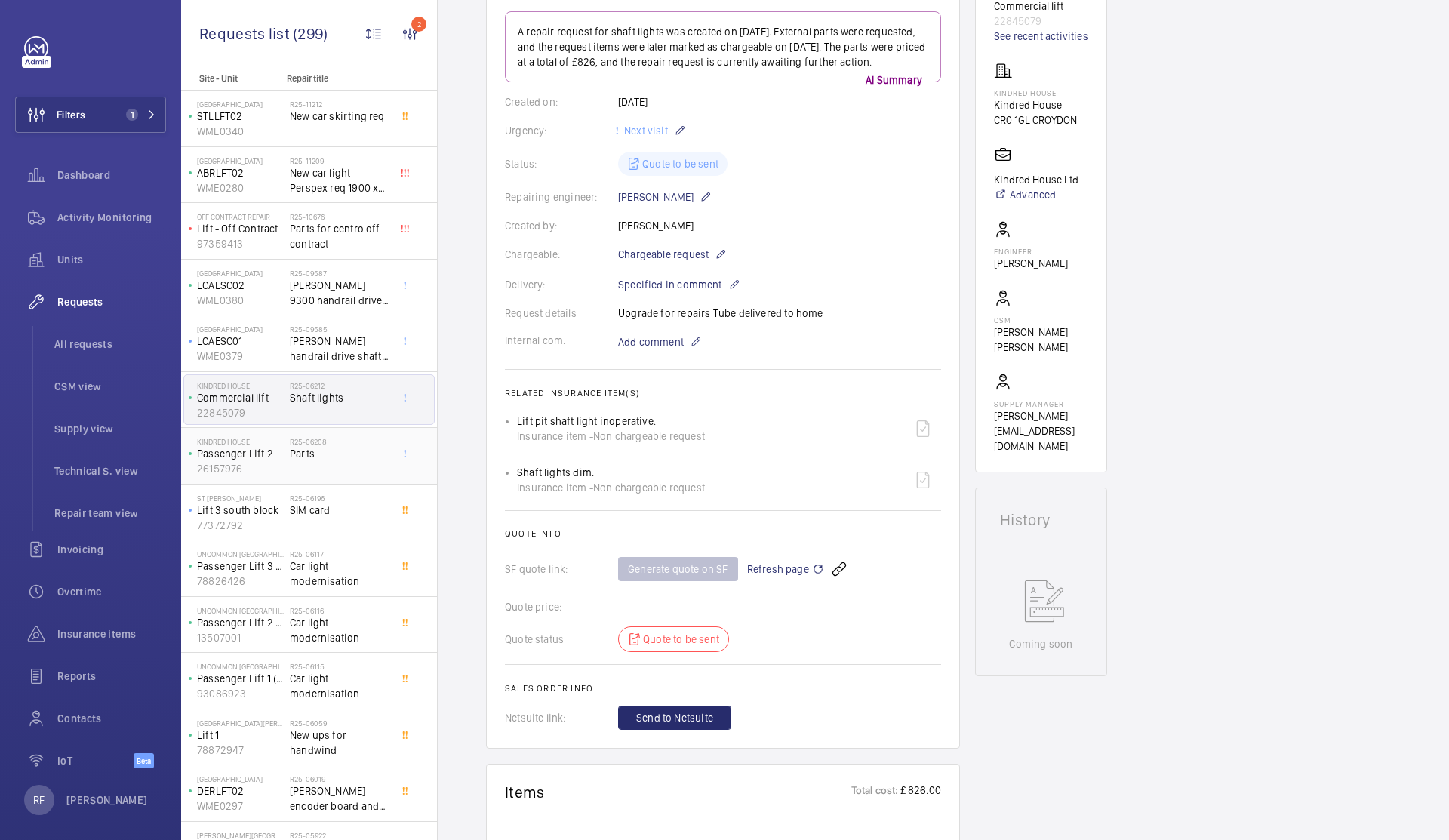
click at [294, 455] on span "Parts" at bounding box center [339, 453] width 100 height 15
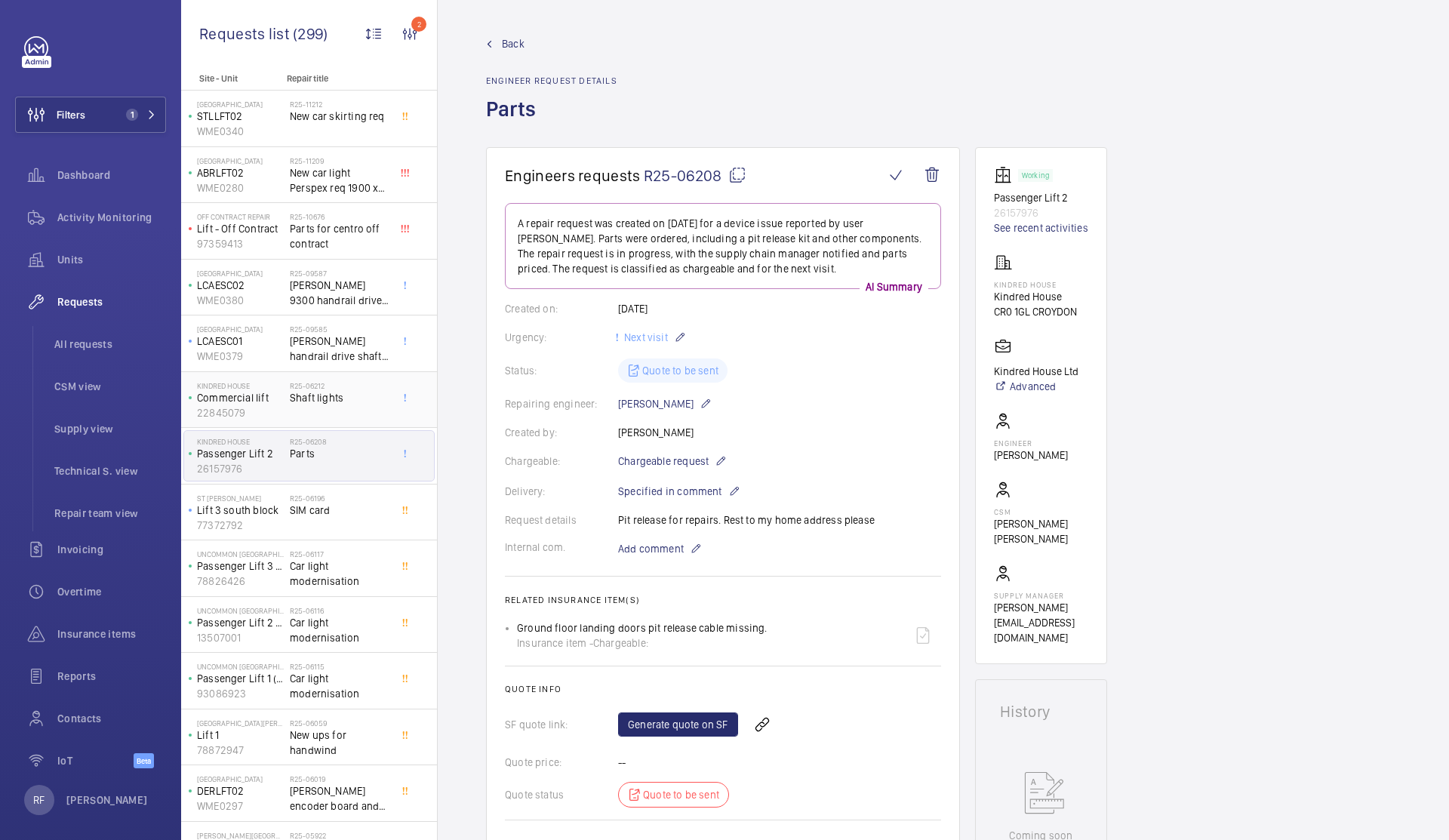
click at [388, 395] on span "Shaft lights" at bounding box center [339, 397] width 100 height 15
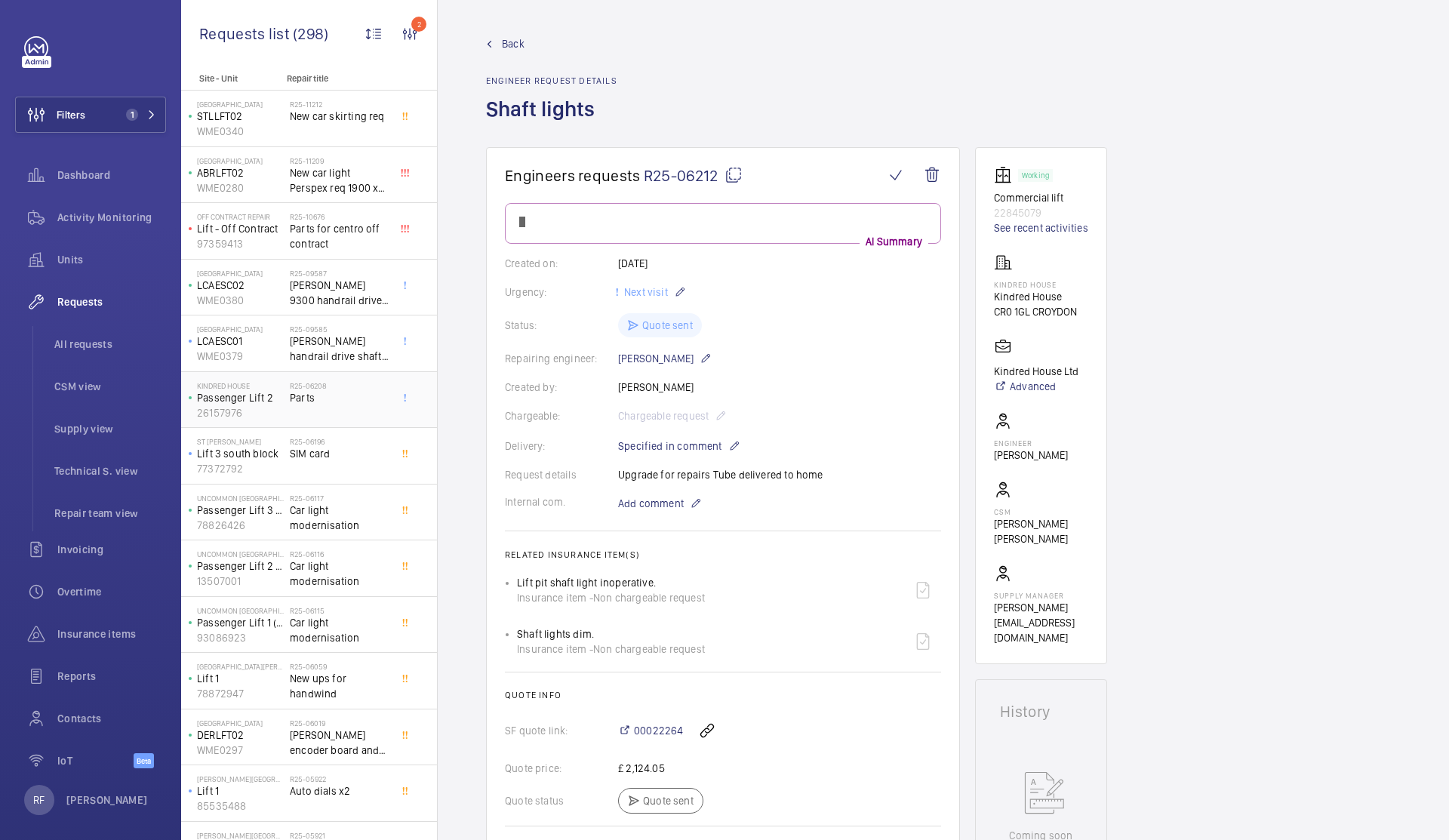
click at [345, 397] on span "Parts" at bounding box center [339, 397] width 100 height 15
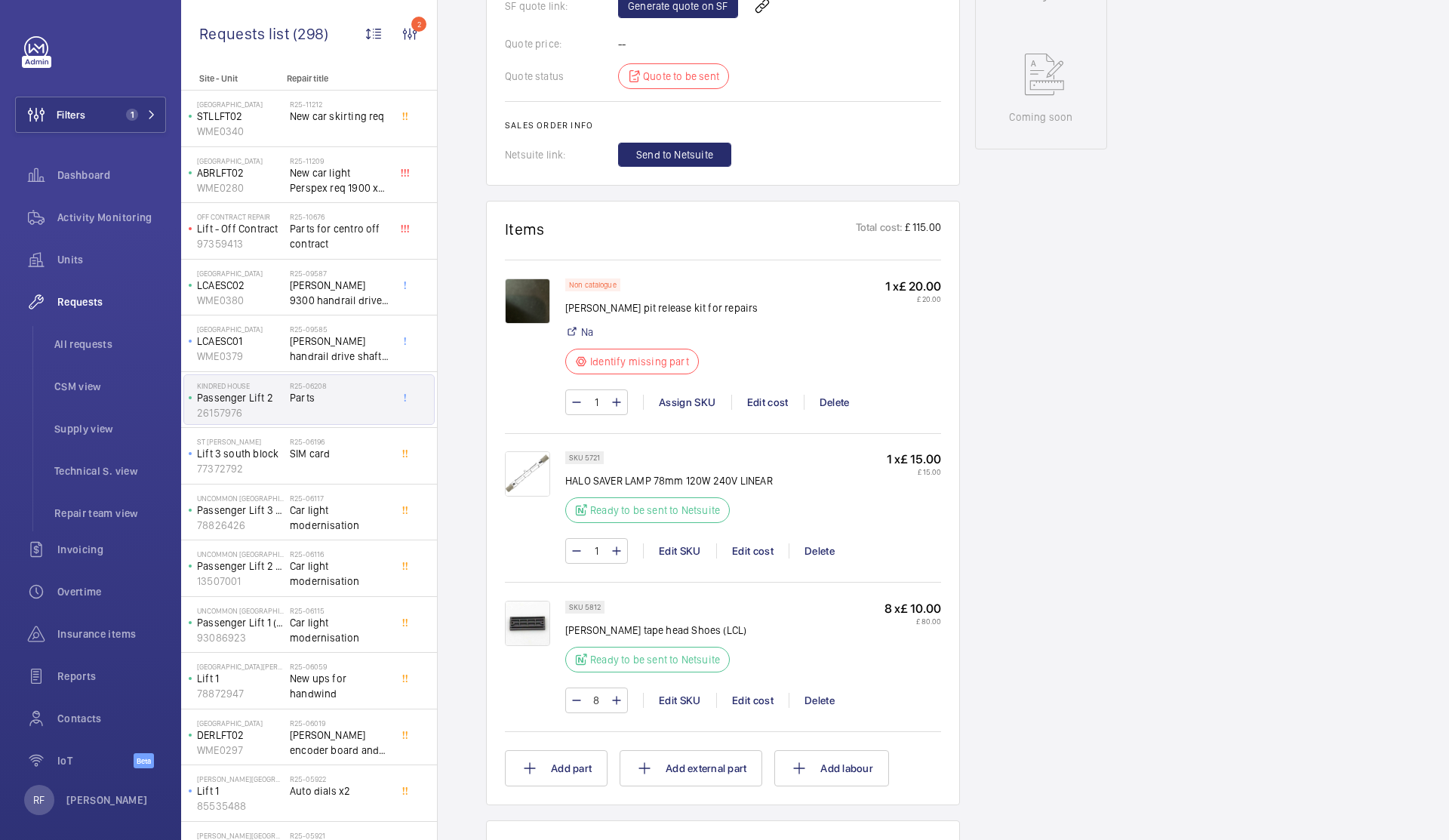
scroll to position [857, 0]
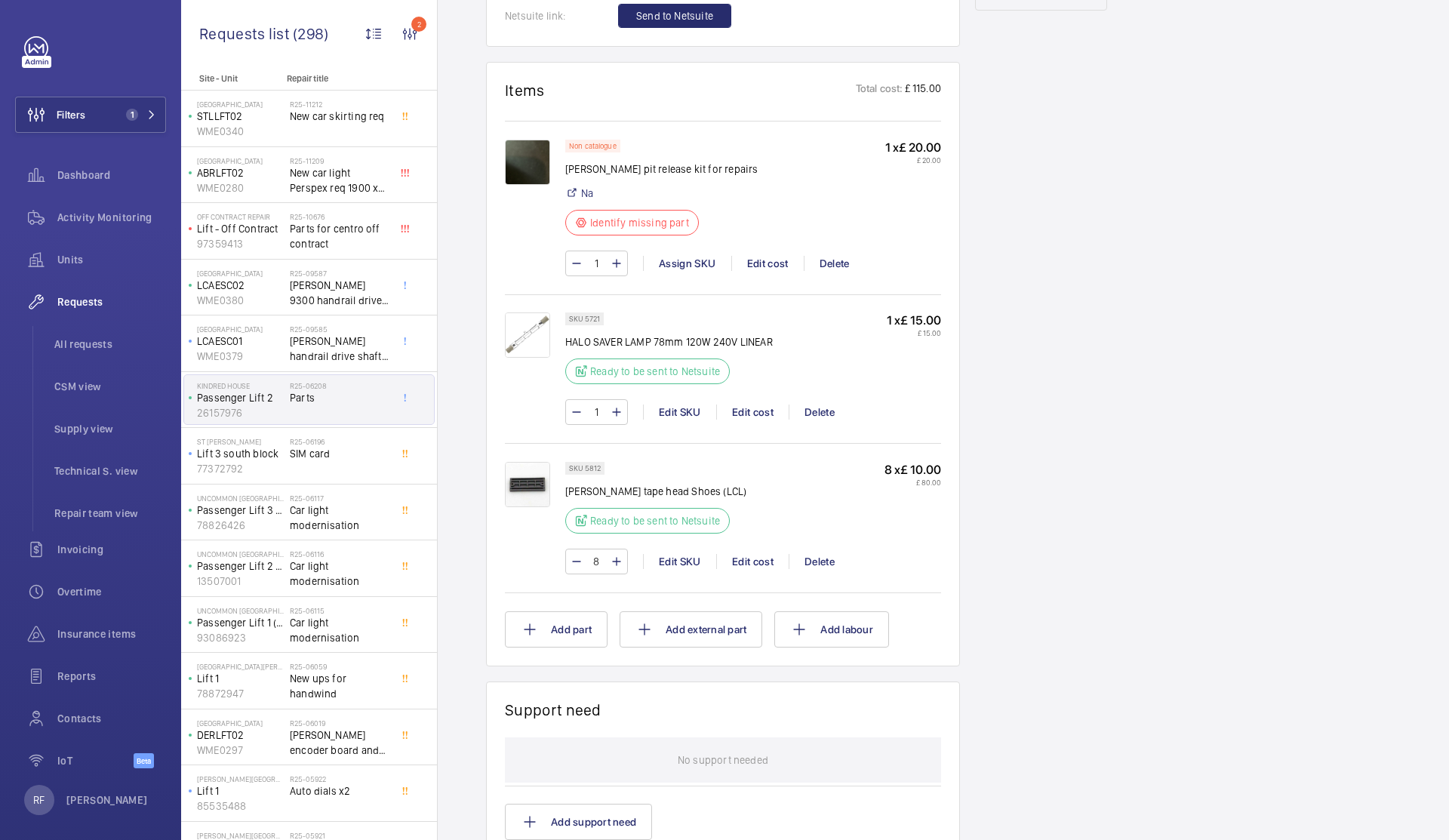
click at [532, 175] on img at bounding box center [528, 162] width 46 height 46
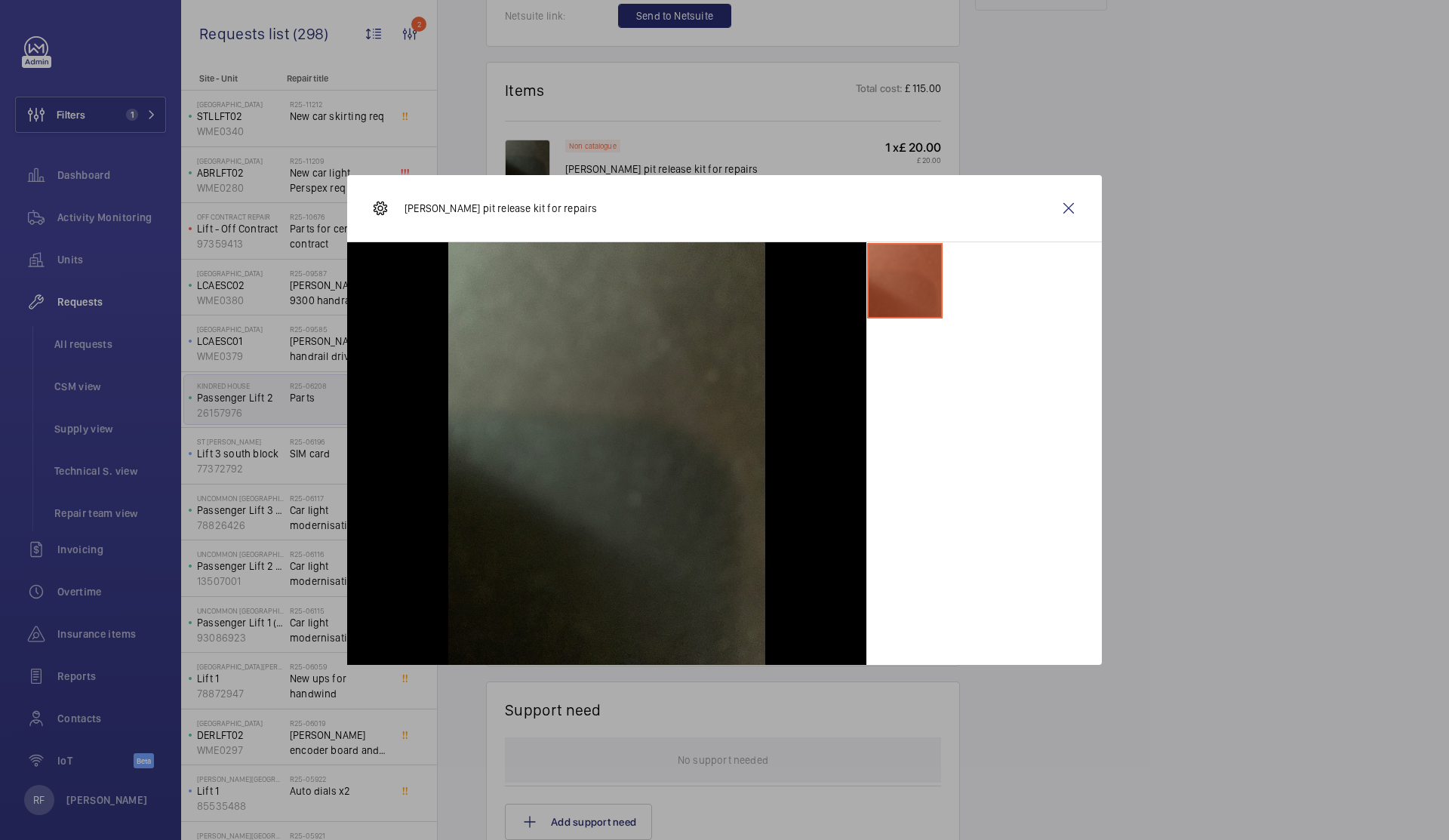
click at [902, 308] on li at bounding box center [905, 281] width 75 height 75
click at [595, 513] on img at bounding box center [607, 453] width 317 height 422
click at [1071, 207] on wm-front-icon-button at bounding box center [1069, 208] width 37 height 37
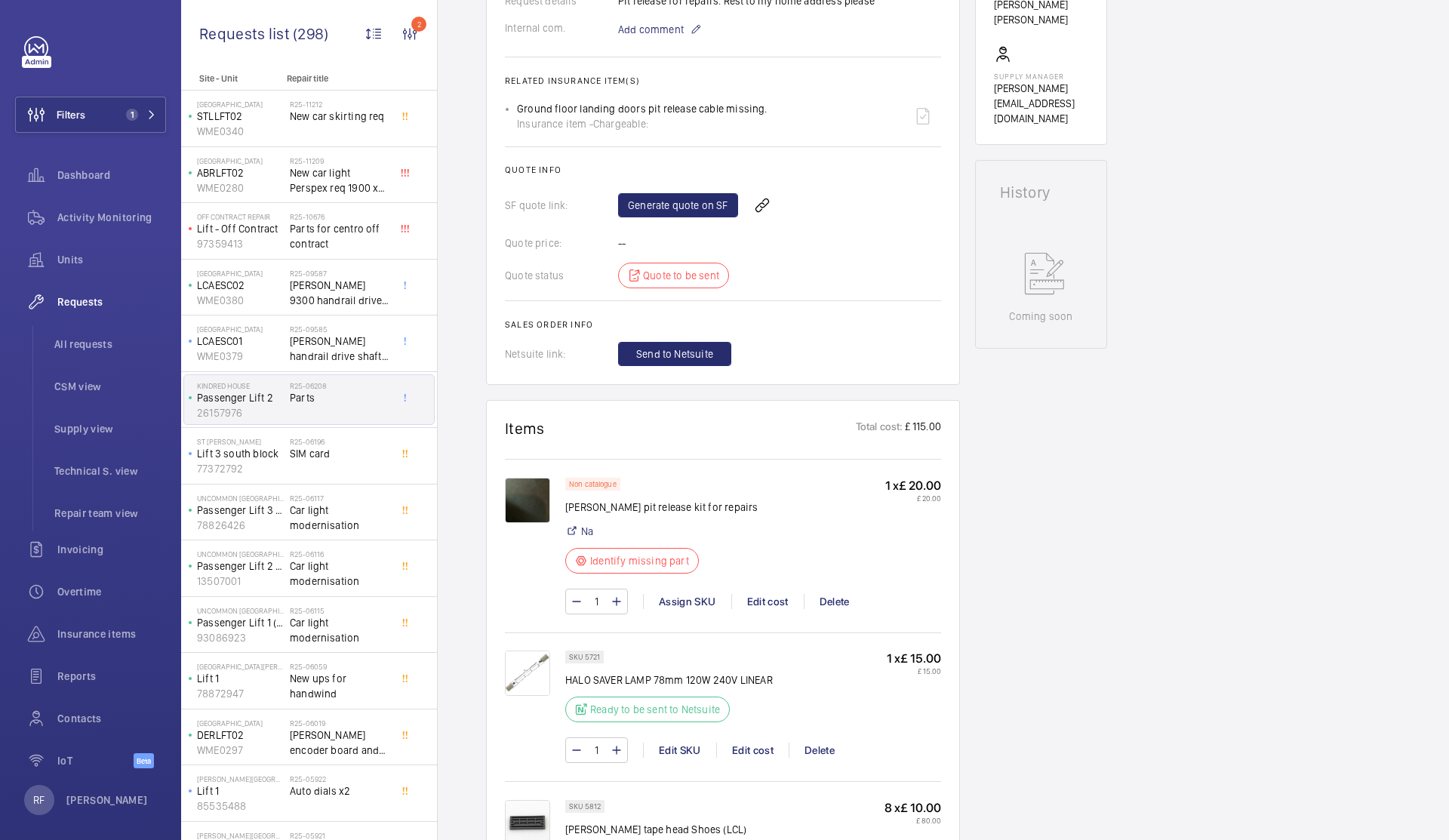
scroll to position [160, 0]
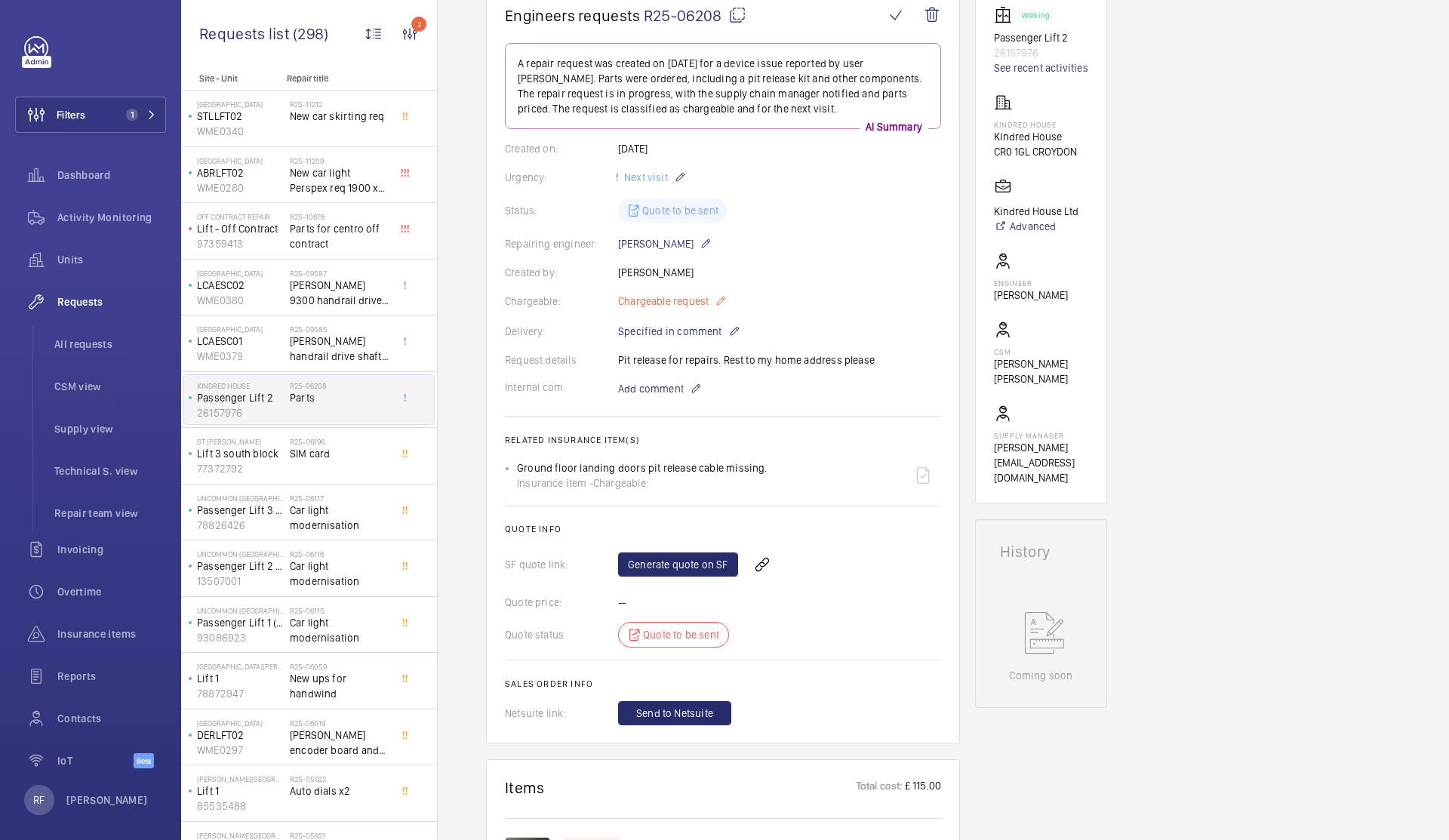
click at [724, 306] on mat-icon at bounding box center [721, 301] width 12 height 18
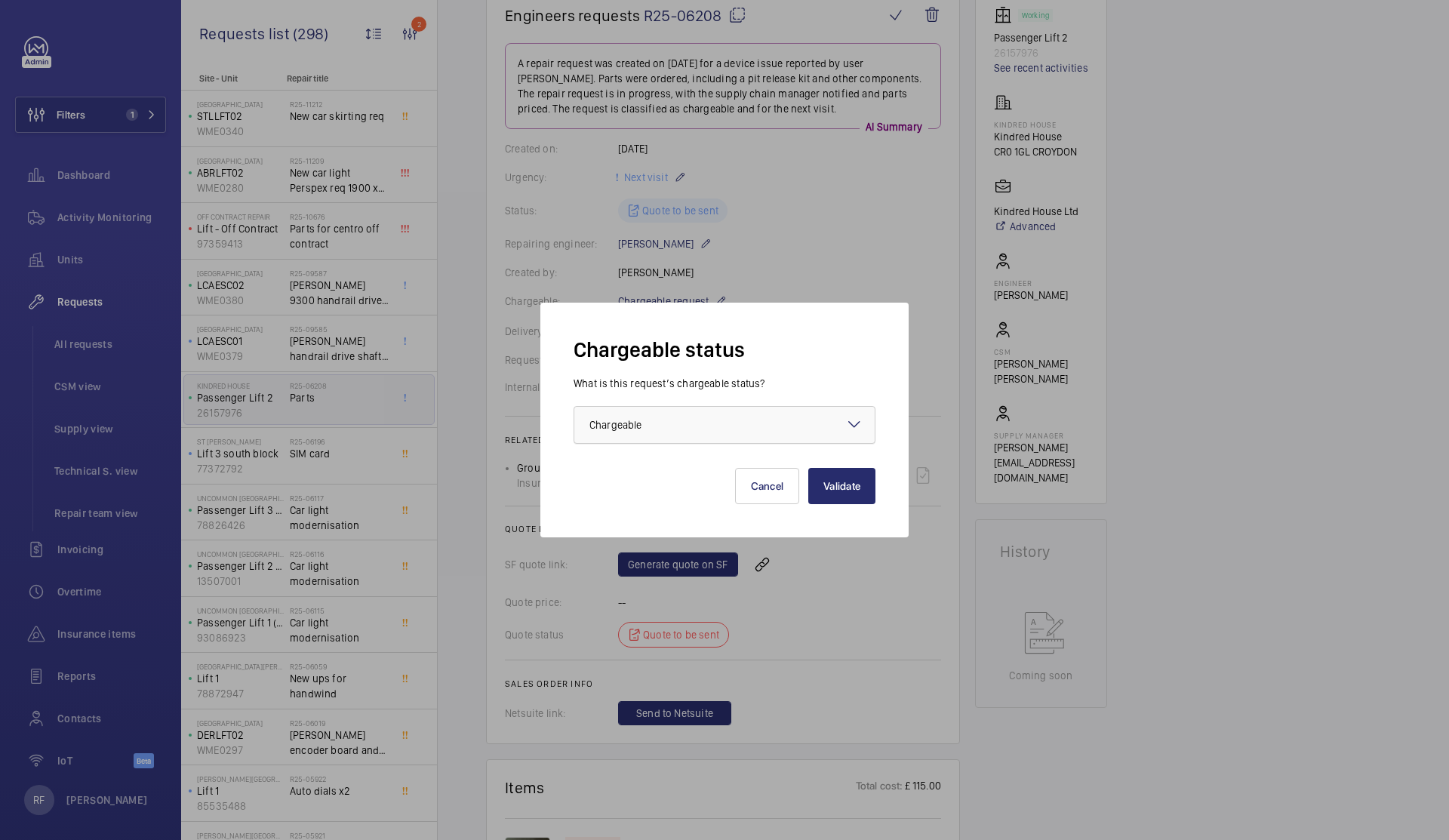
click at [731, 430] on div at bounding box center [724, 424] width 301 height 37
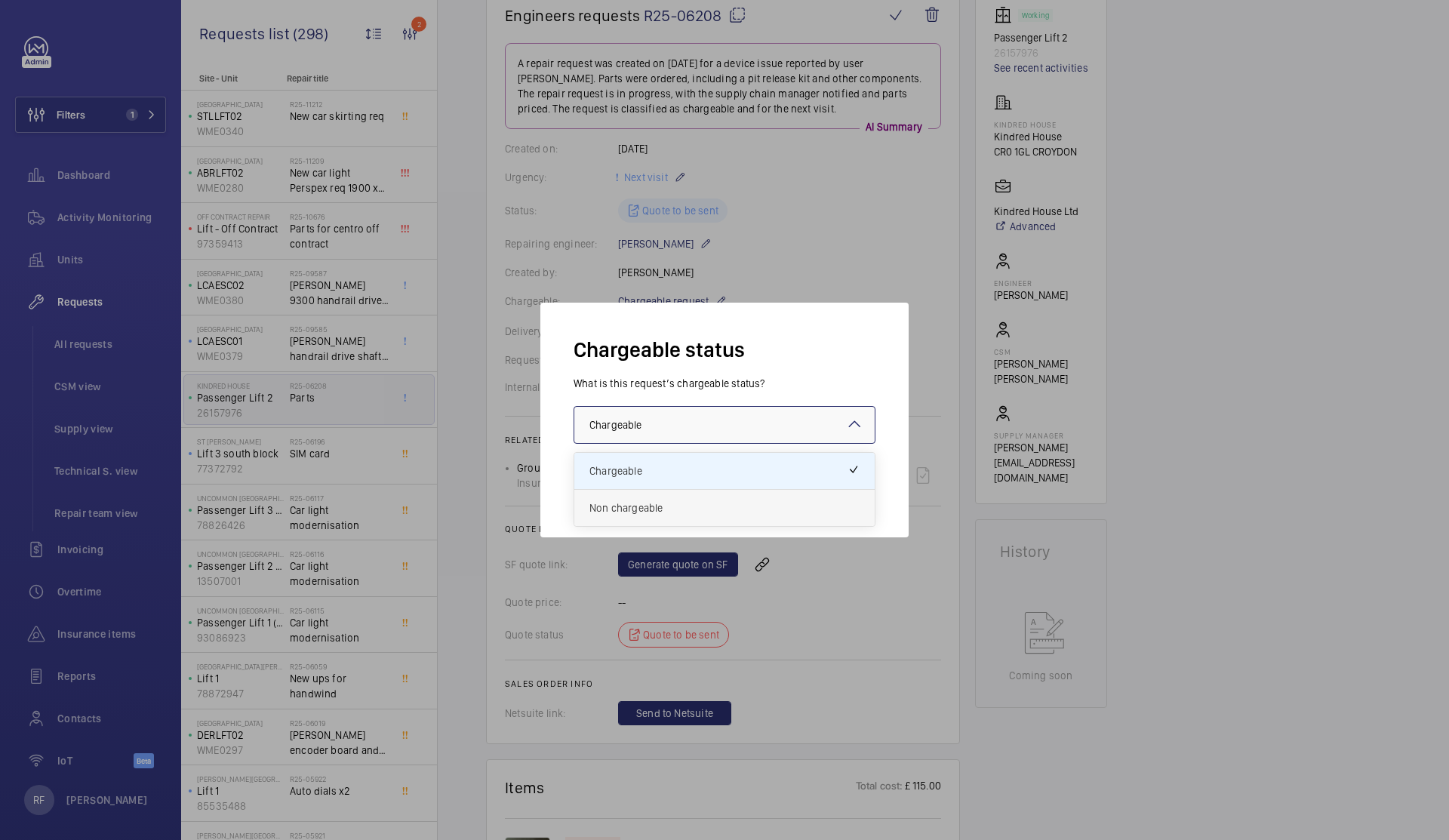
click at [704, 502] on span "Non chargeable" at bounding box center [724, 508] width 270 height 15
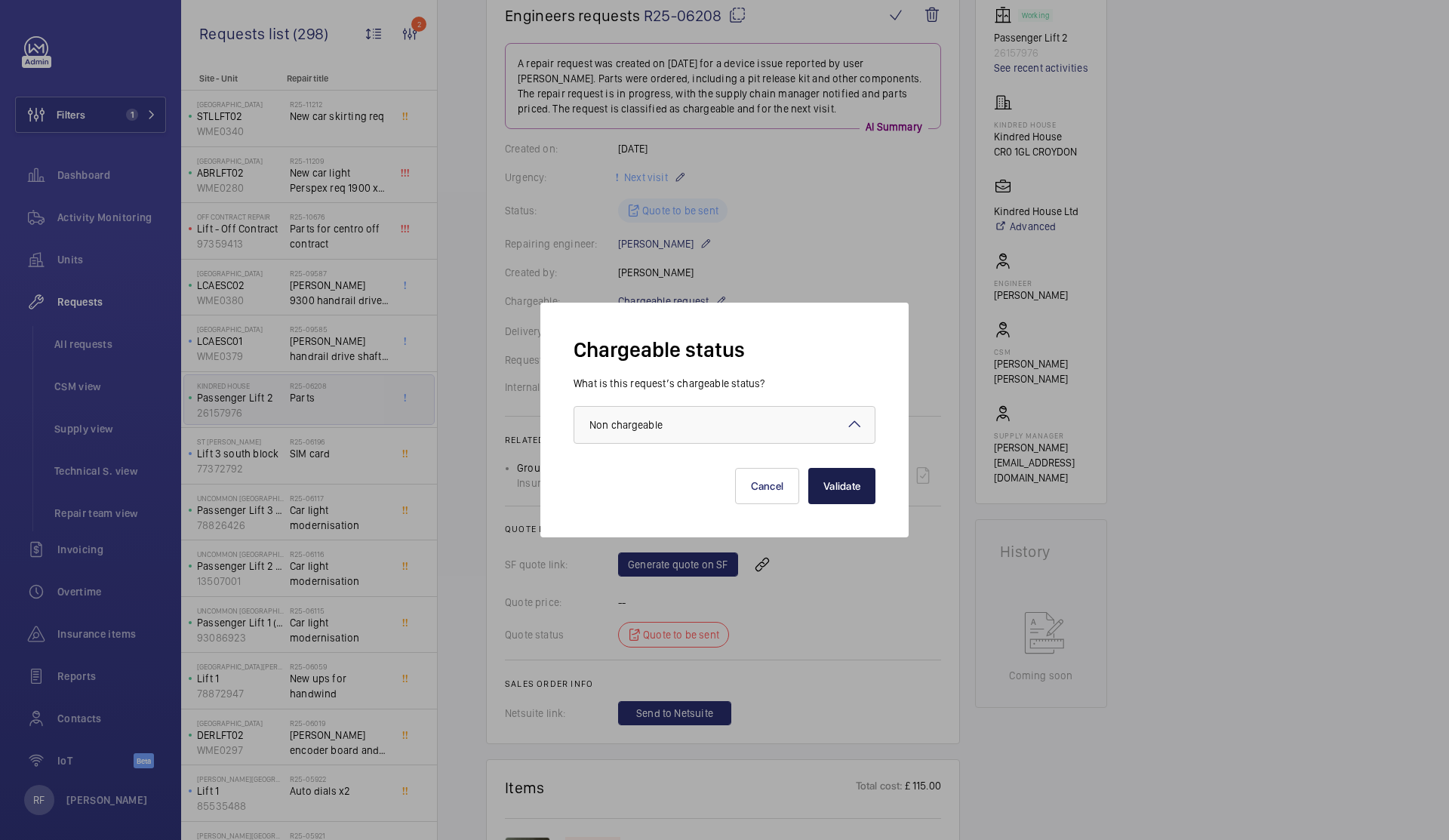
click at [872, 495] on button "Validate" at bounding box center [842, 486] width 67 height 37
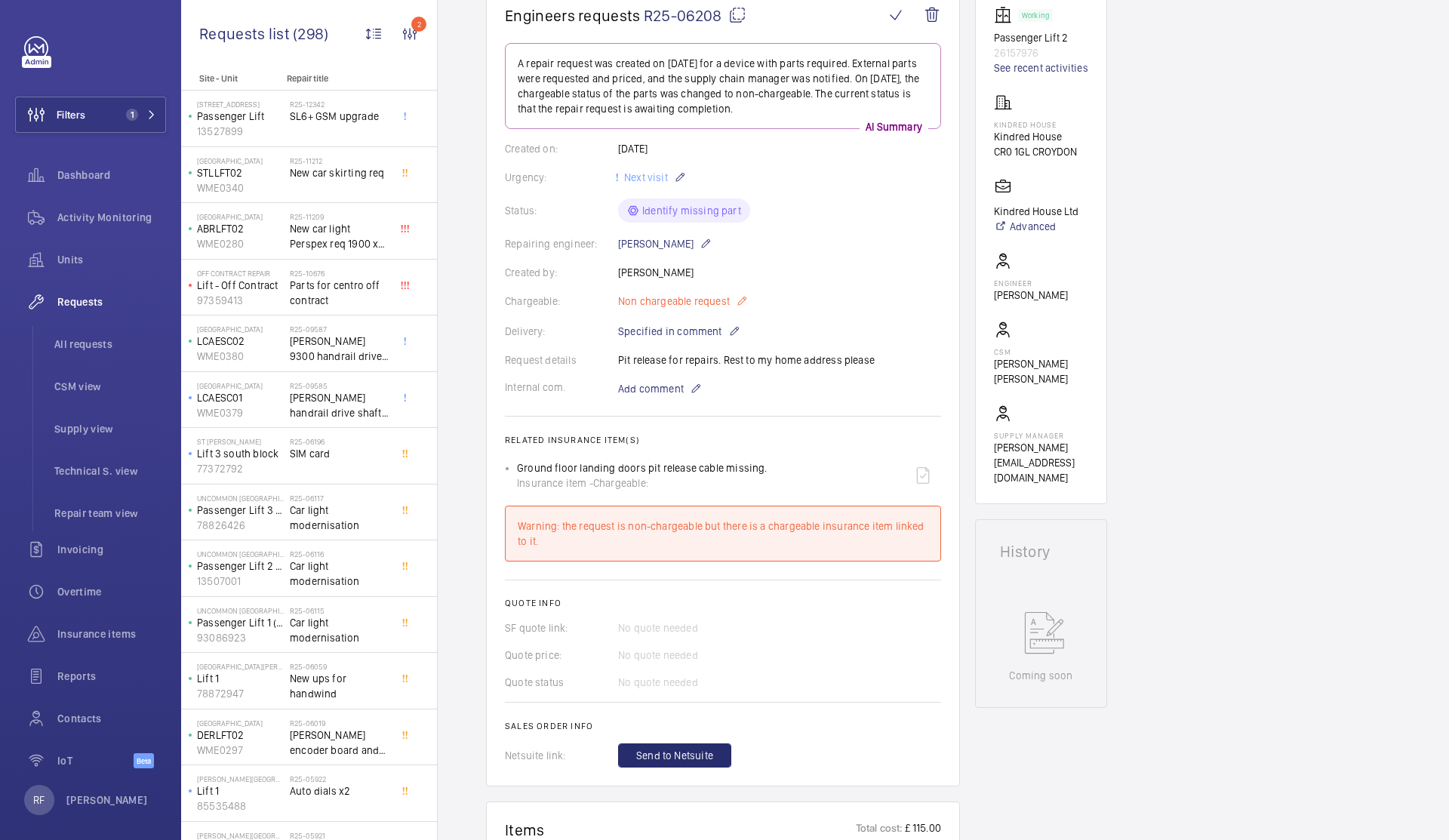
click at [733, 298] on p "Non chargeable request" at bounding box center [683, 301] width 130 height 18
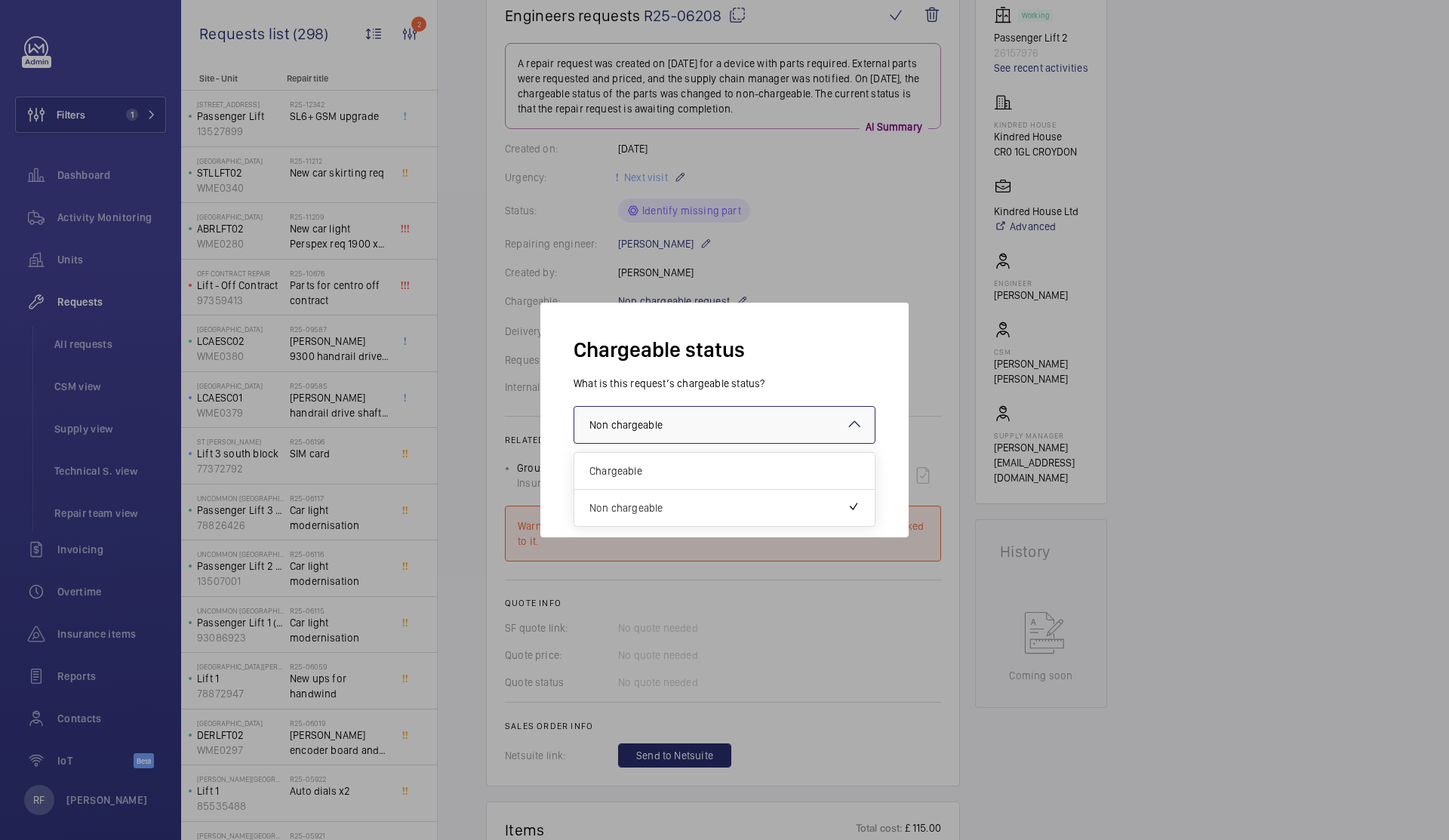
click at [720, 428] on div at bounding box center [724, 424] width 301 height 37
click at [695, 474] on span "Chargeable" at bounding box center [724, 470] width 270 height 15
click at [863, 499] on button "Validate" at bounding box center [842, 486] width 67 height 37
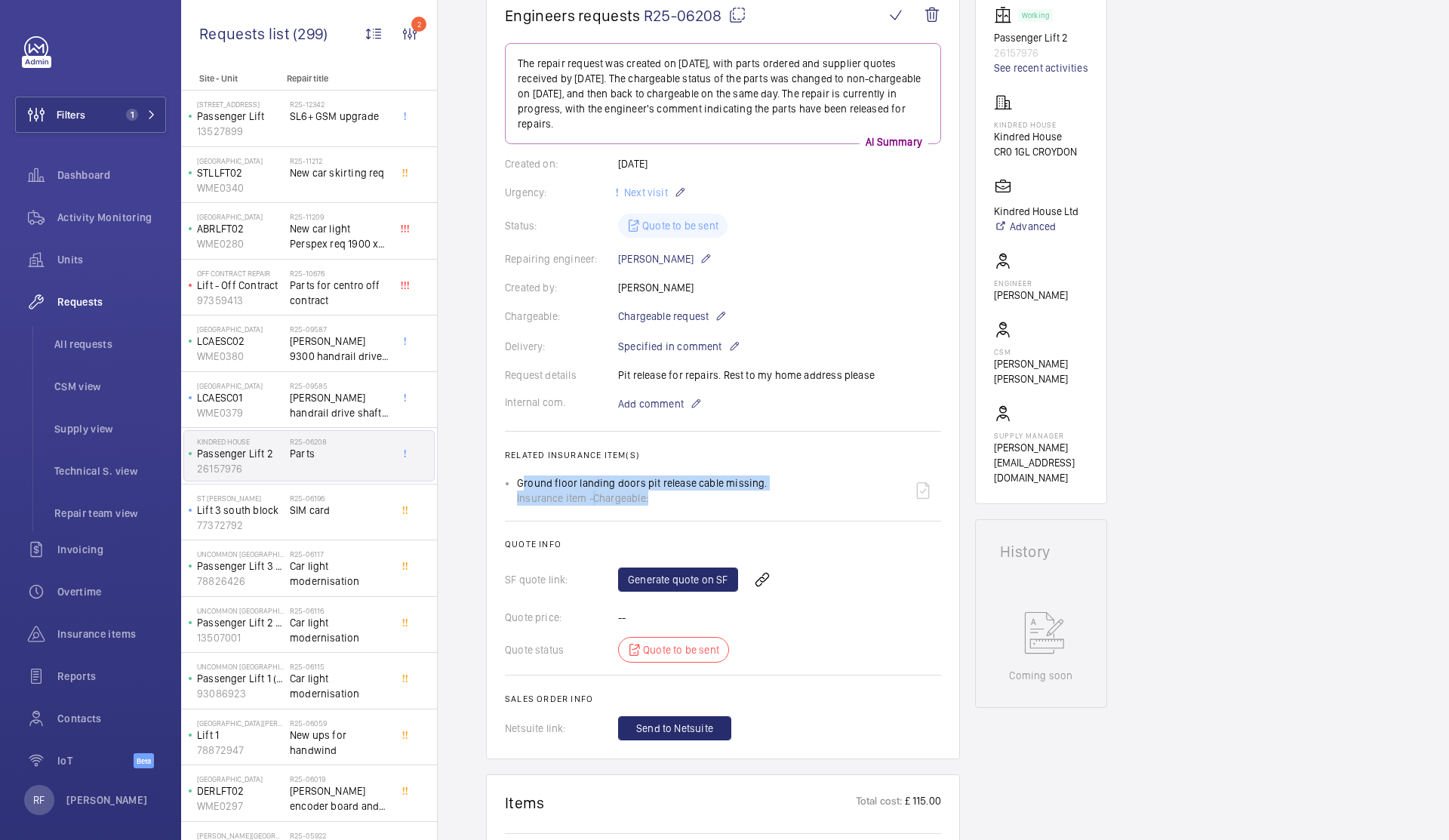
drag, startPoint x: 515, startPoint y: 482, endPoint x: 652, endPoint y: 505, distance: 138.9
click at [652, 505] on ul "Ground floor landing doors pit release cable missing. Insurance item - Chargeab…" at bounding box center [723, 490] width 436 height 37
copy div "Ground floor landing doors pit release cable missing. Insurance item - Chargeab…"
click at [655, 579] on link "Generate quote on SF" at bounding box center [678, 580] width 120 height 24
click at [320, 508] on span "SIM card" at bounding box center [339, 510] width 100 height 15
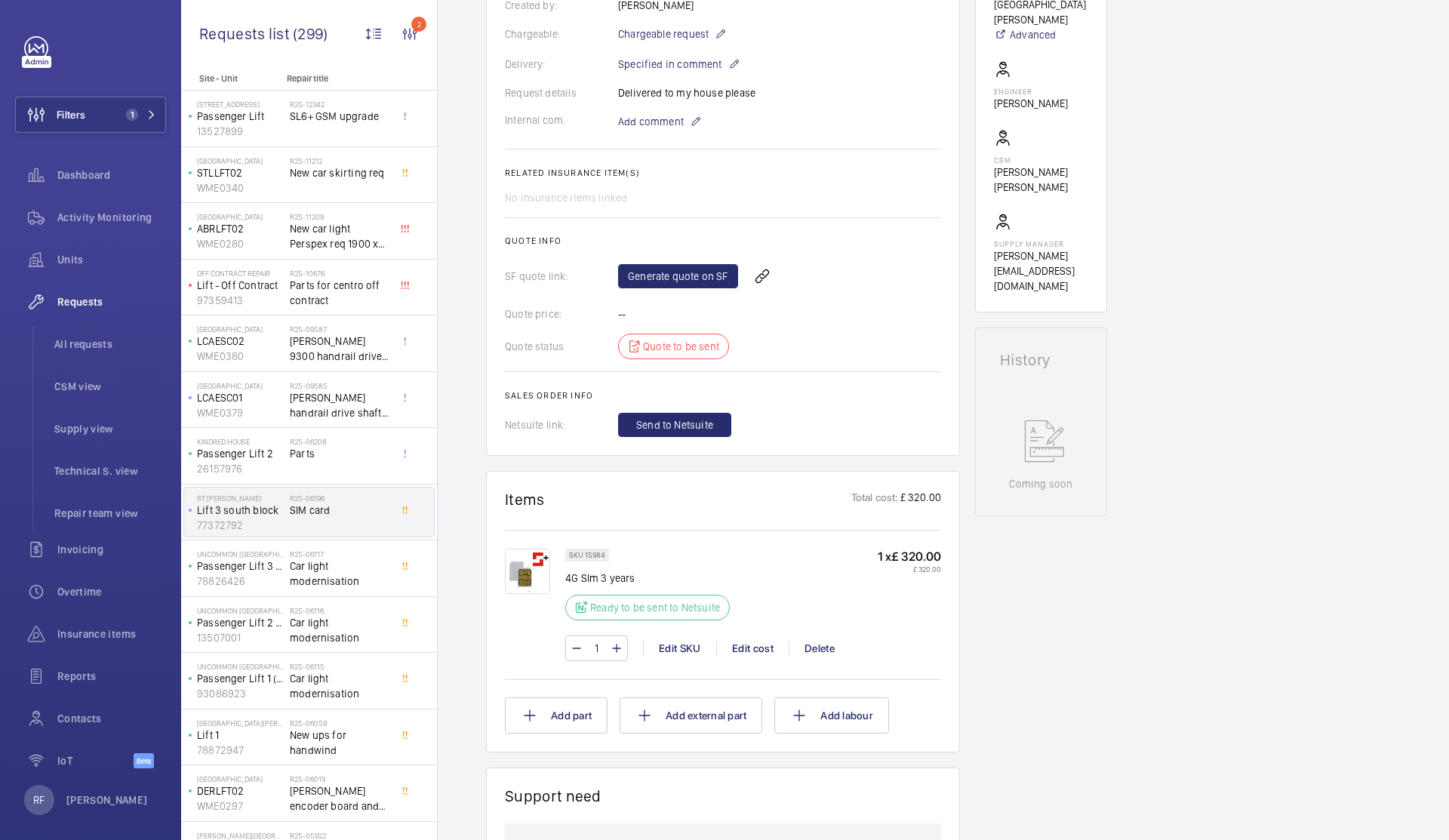
scroll to position [418, 0]
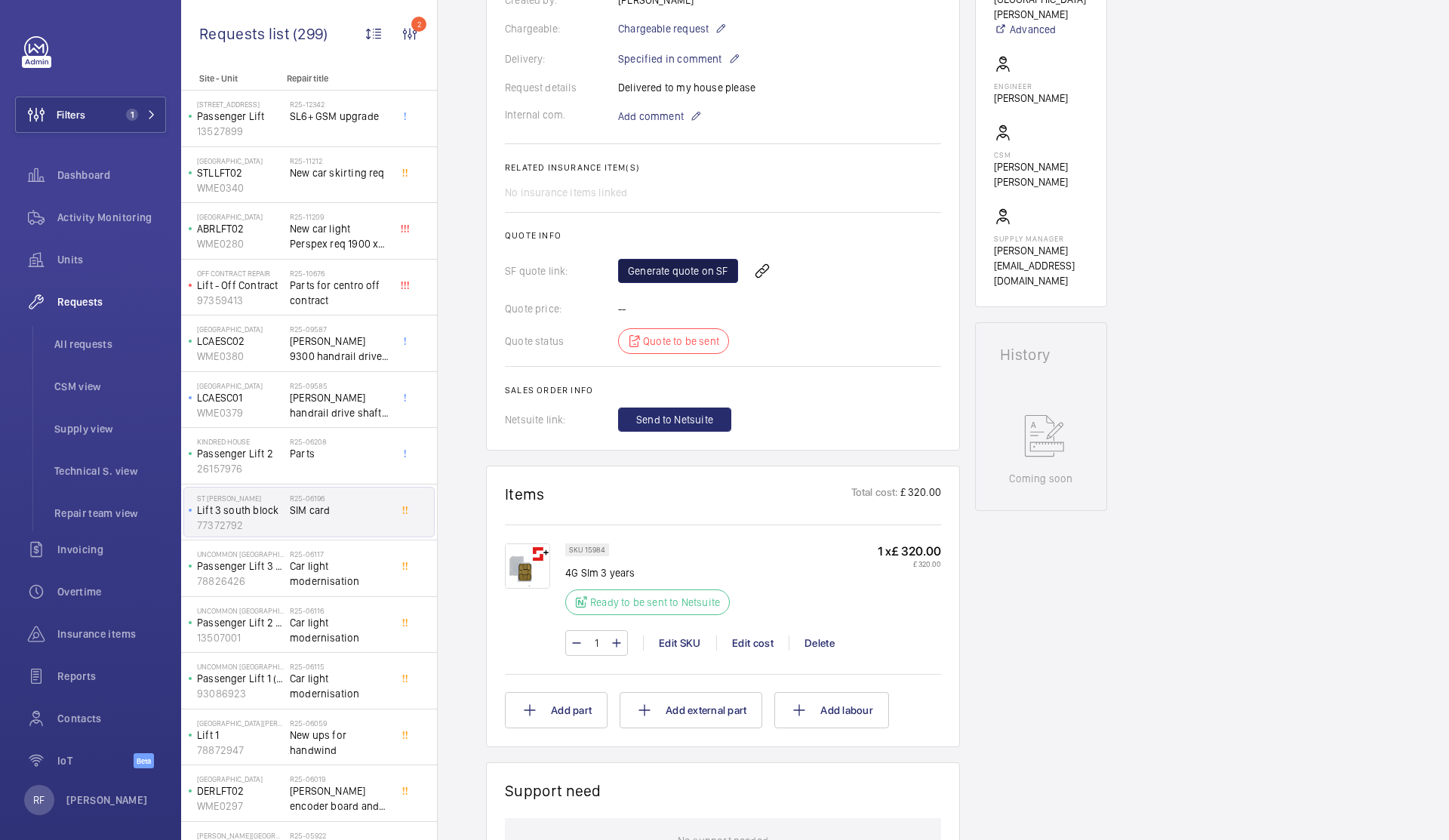
click at [673, 273] on link "Generate quote on SF" at bounding box center [678, 271] width 120 height 24
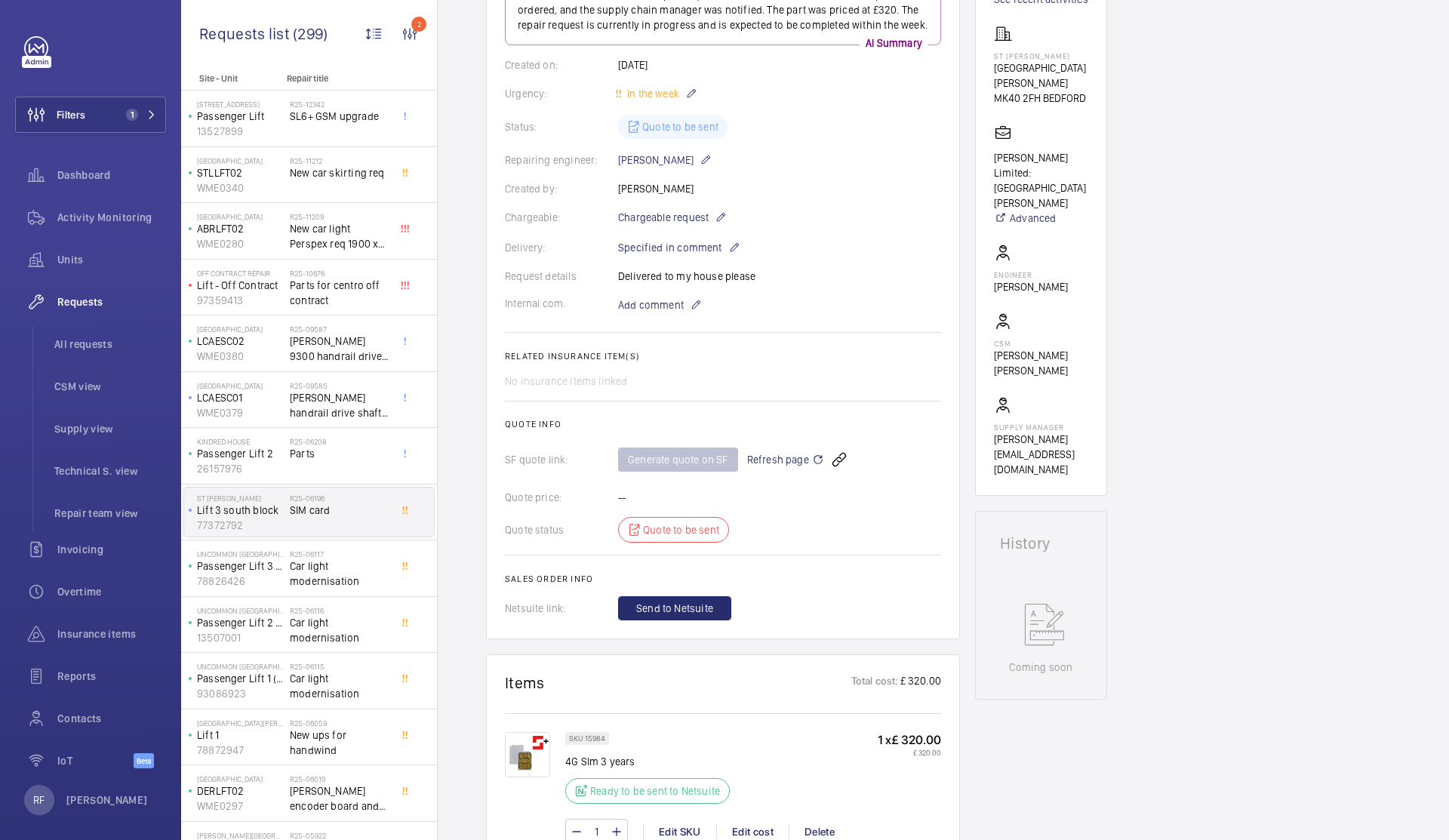
scroll to position [0, 0]
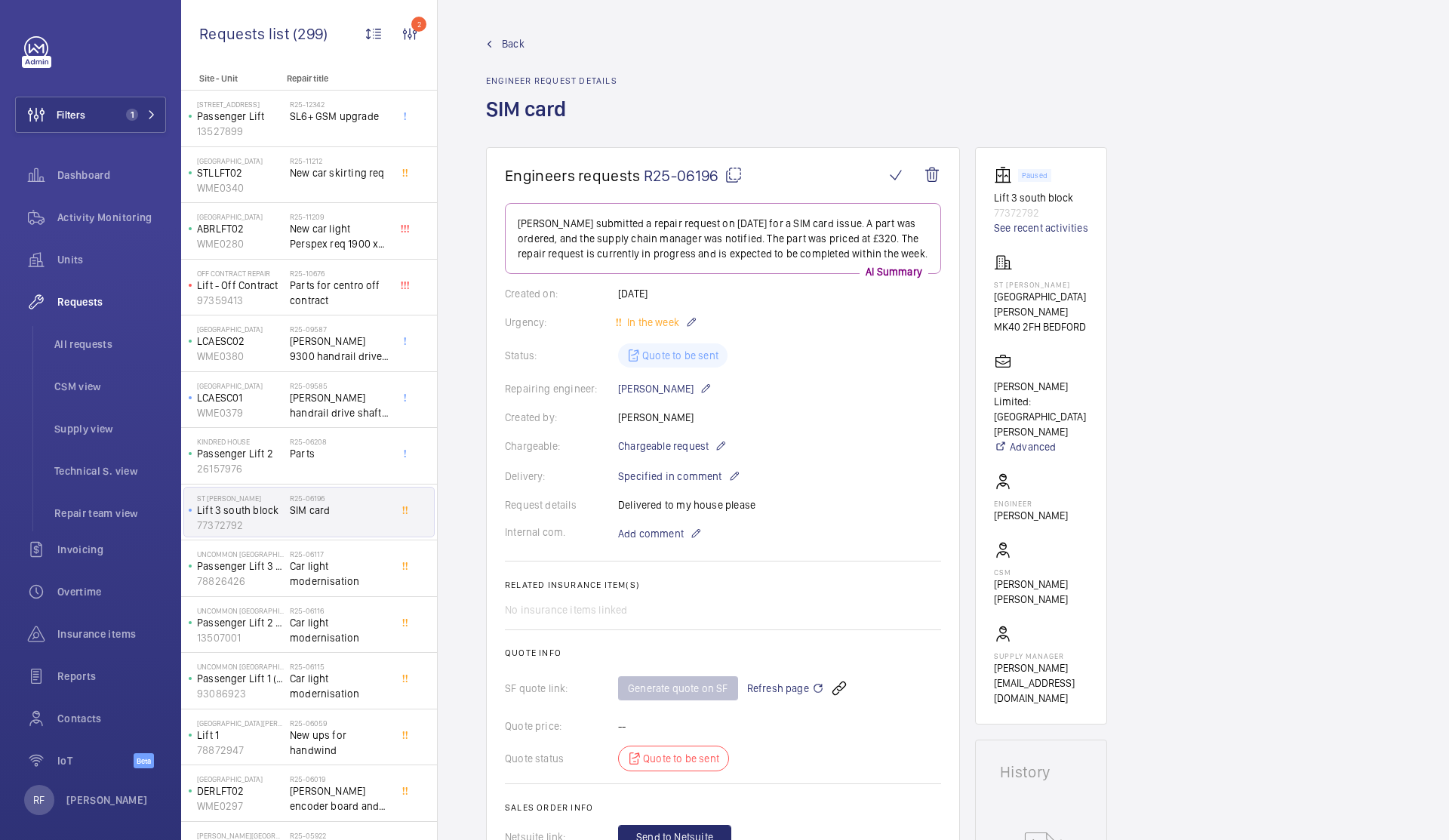
click at [739, 173] on mat-icon at bounding box center [733, 175] width 18 height 18
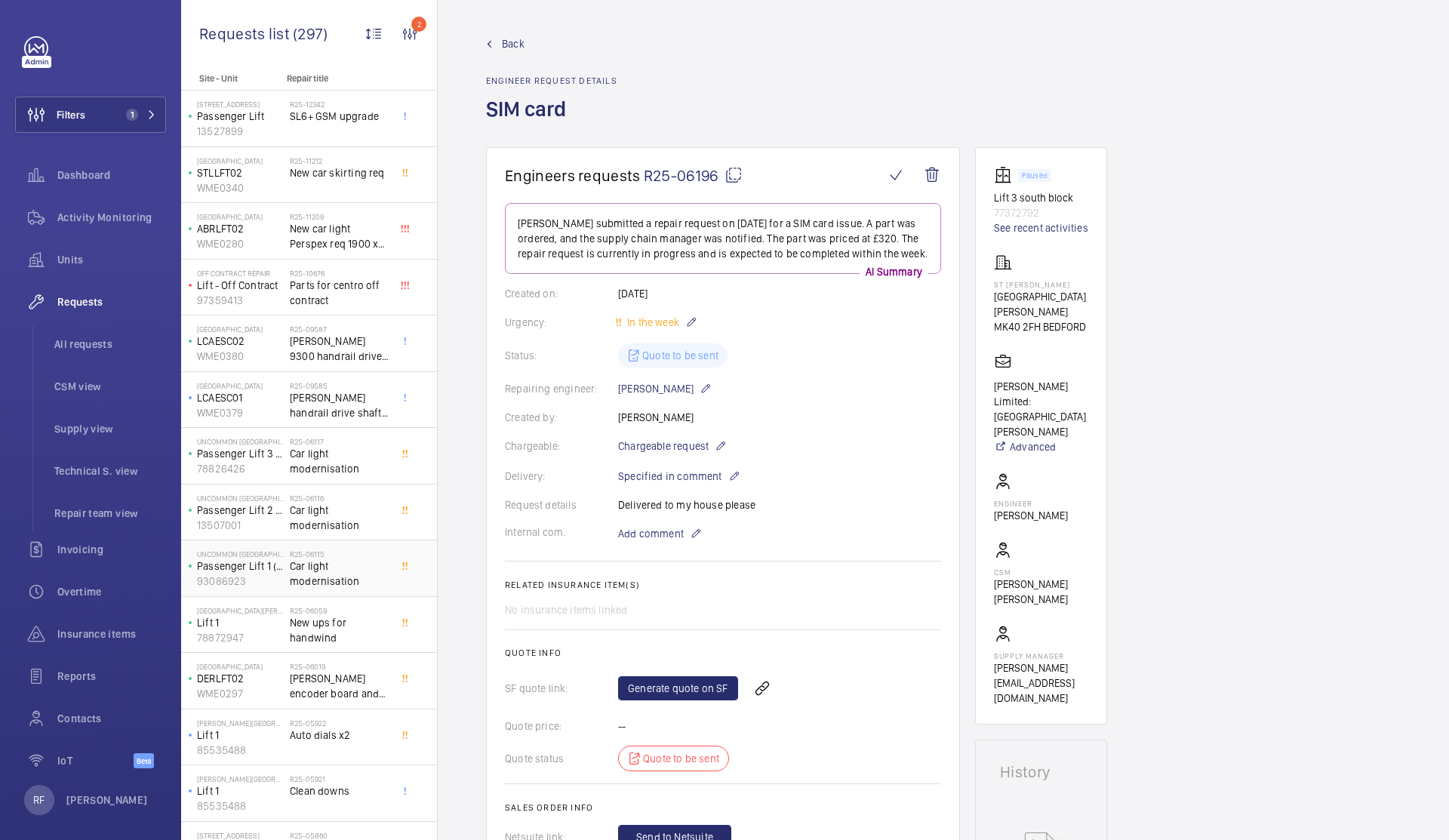
click at [319, 571] on span "Car light modernisation" at bounding box center [339, 573] width 100 height 31
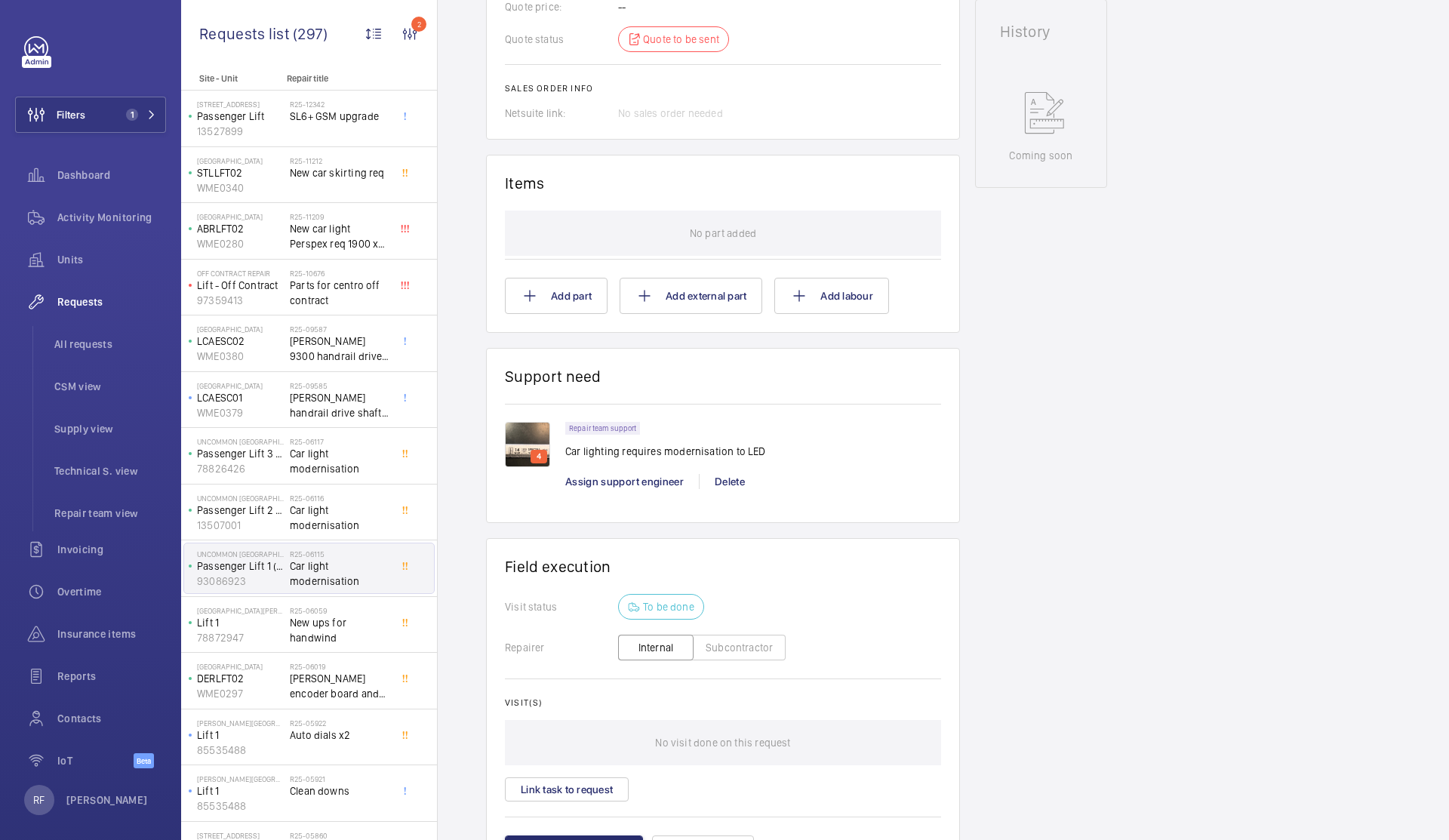
scroll to position [809, 0]
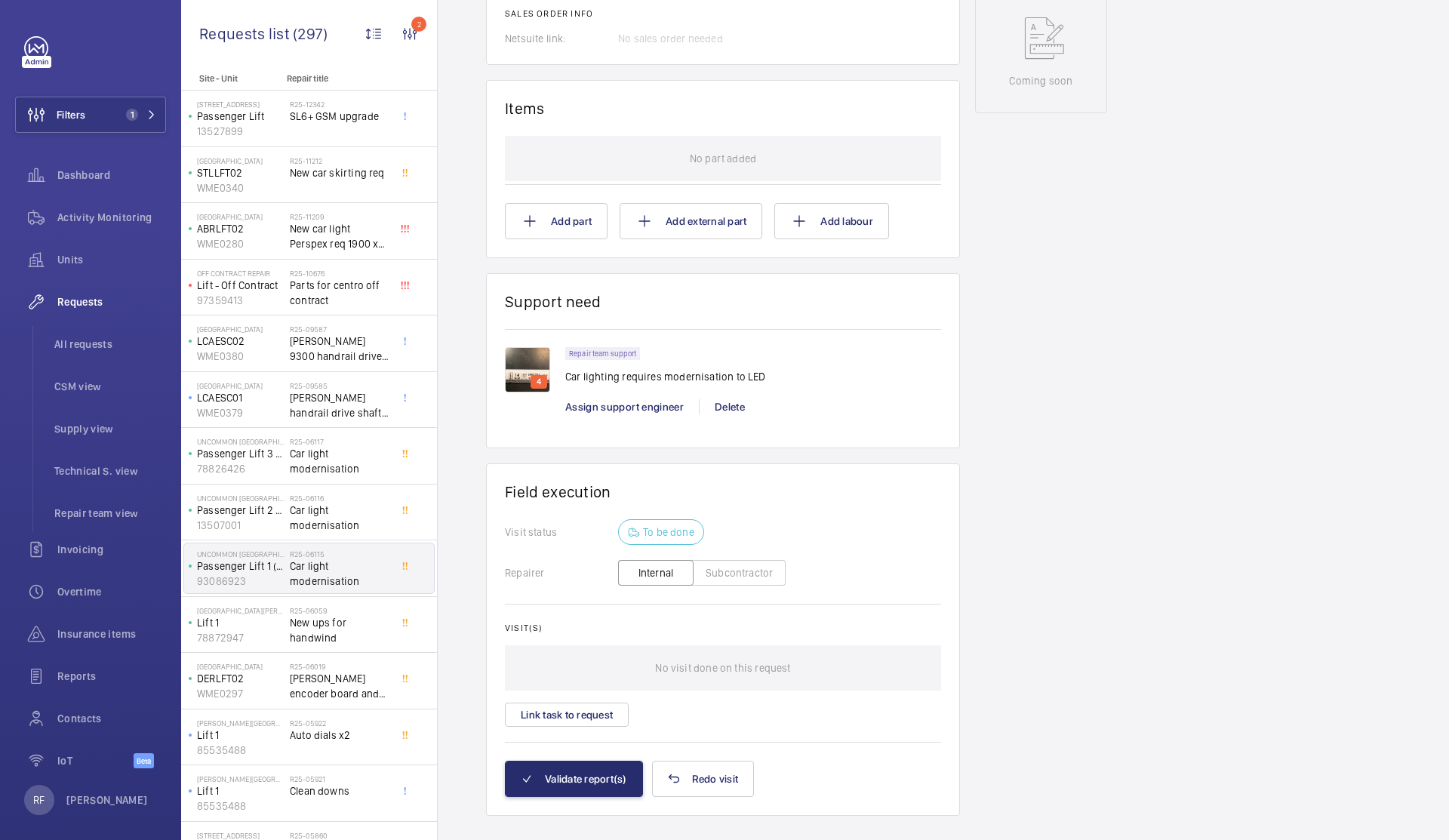
click at [531, 381] on div "4" at bounding box center [538, 382] width 17 height 14
click at [528, 367] on img at bounding box center [528, 370] width 46 height 46
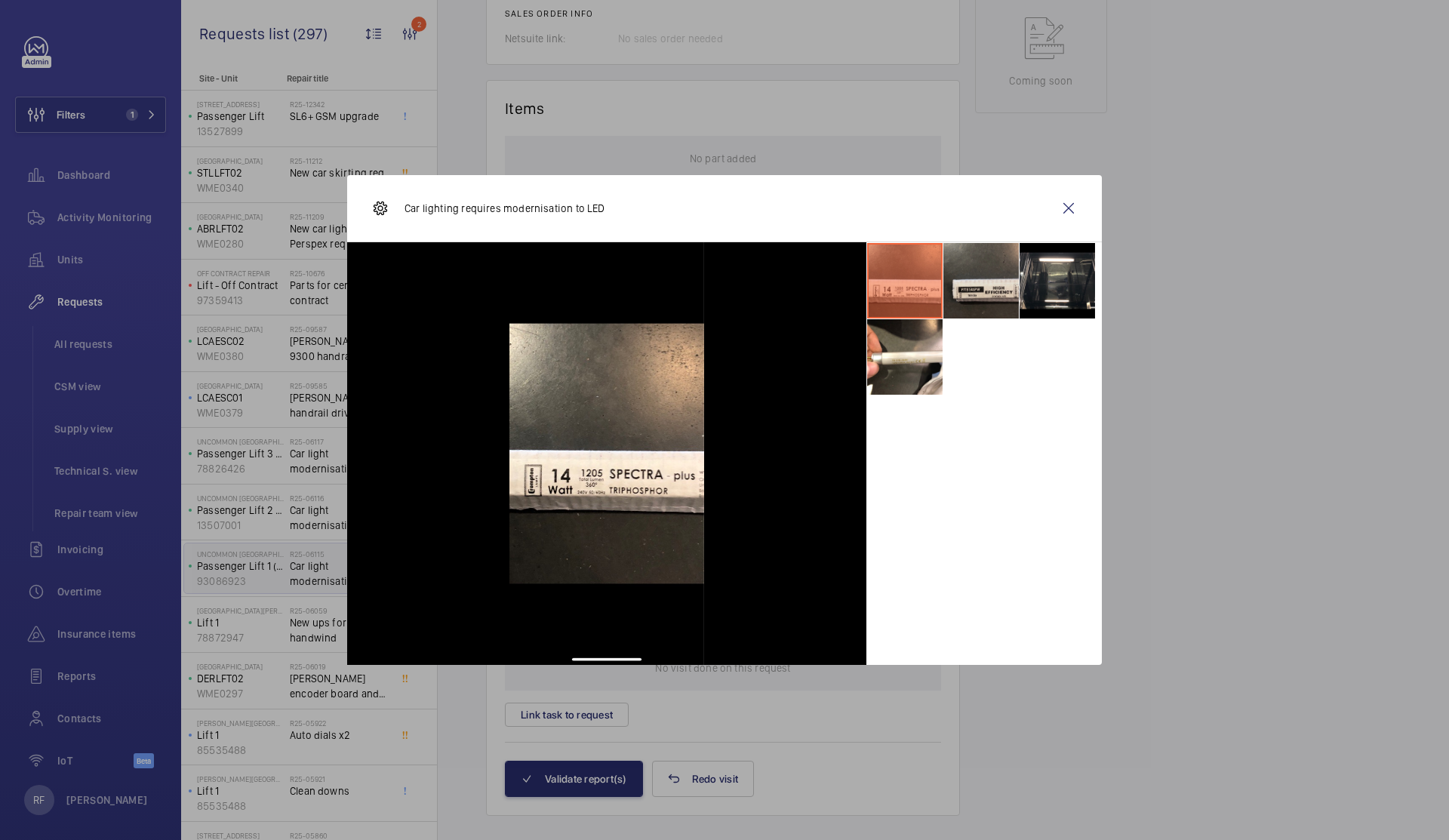
click at [970, 295] on li at bounding box center [981, 281] width 75 height 75
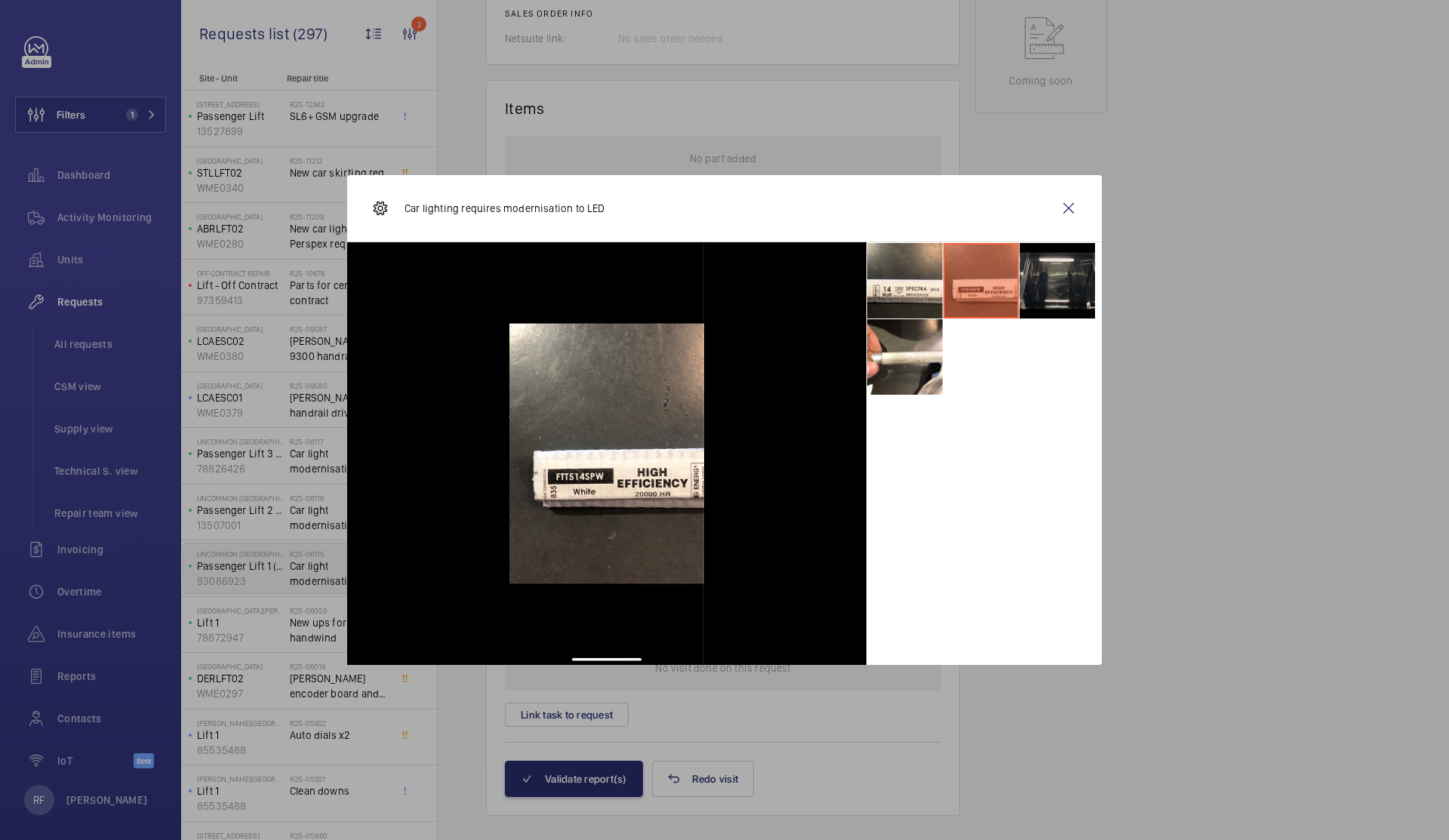
click at [1035, 294] on li at bounding box center [1057, 281] width 75 height 75
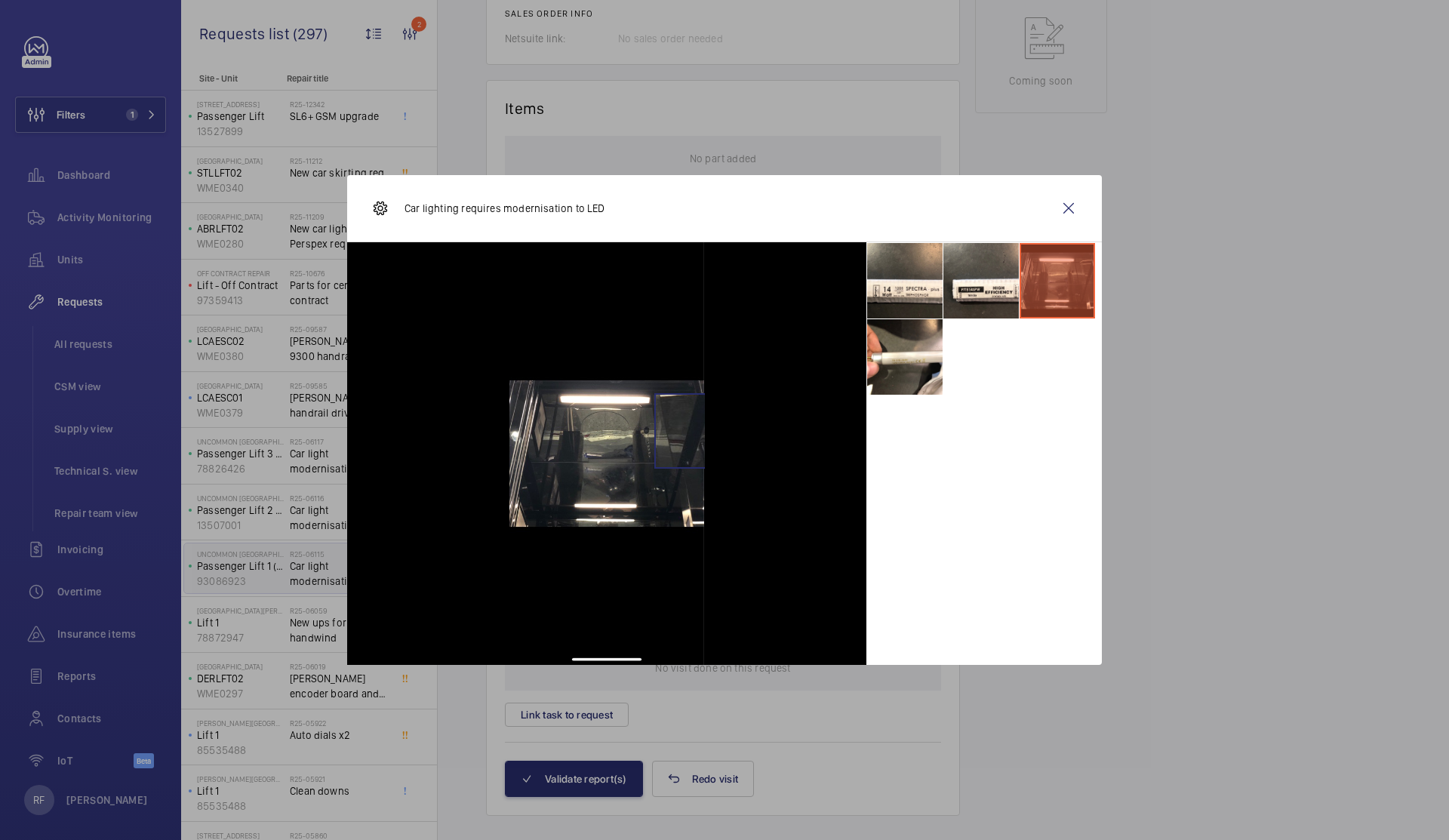
click at [662, 437] on img at bounding box center [608, 453] width 196 height 422
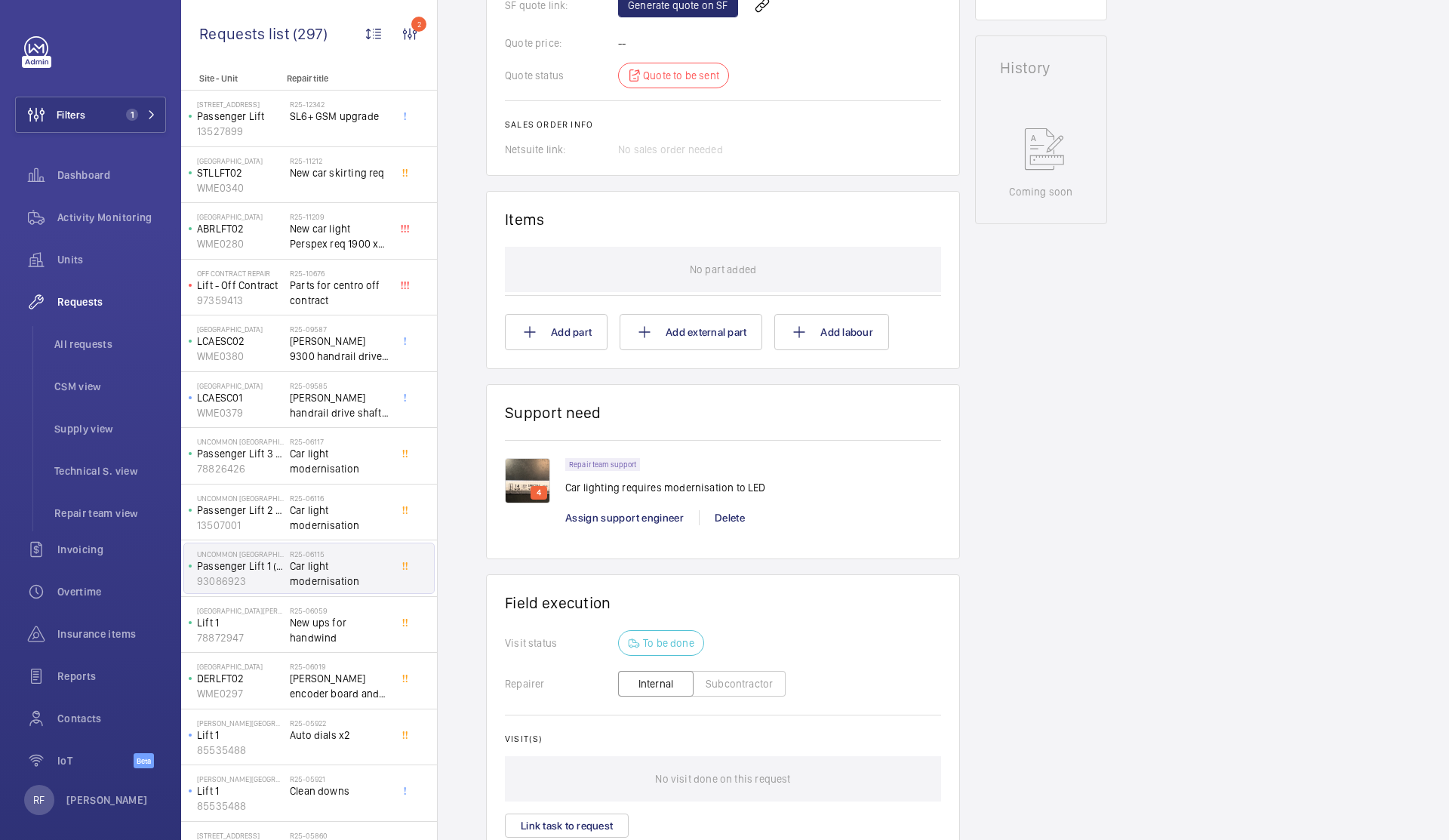
scroll to position [147, 0]
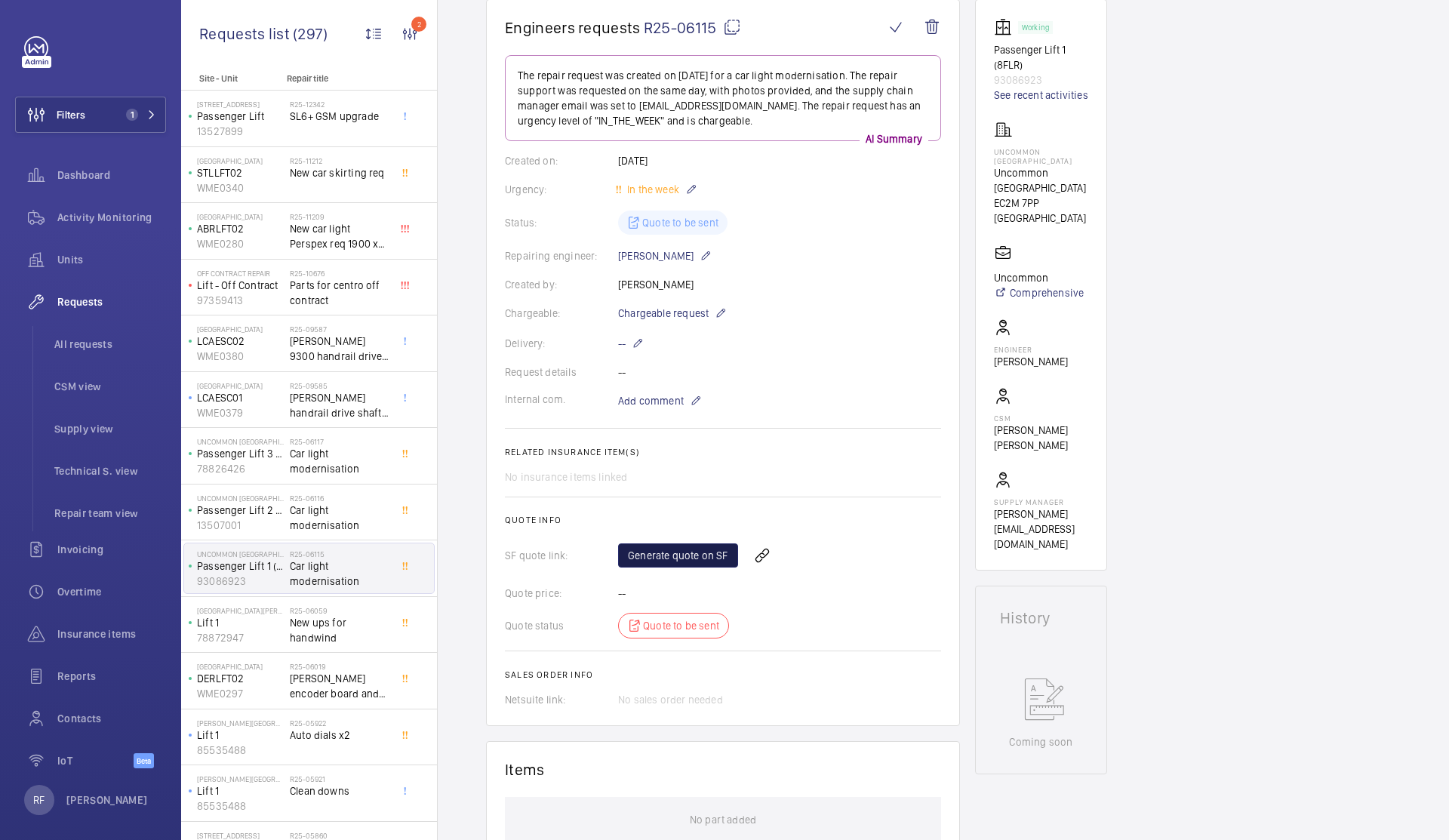
click at [673, 559] on link "Generate quote on SF" at bounding box center [678, 555] width 120 height 24
